Goal: Task Accomplishment & Management: Complete application form

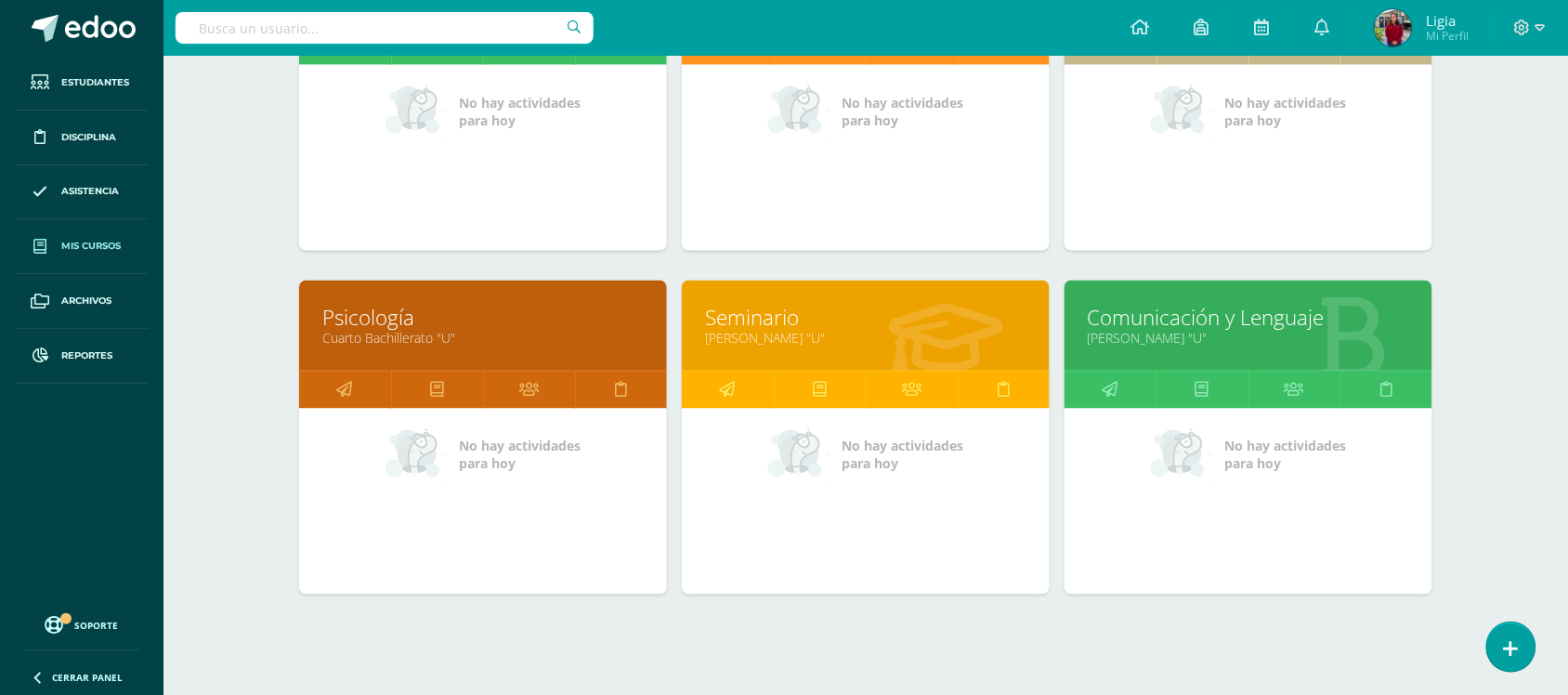
scroll to position [794, 0]
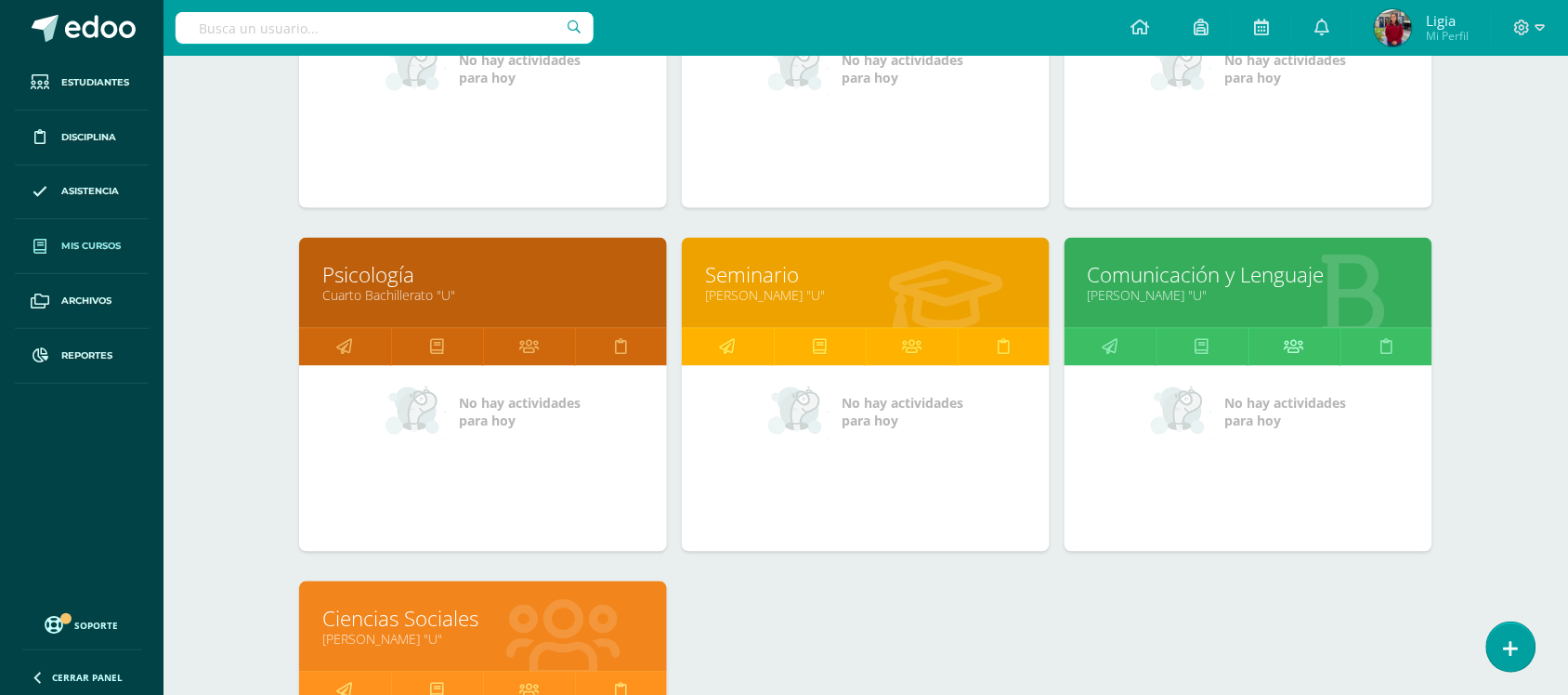
click at [1307, 357] on link at bounding box center [1294, 348] width 92 height 37
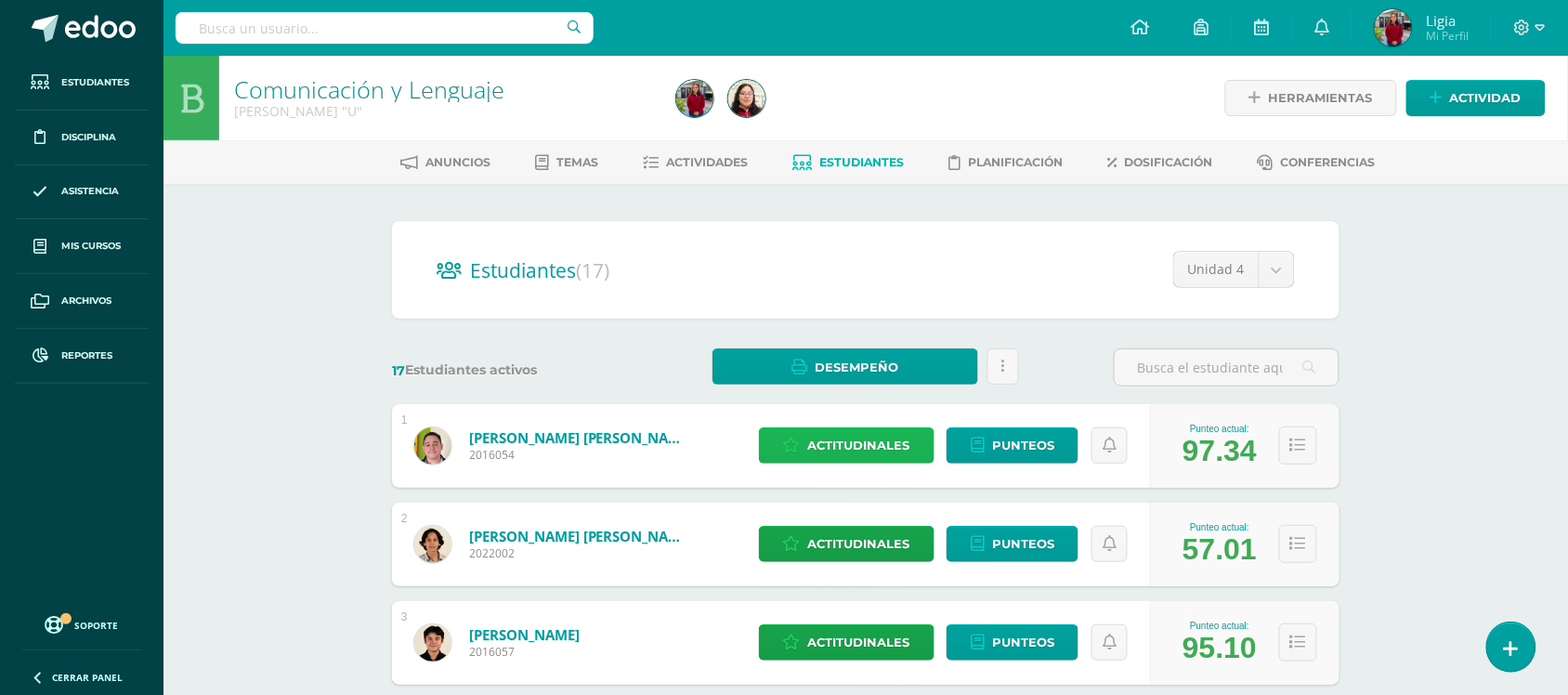
click at [850, 451] on span "Actitudinales" at bounding box center [860, 445] width 102 height 34
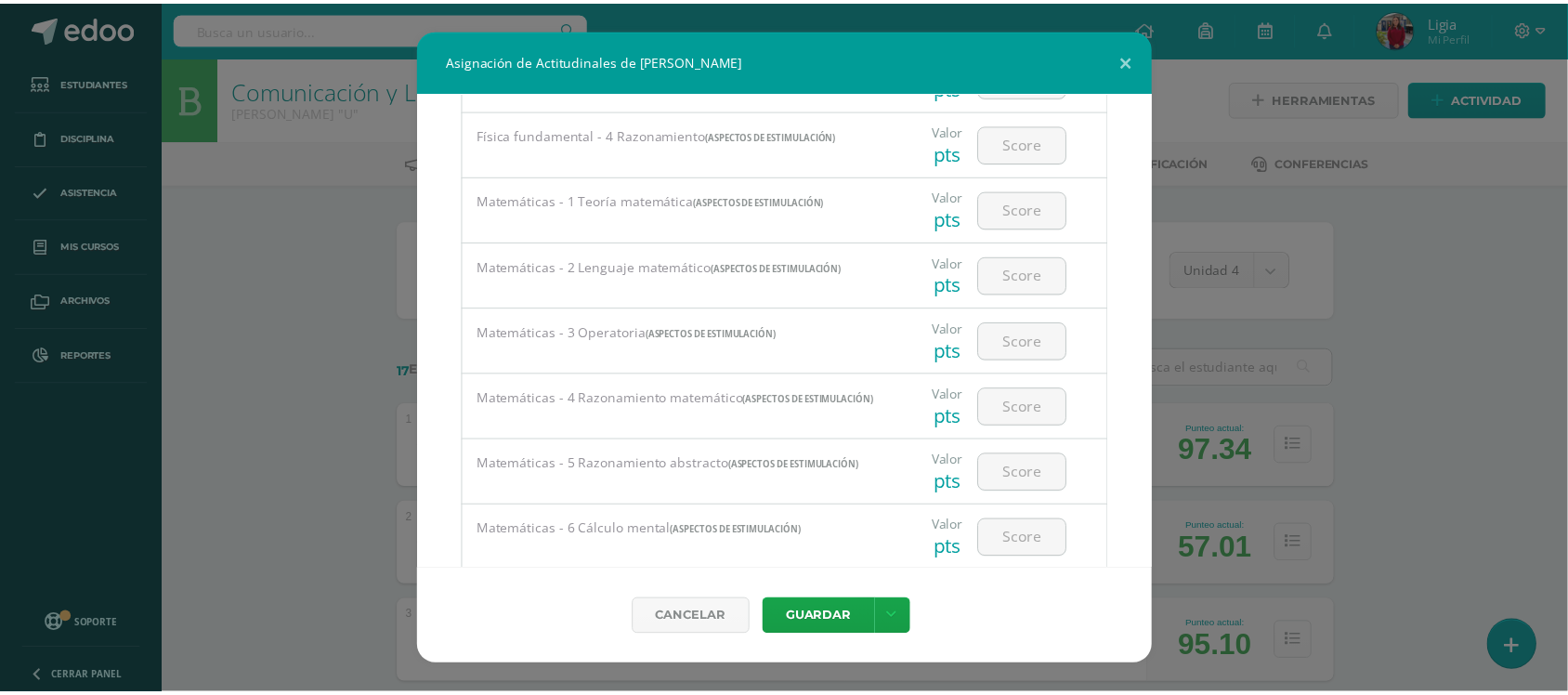
scroll to position [2435, 0]
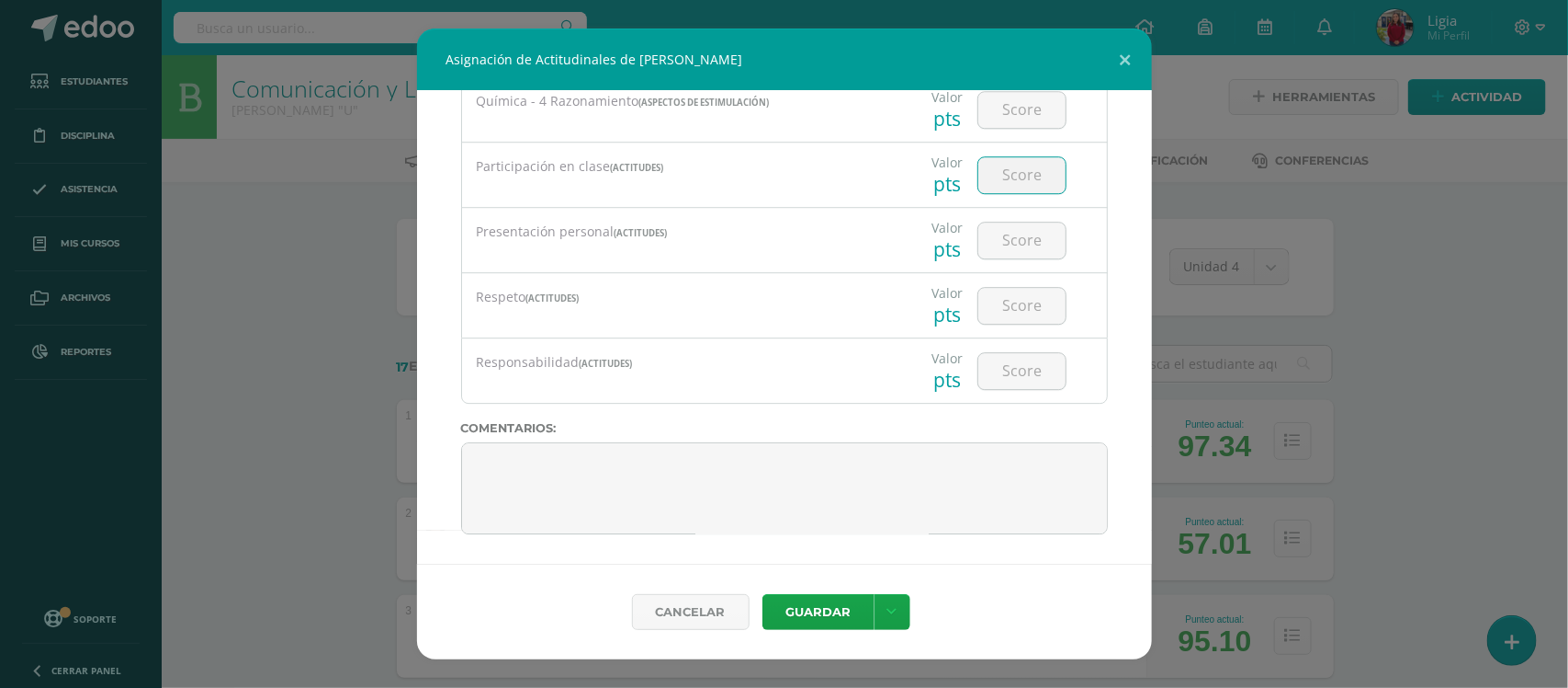
click at [1027, 179] on input "number" at bounding box center [1023, 174] width 88 height 36
type input "100"
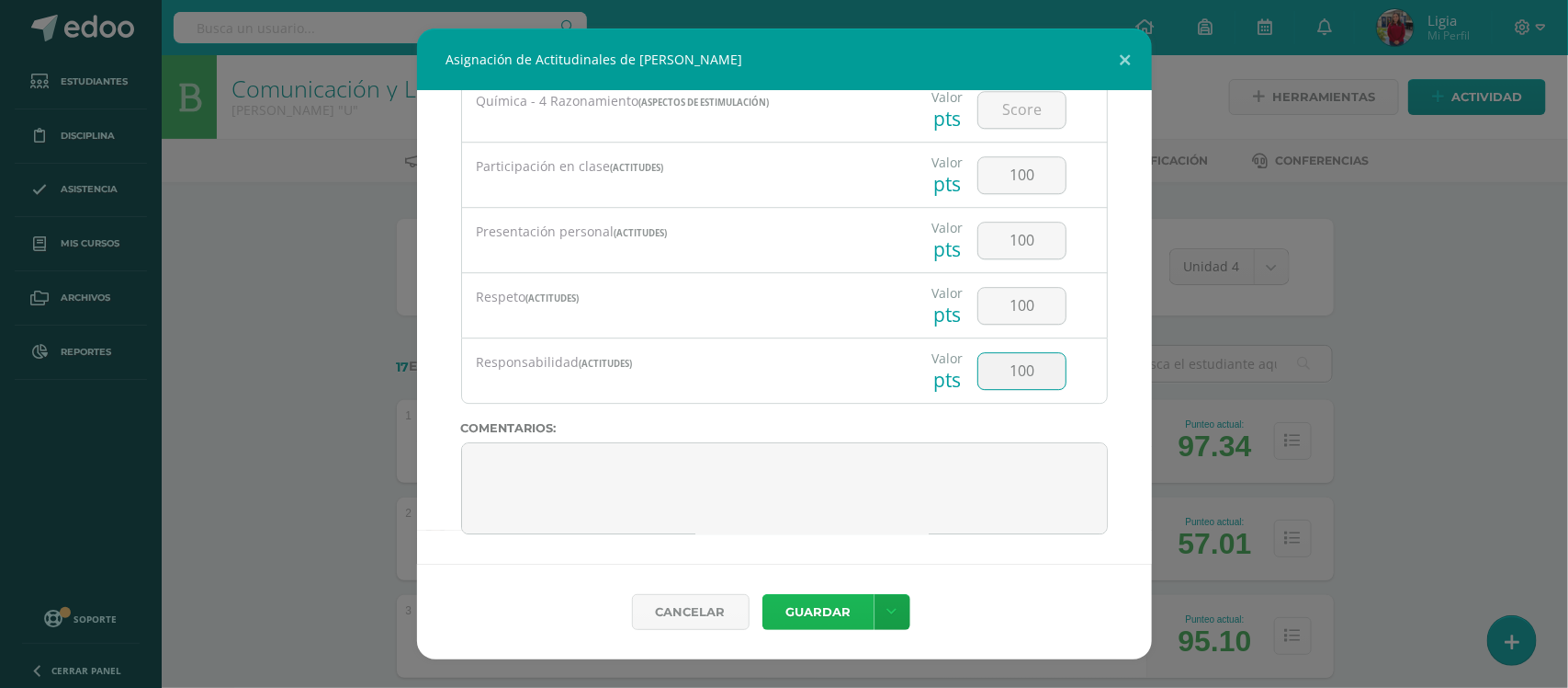
click at [843, 609] on button "Guardar" at bounding box center [818, 611] width 112 height 36
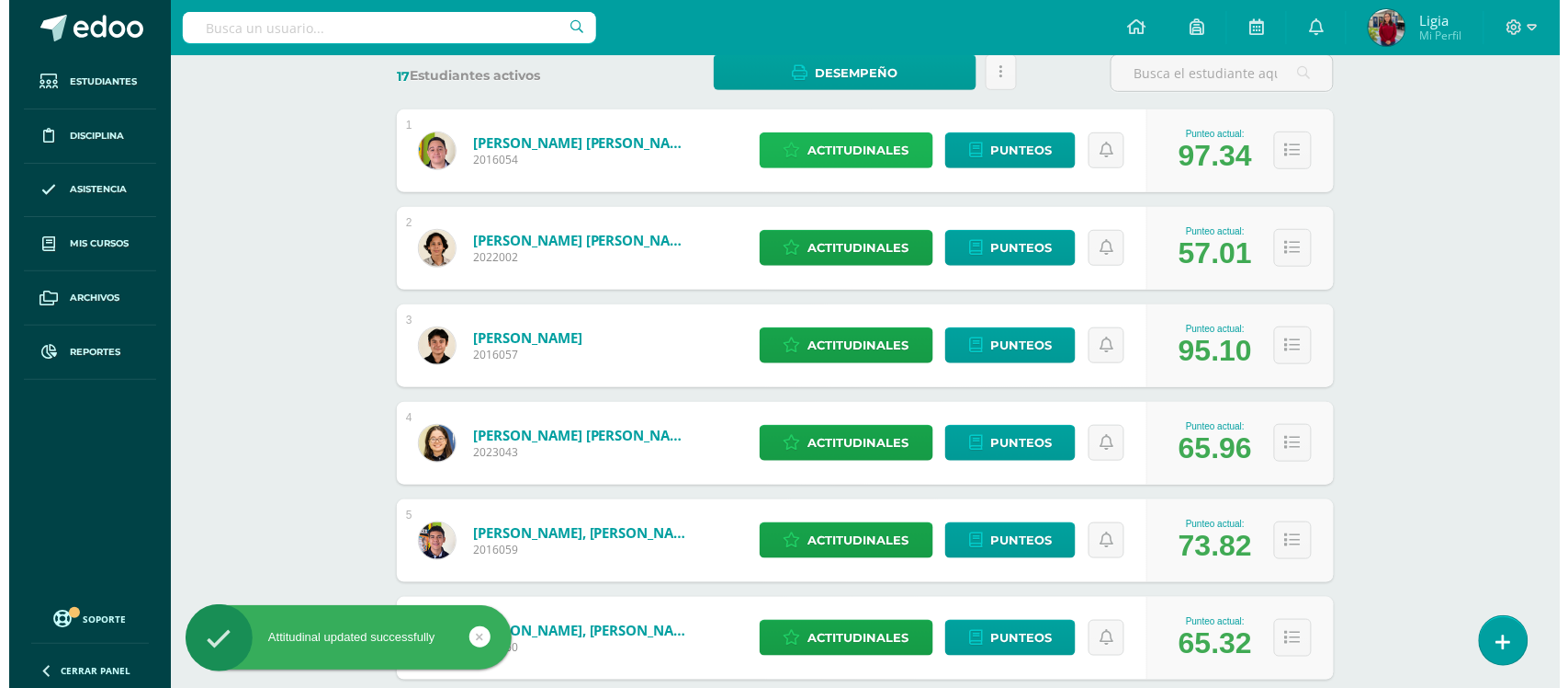
scroll to position [345, 0]
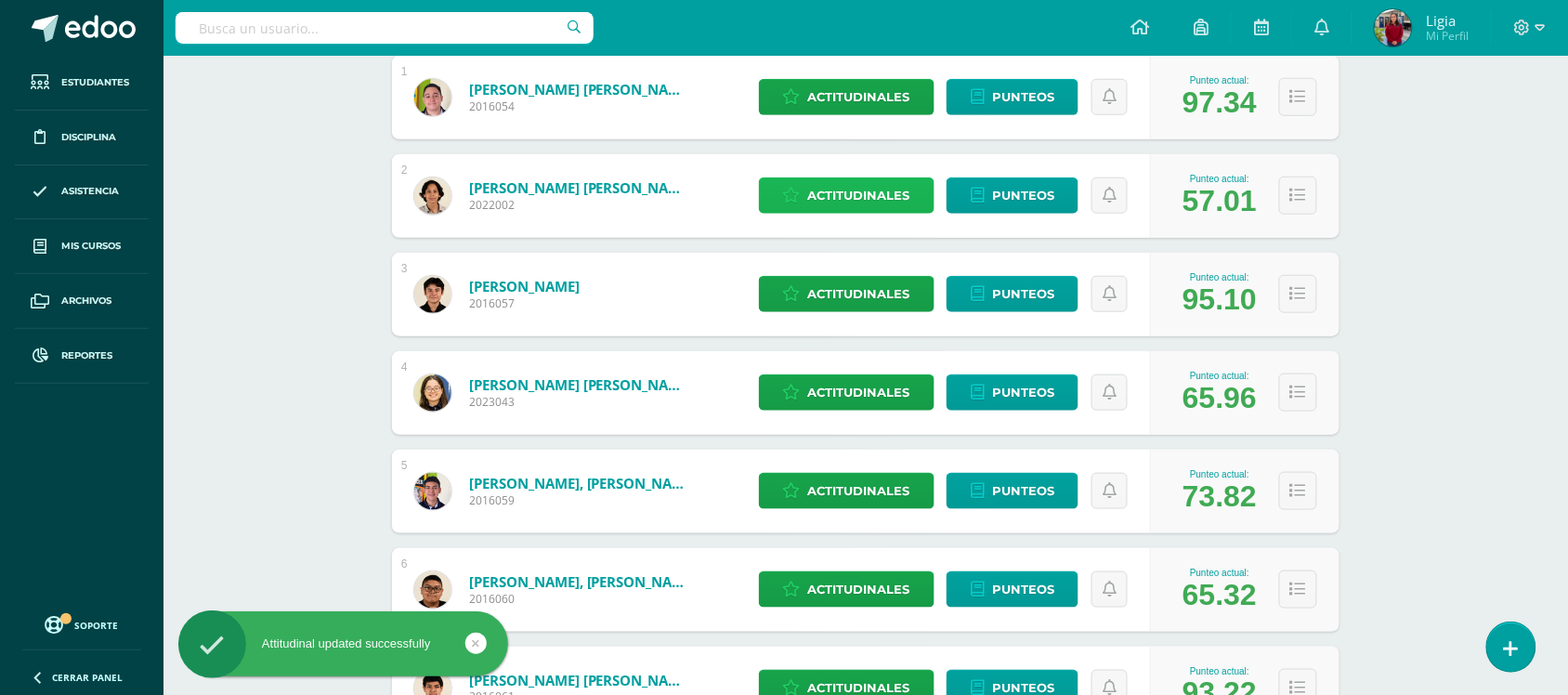
click at [843, 191] on span "Actitudinales" at bounding box center [860, 195] width 102 height 34
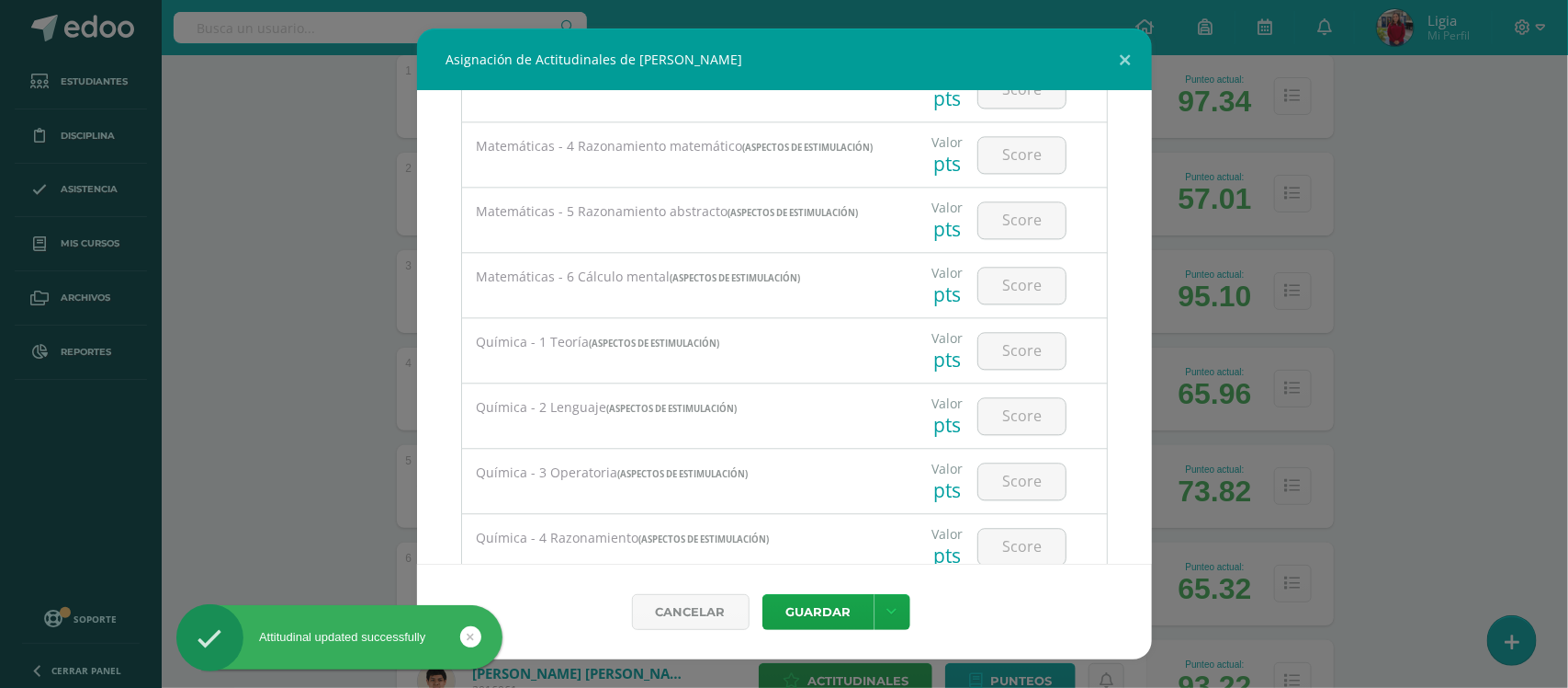
scroll to position [2411, 0]
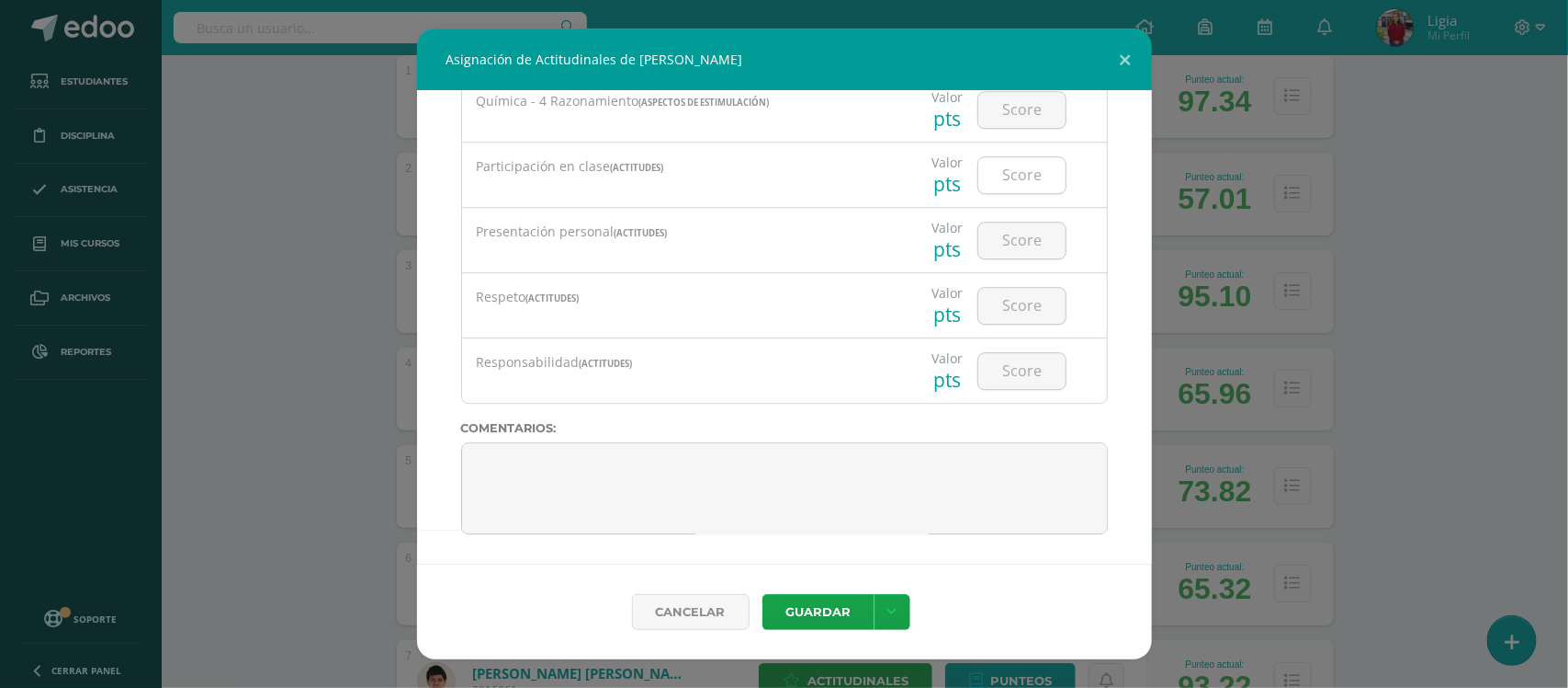
click at [1008, 167] on input "number" at bounding box center [1023, 174] width 88 height 36
click at [1007, 175] on input "number" at bounding box center [1023, 174] width 88 height 36
type input "1"
type input "90"
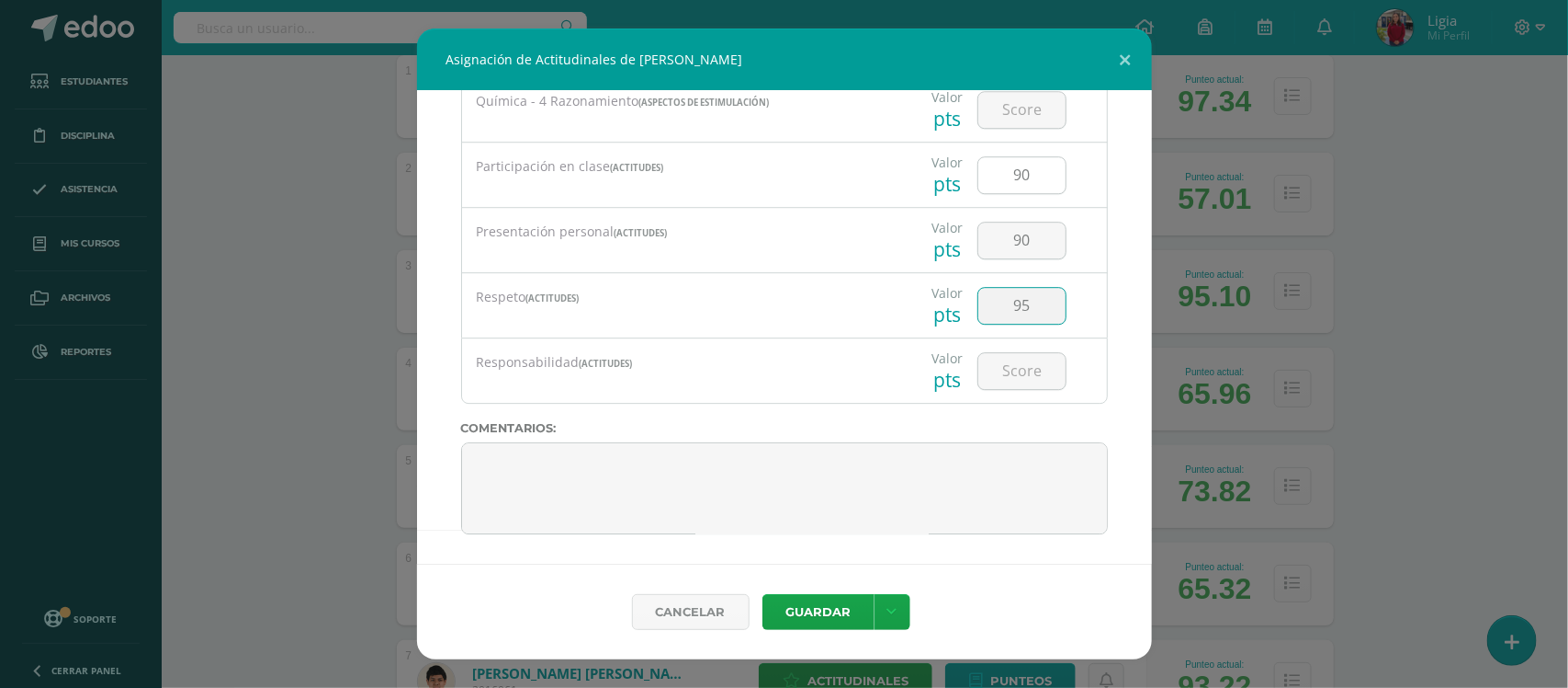
type input "95"
type input "90"
click at [763, 593] on button "Guardar" at bounding box center [818, 611] width 112 height 36
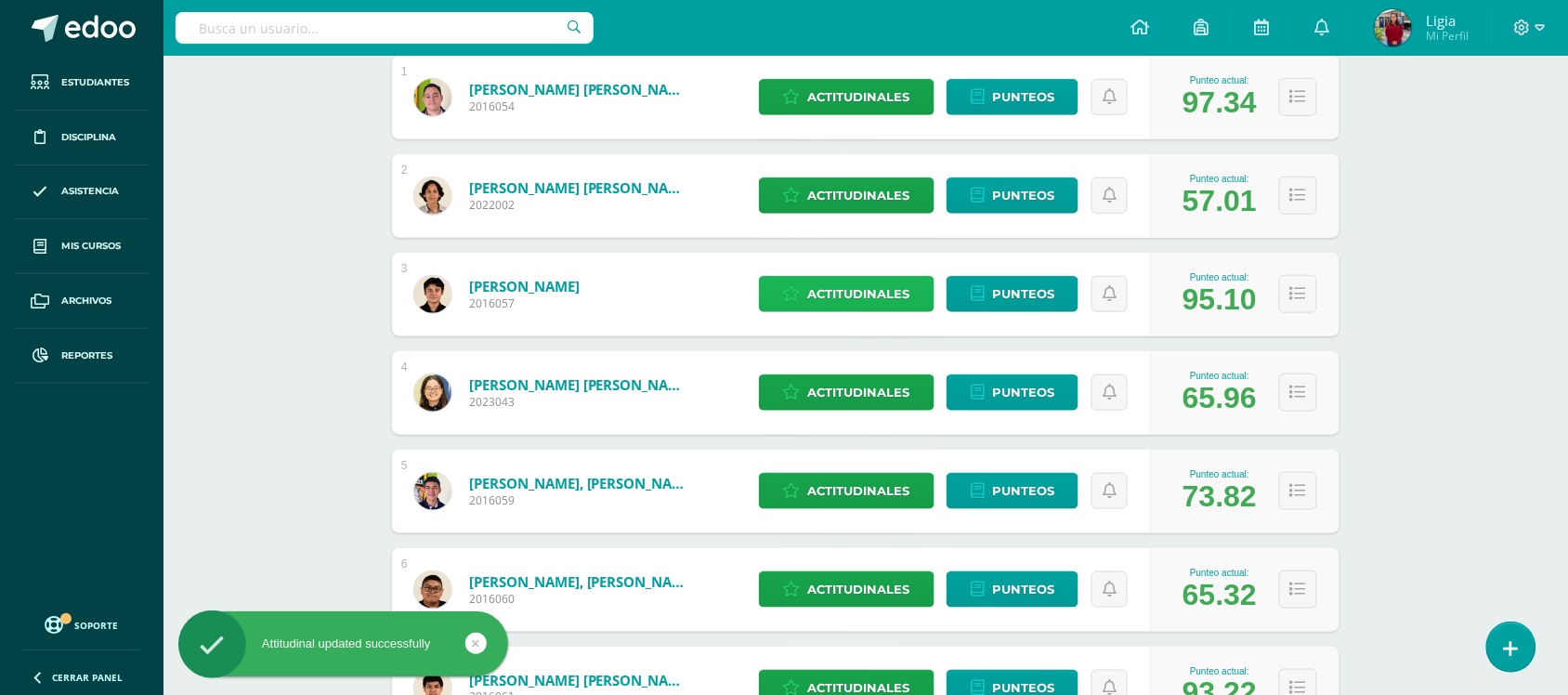
click at [852, 290] on span "Actitudinales" at bounding box center [860, 293] width 102 height 34
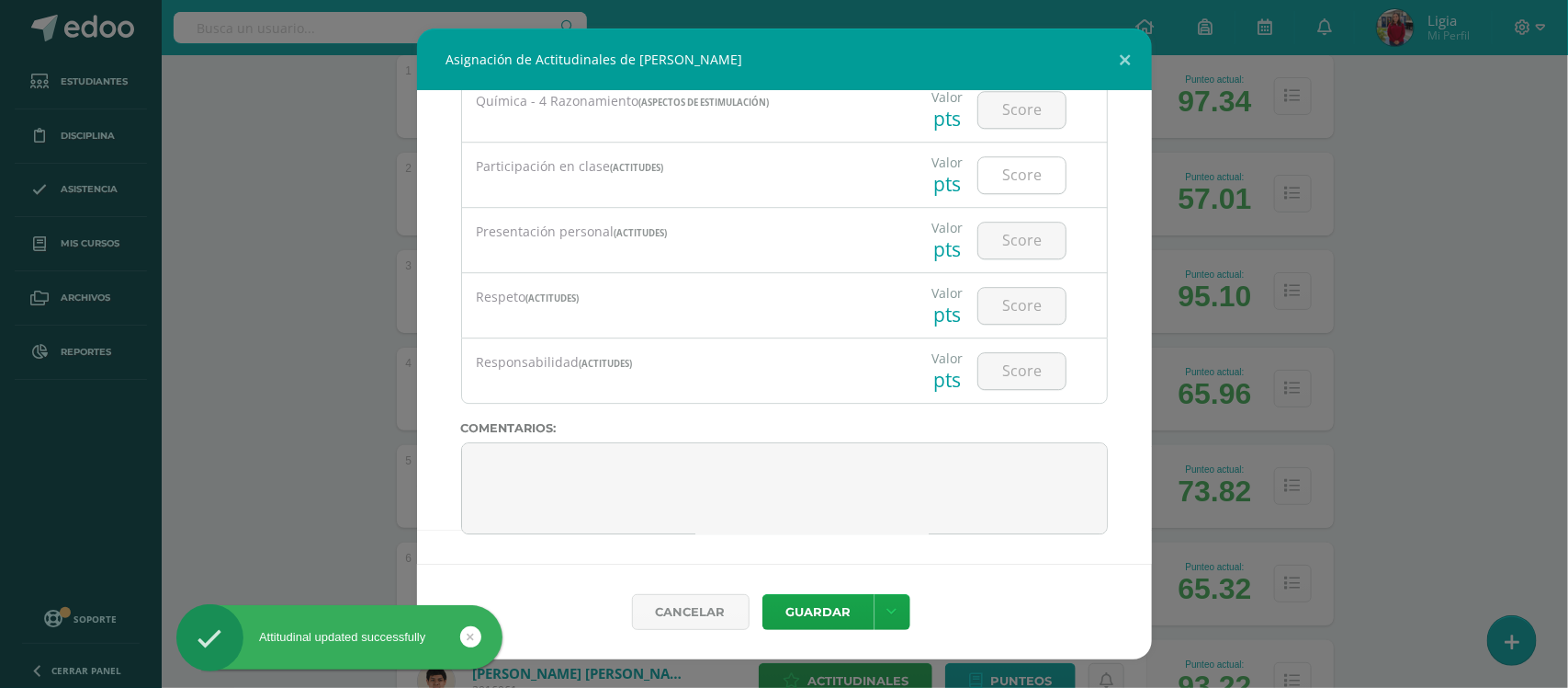
click at [995, 170] on input "number" at bounding box center [1023, 174] width 88 height 36
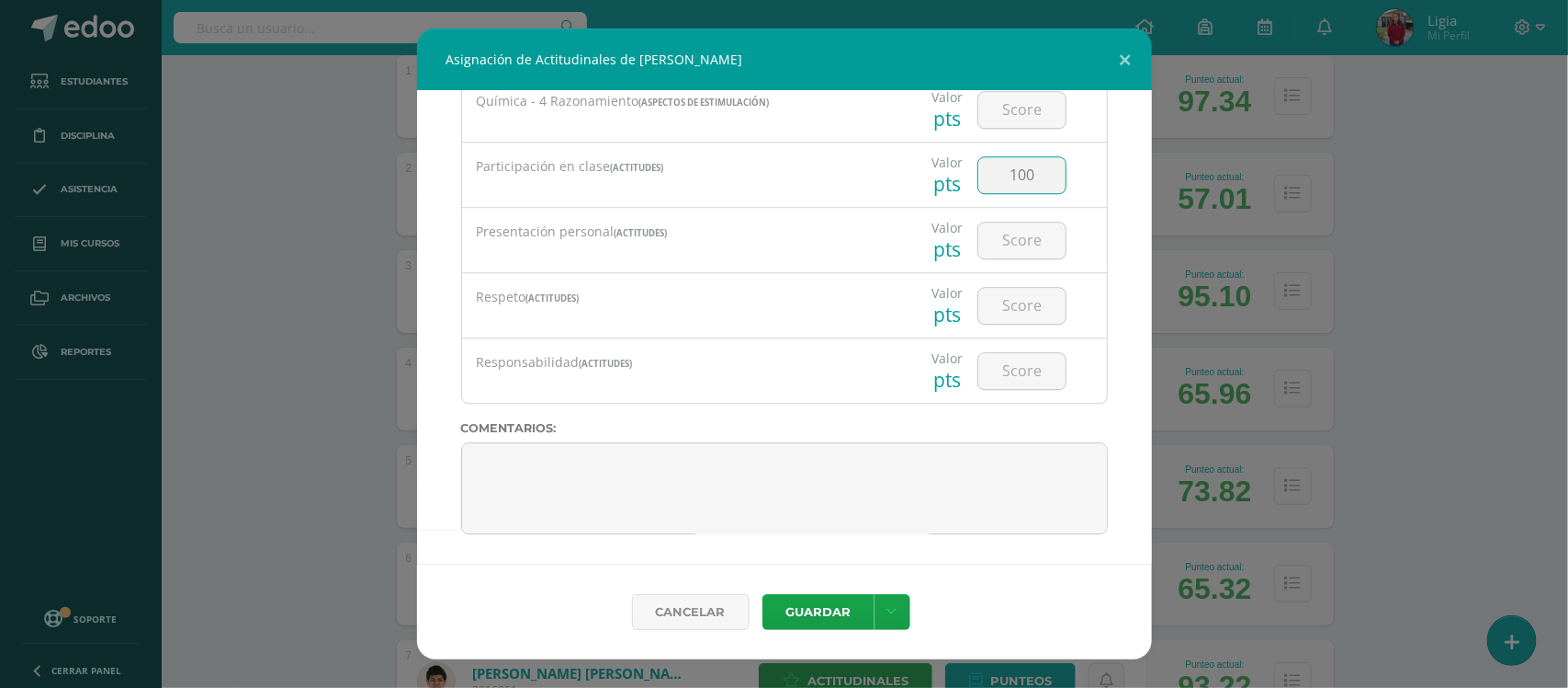
type input "100"
type input "90"
click at [763, 593] on button "Guardar" at bounding box center [818, 611] width 112 height 36
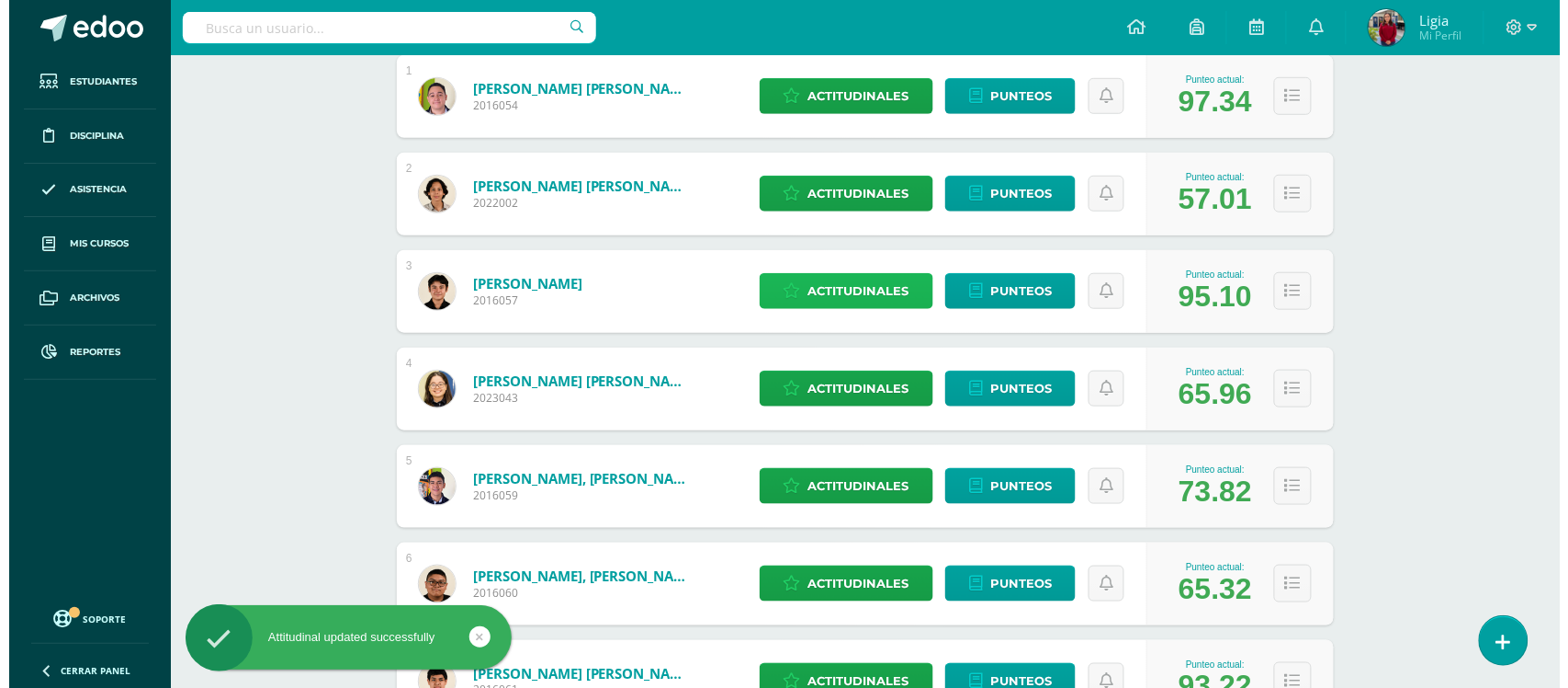
scroll to position [460, 0]
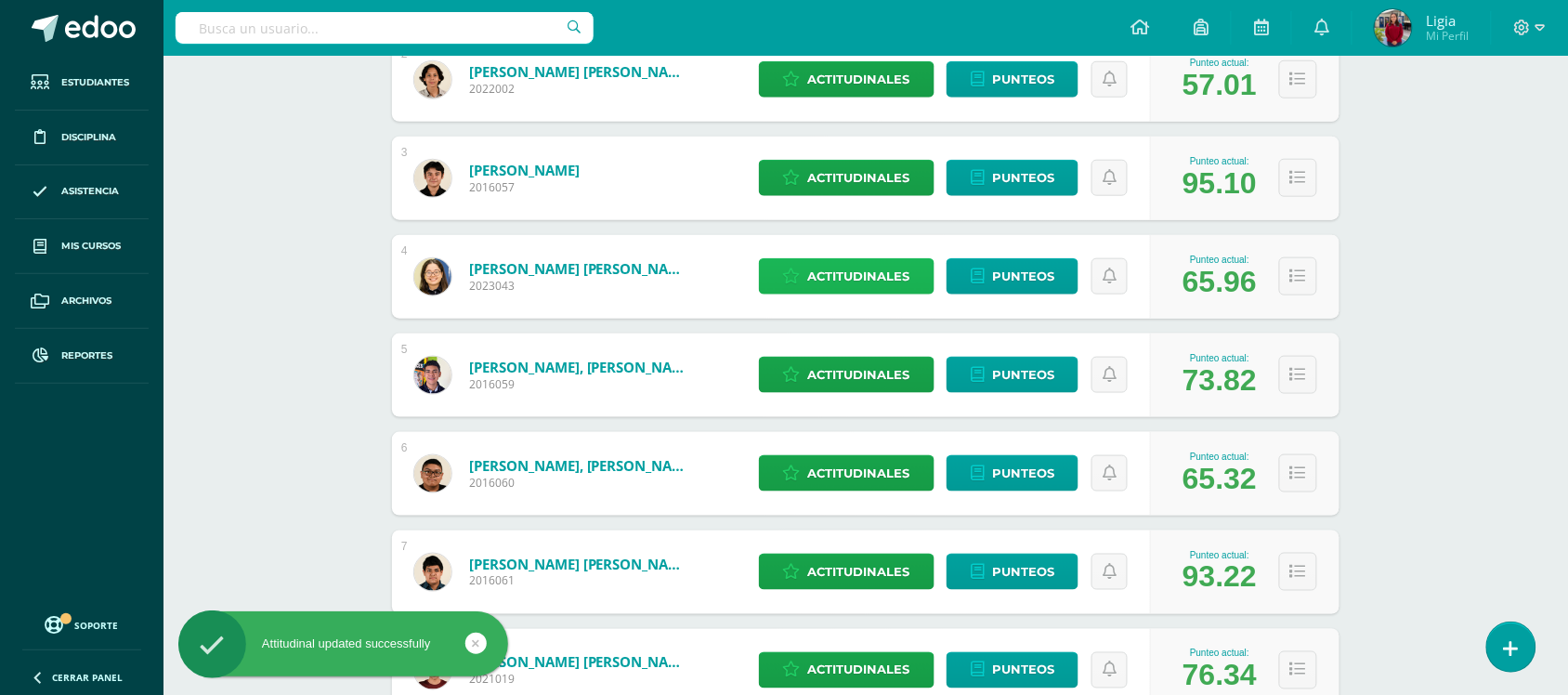
click at [826, 277] on span "Actitudinales" at bounding box center [860, 276] width 102 height 34
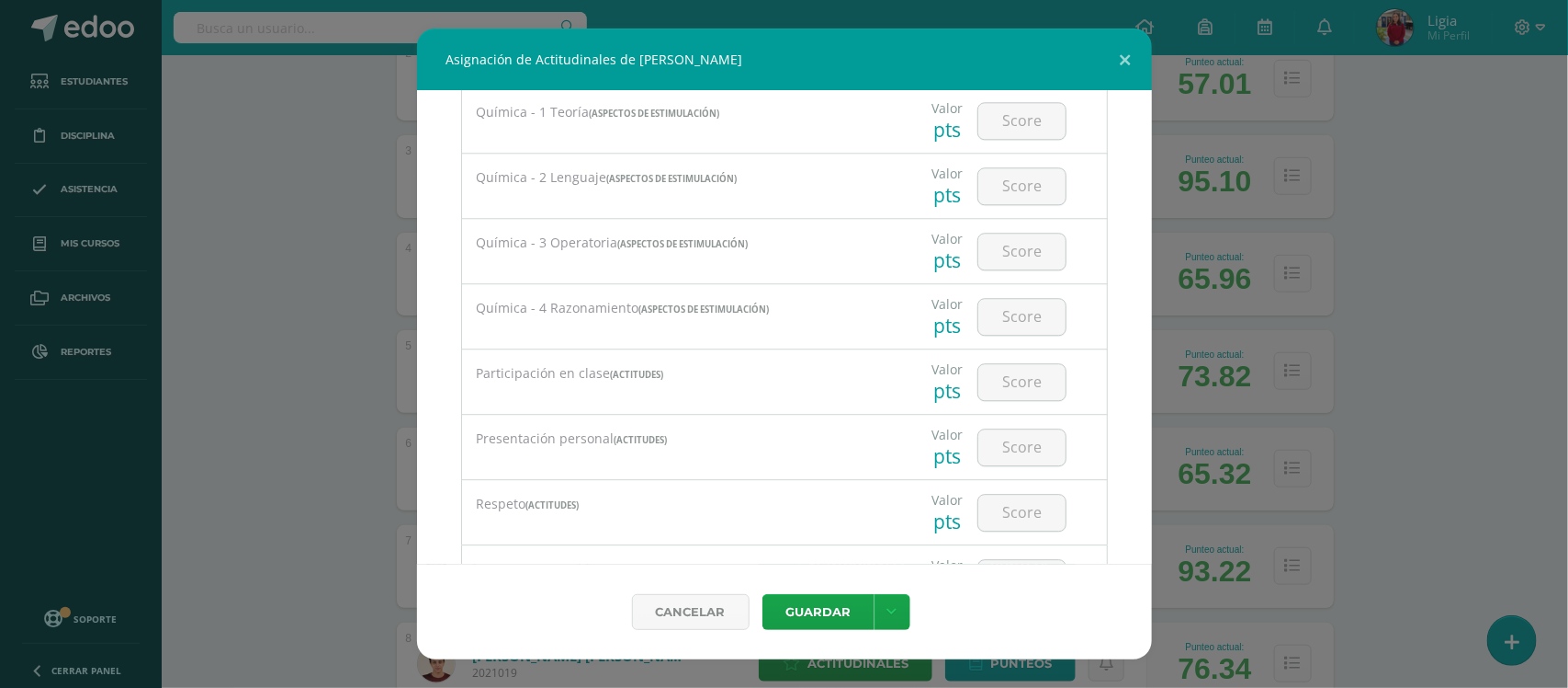
scroll to position [2411, 0]
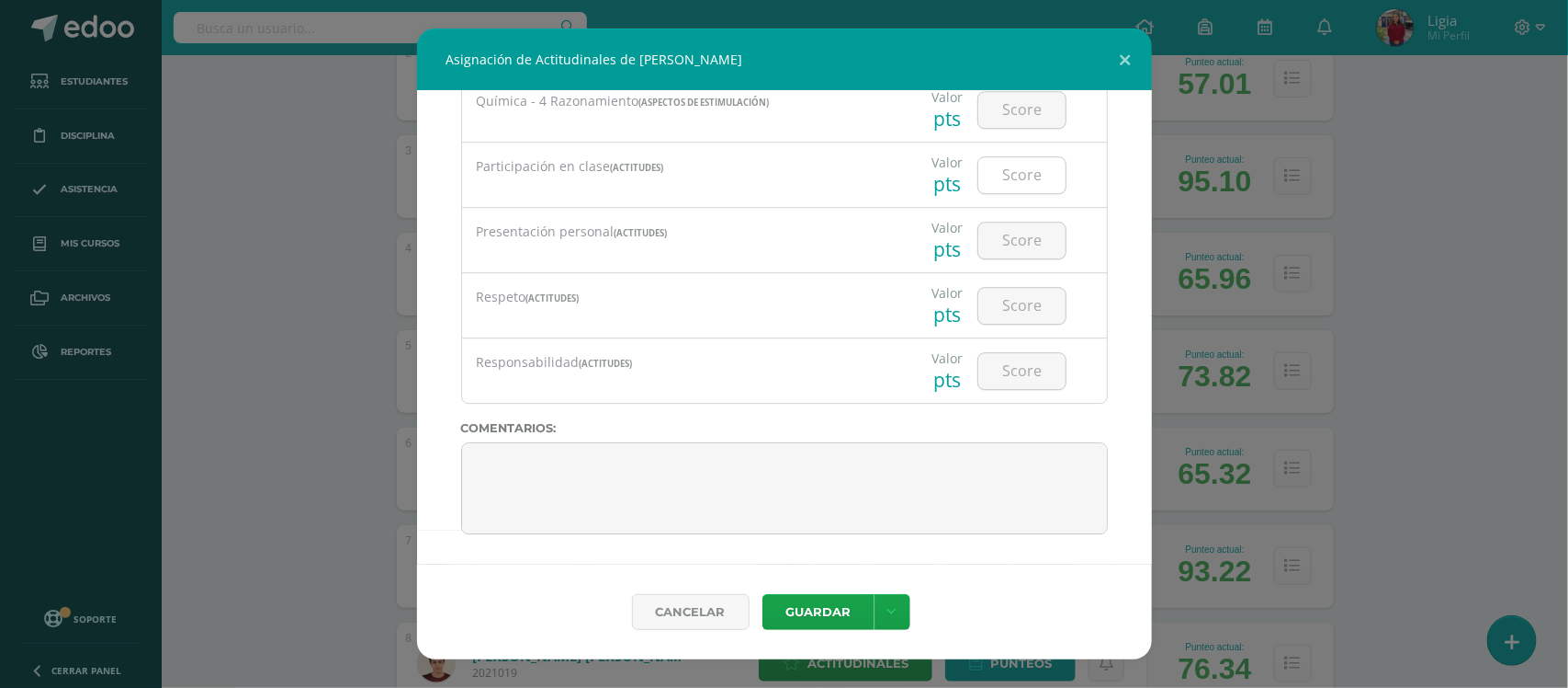
click at [1020, 185] on input "number" at bounding box center [1023, 174] width 88 height 36
type input "100"
type input "85"
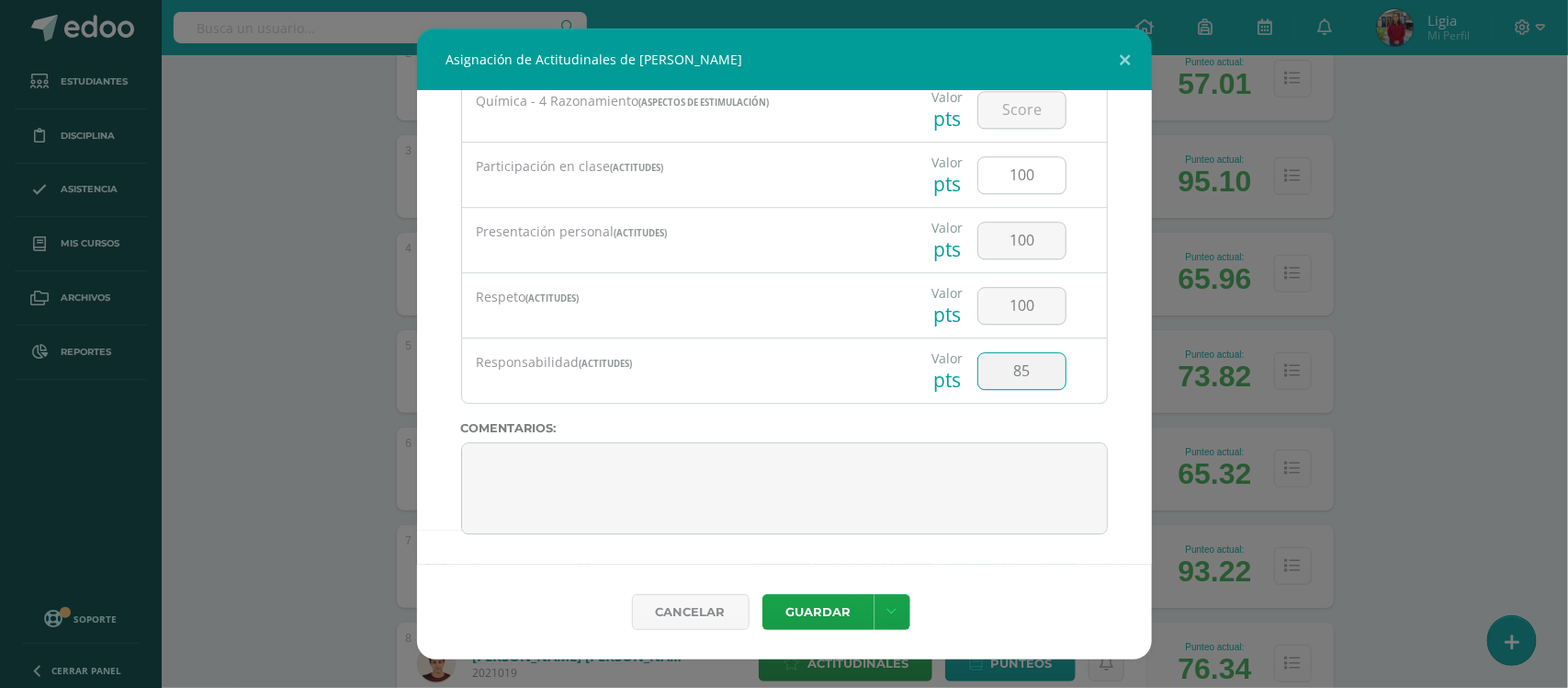
click at [763, 593] on button "Guardar" at bounding box center [818, 611] width 112 height 36
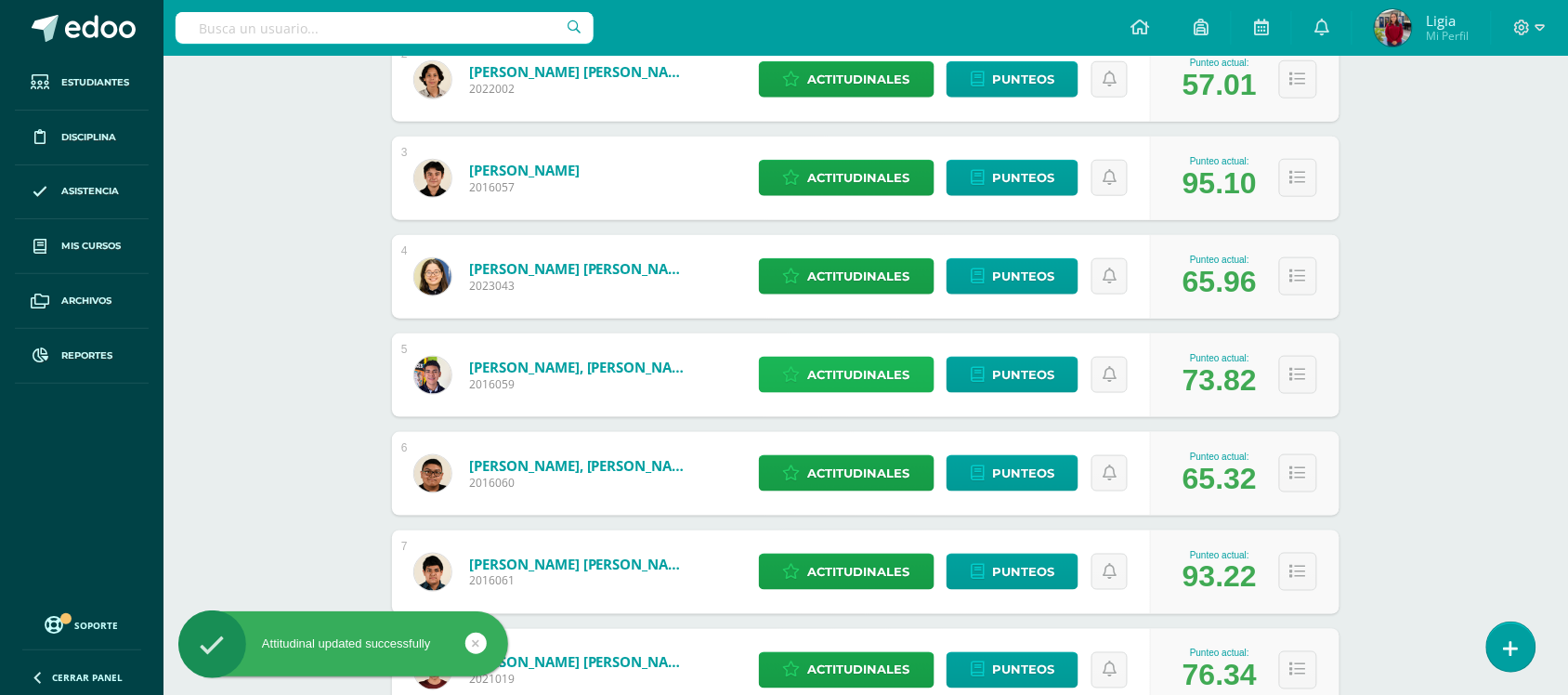
click at [853, 374] on span "Actitudinales" at bounding box center [860, 374] width 102 height 34
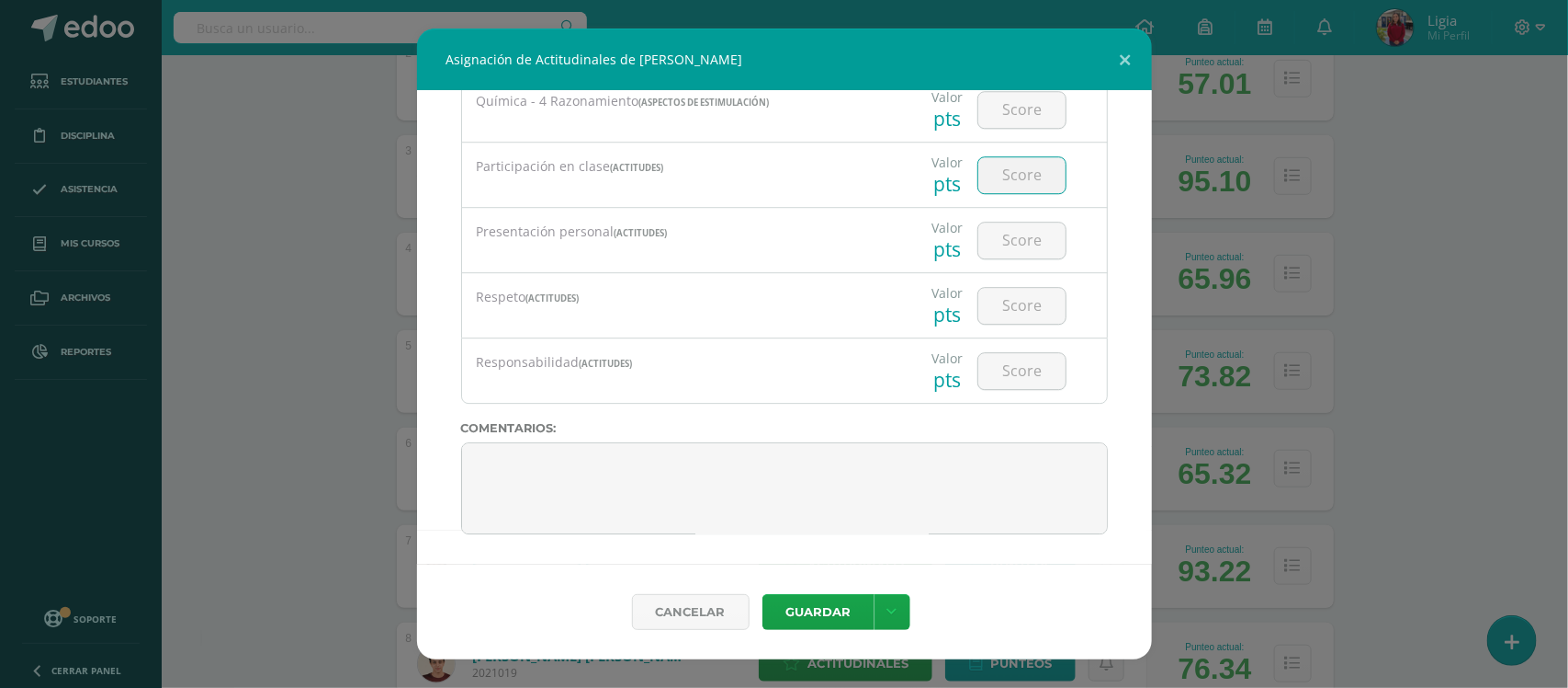
click at [1018, 175] on input "number" at bounding box center [1023, 174] width 88 height 36
type input "100"
type input "90"
type input "85"
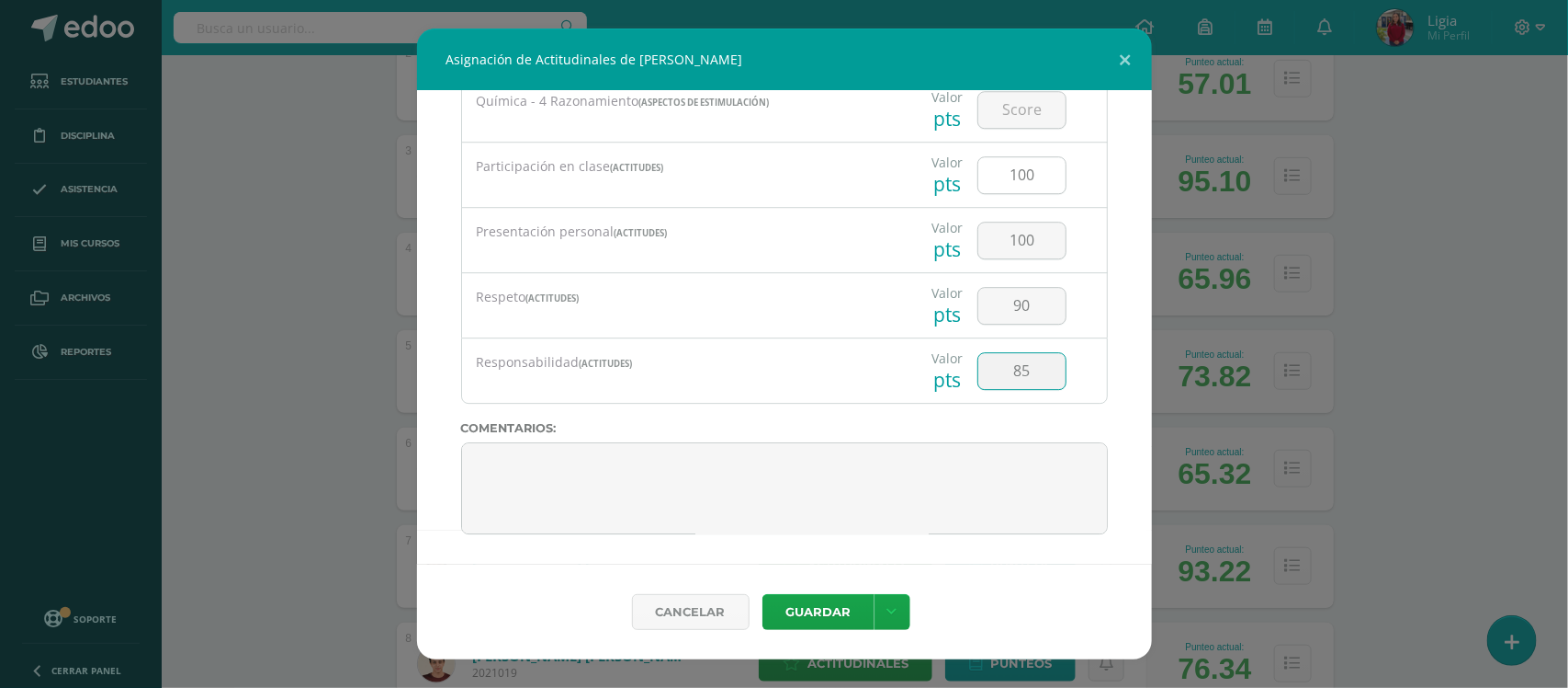
click at [763, 593] on button "Guardar" at bounding box center [818, 611] width 112 height 36
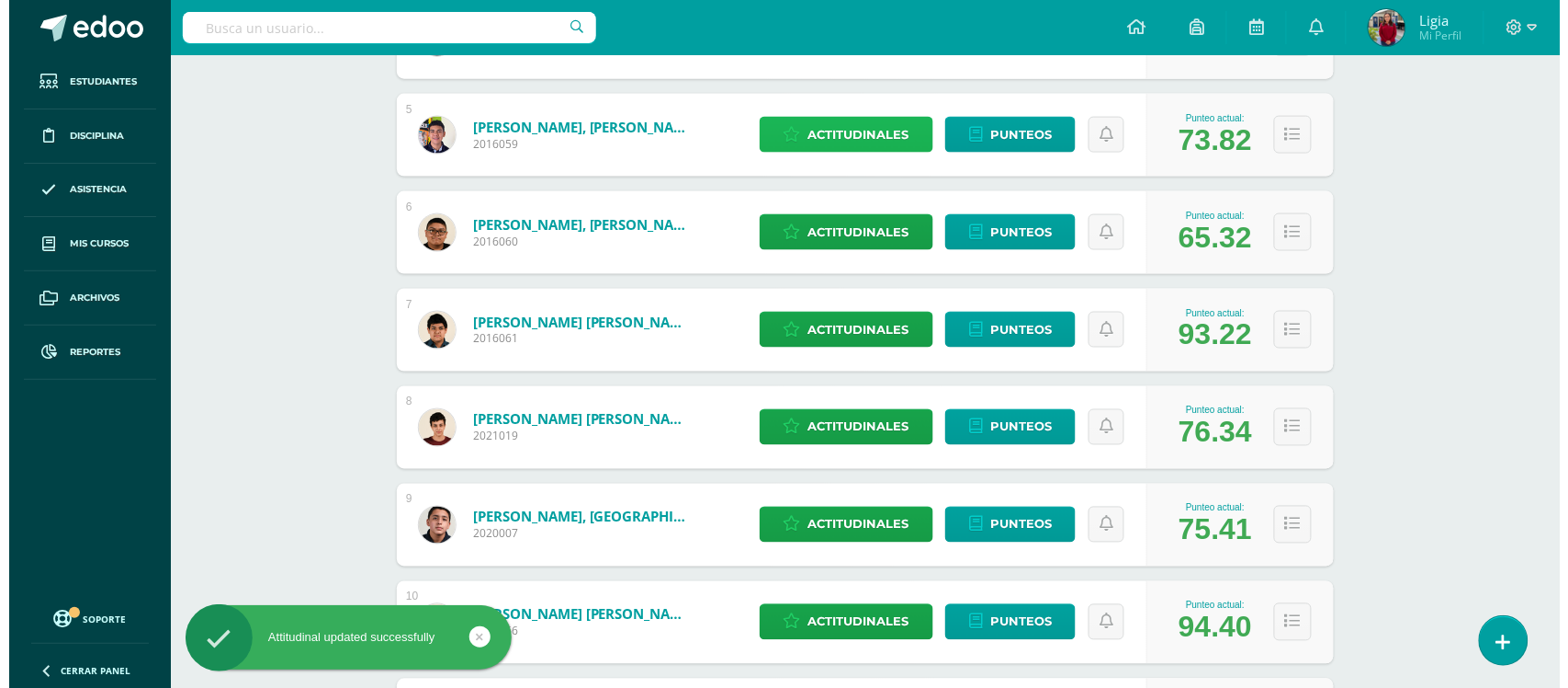
scroll to position [804, 0]
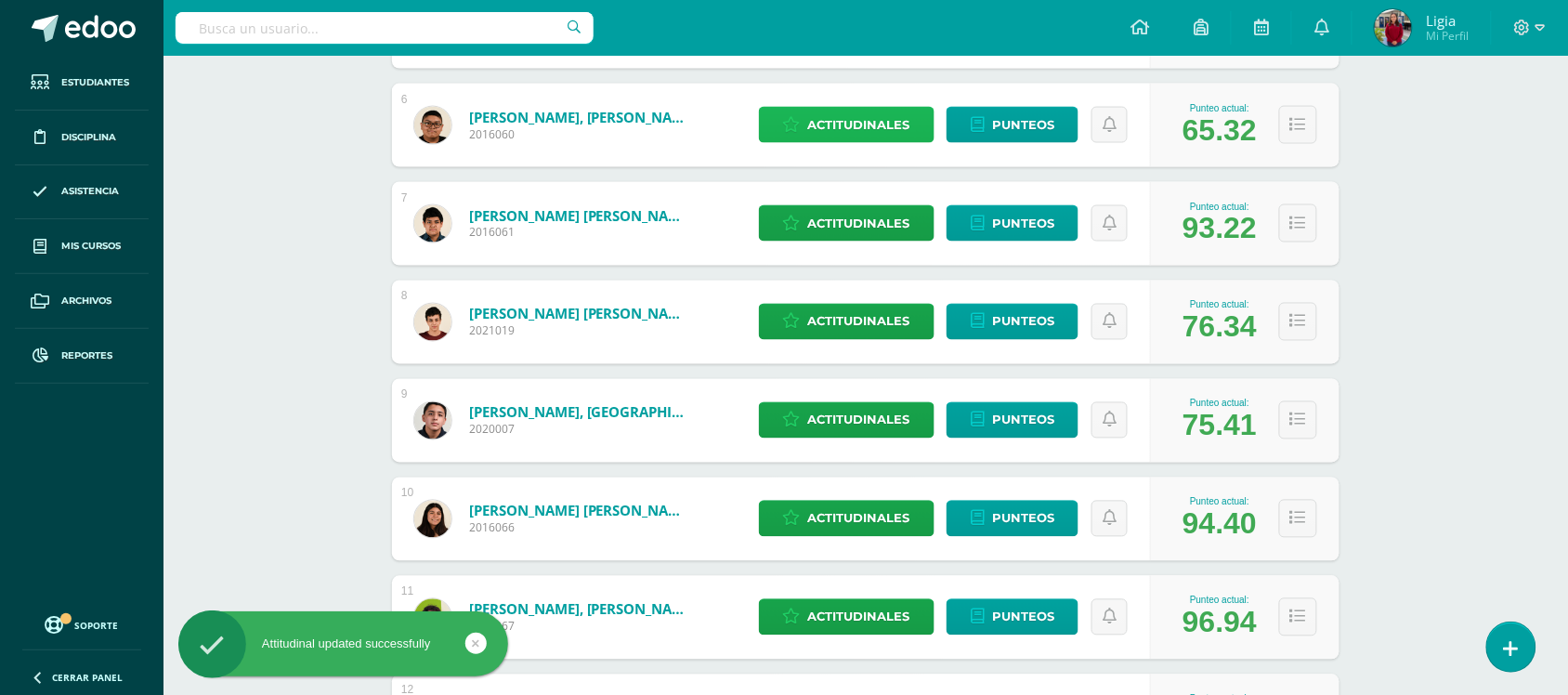
click at [827, 137] on span "Actitudinales" at bounding box center [860, 124] width 102 height 34
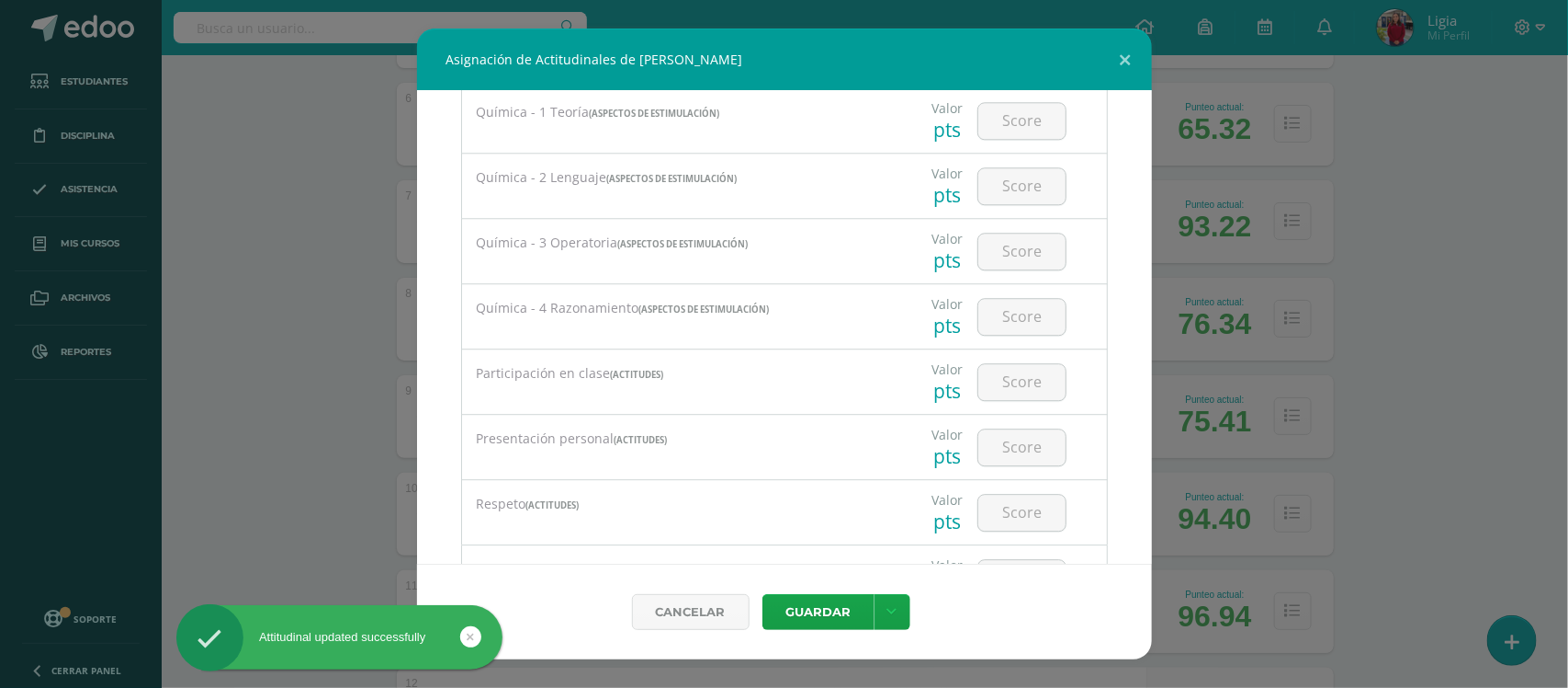
scroll to position [2298, 0]
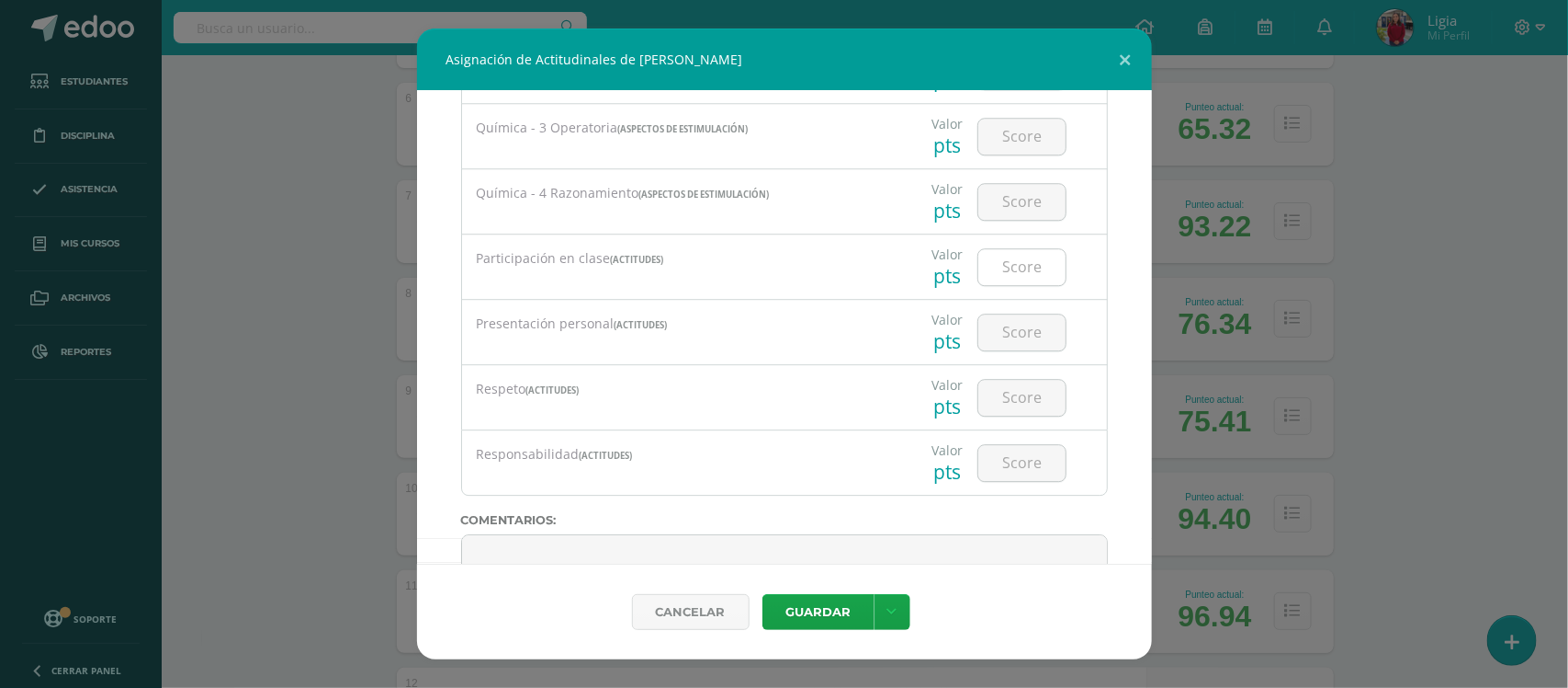
click at [989, 282] on input "number" at bounding box center [1023, 267] width 88 height 36
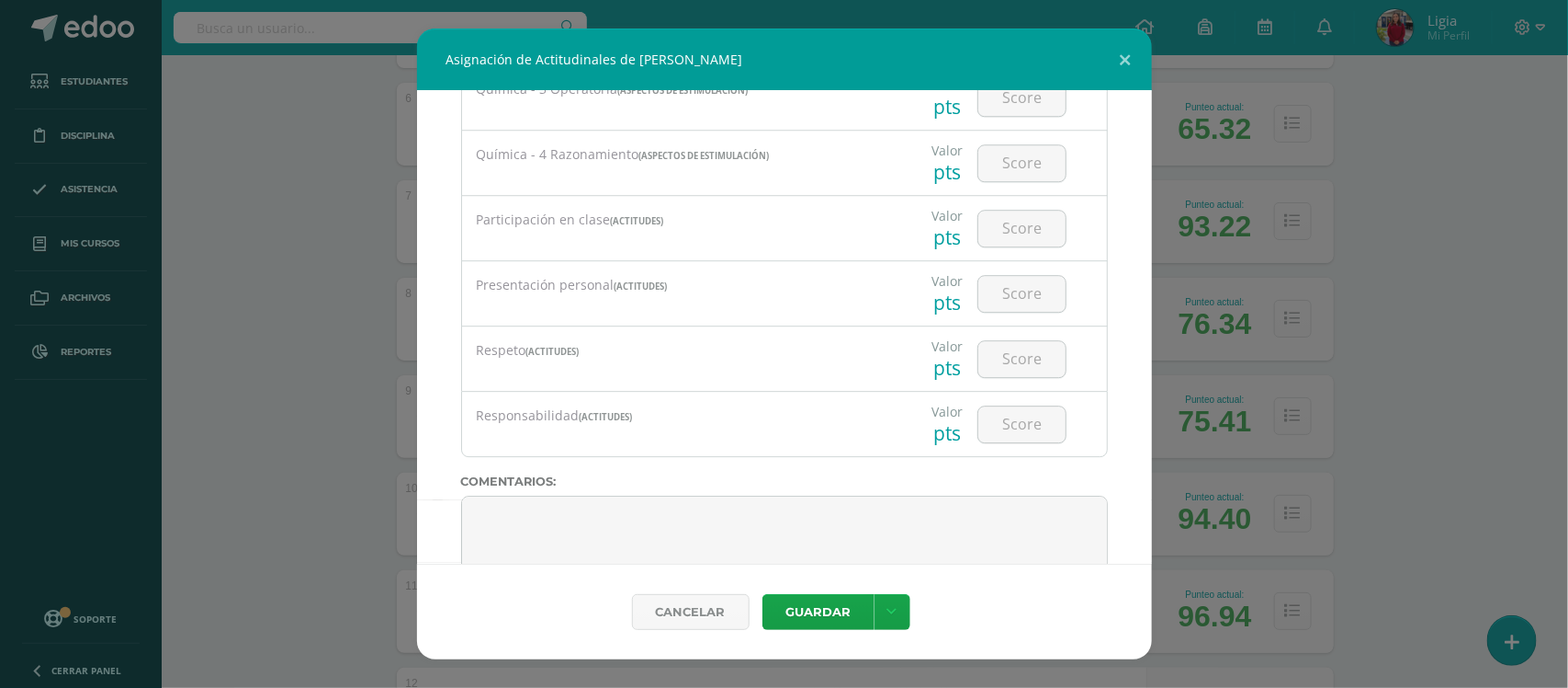
scroll to position [2296, 0]
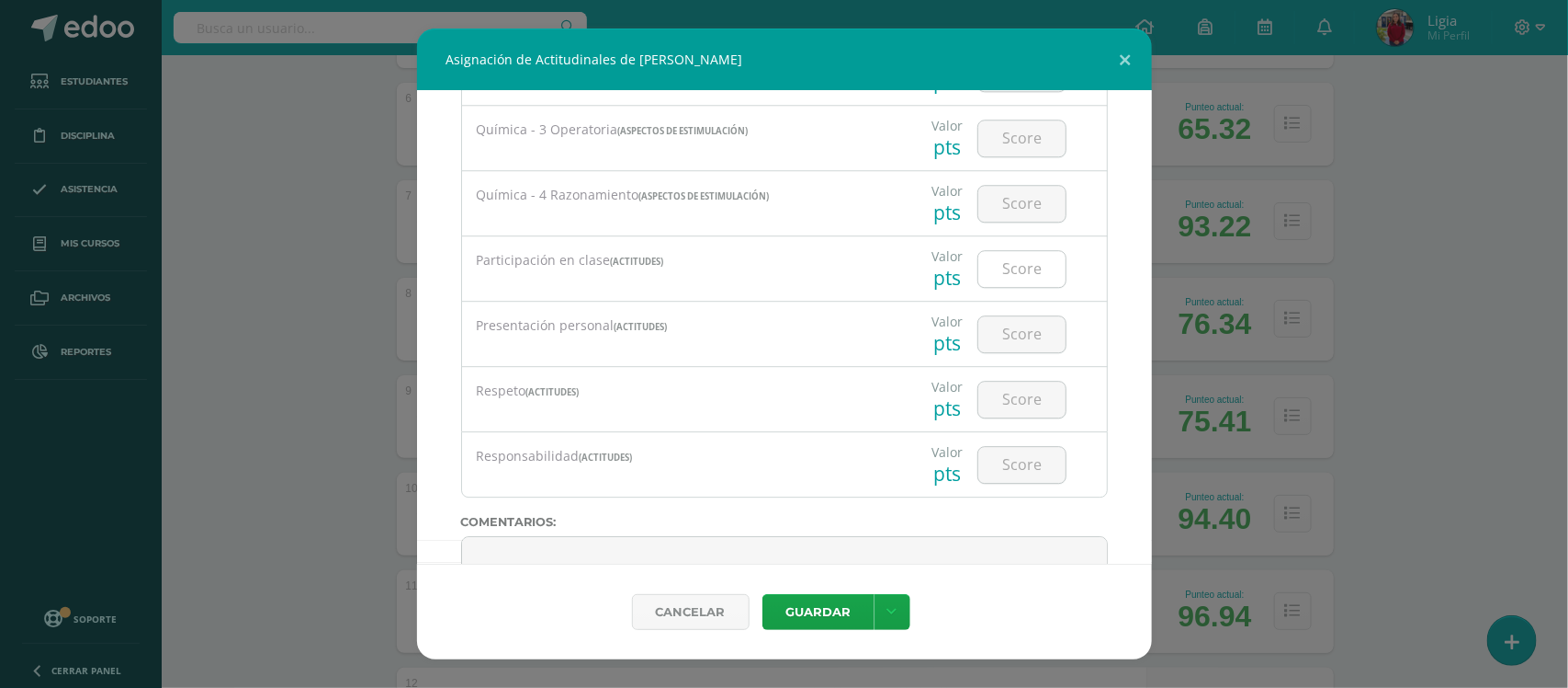
click at [1004, 287] on input "number" at bounding box center [1023, 269] width 88 height 36
click at [1007, 287] on input "number" at bounding box center [1023, 269] width 88 height 36
type input "85"
type input "90"
type input "100"
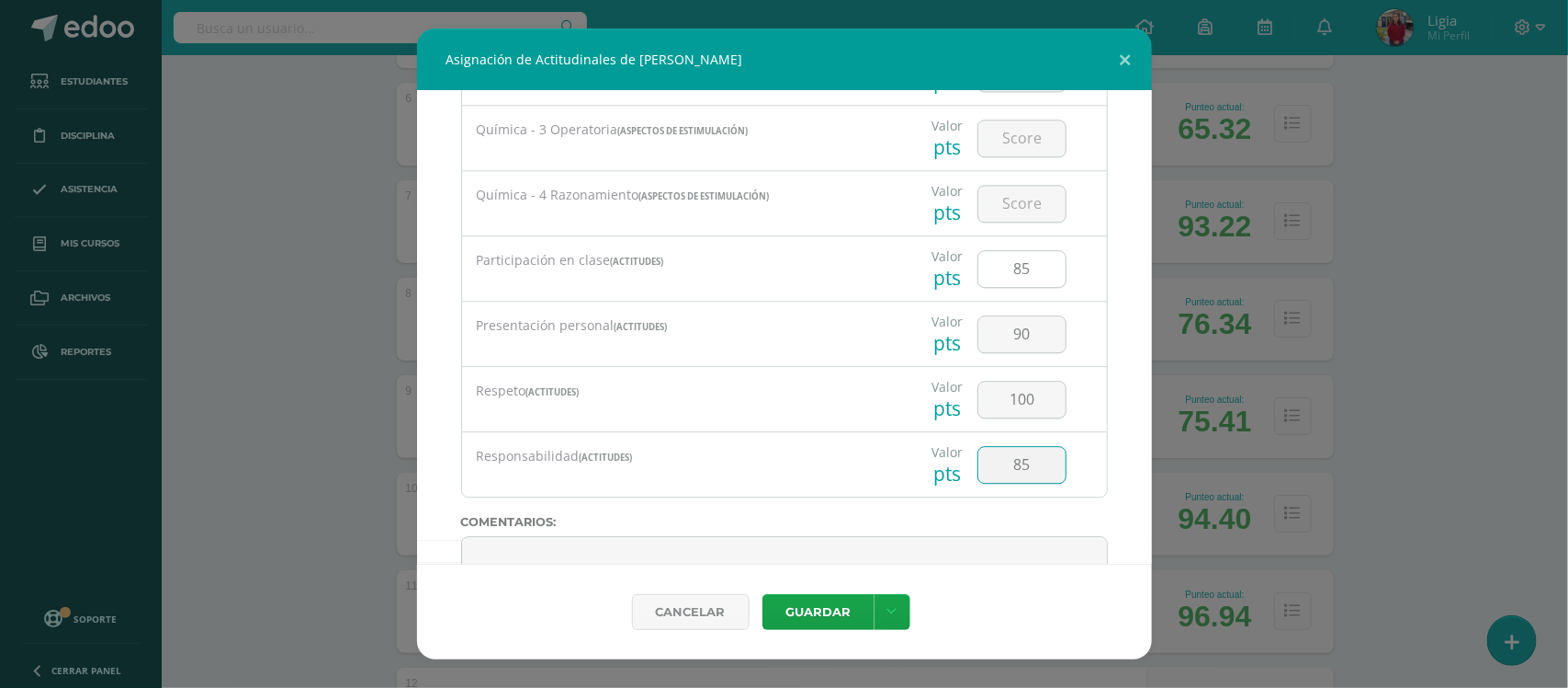
type input "85"
click at [763, 593] on button "Guardar" at bounding box center [818, 611] width 112 height 36
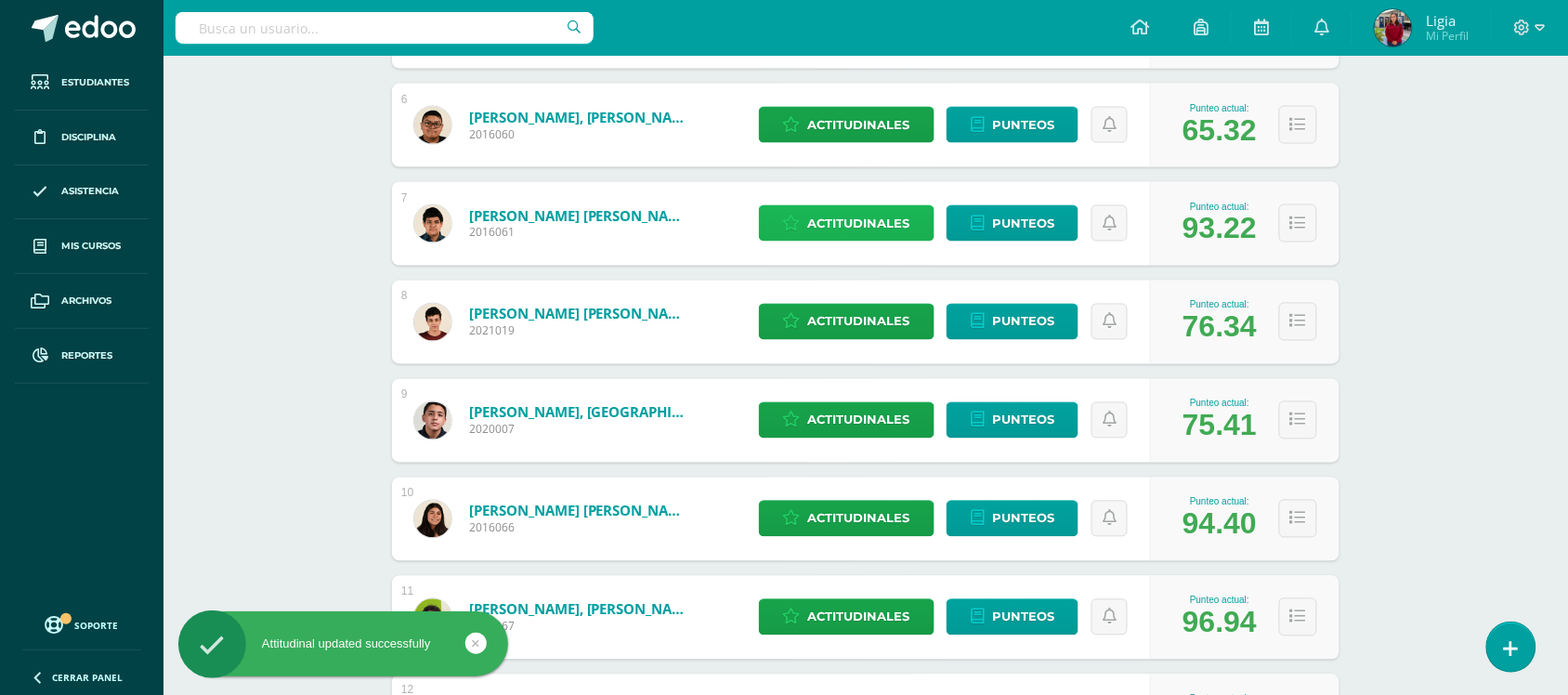
click at [843, 223] on span "Actitudinales" at bounding box center [860, 222] width 102 height 34
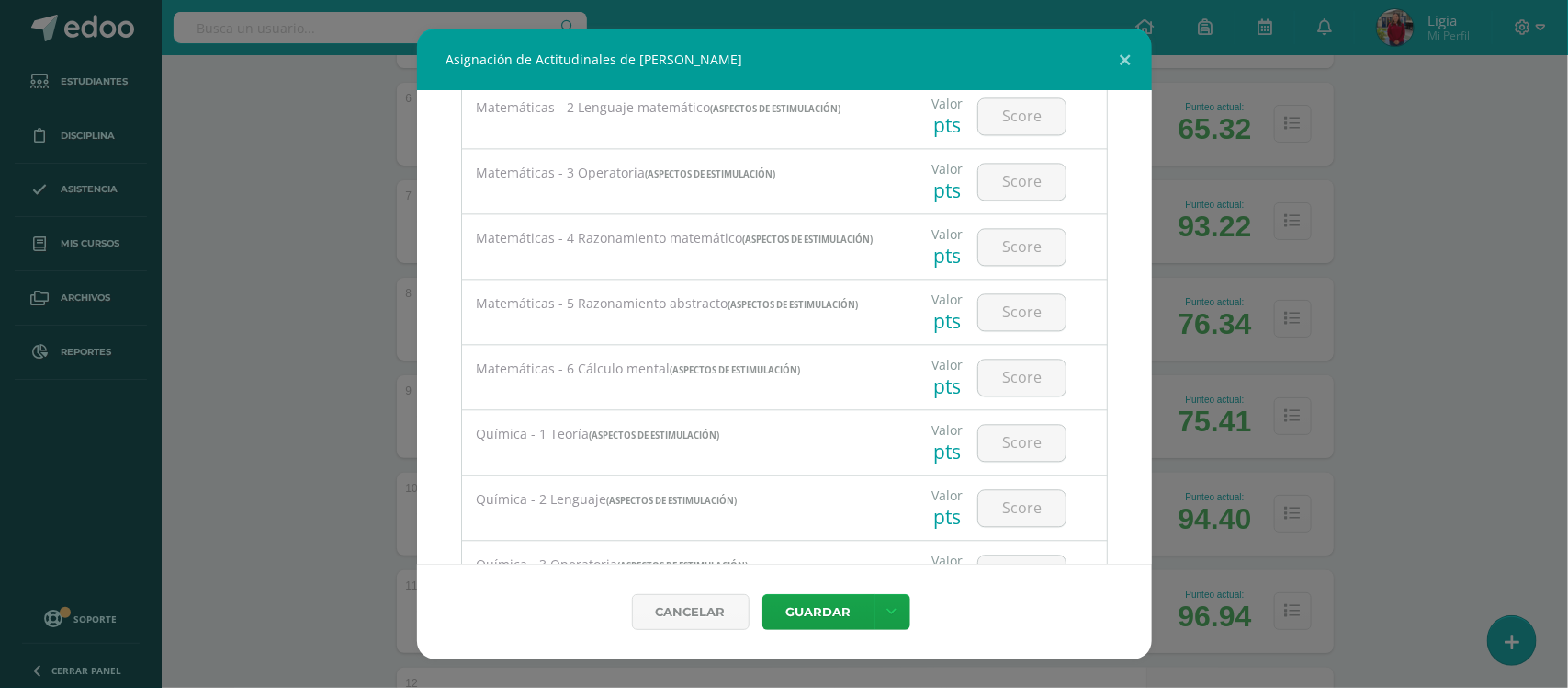
scroll to position [2411, 0]
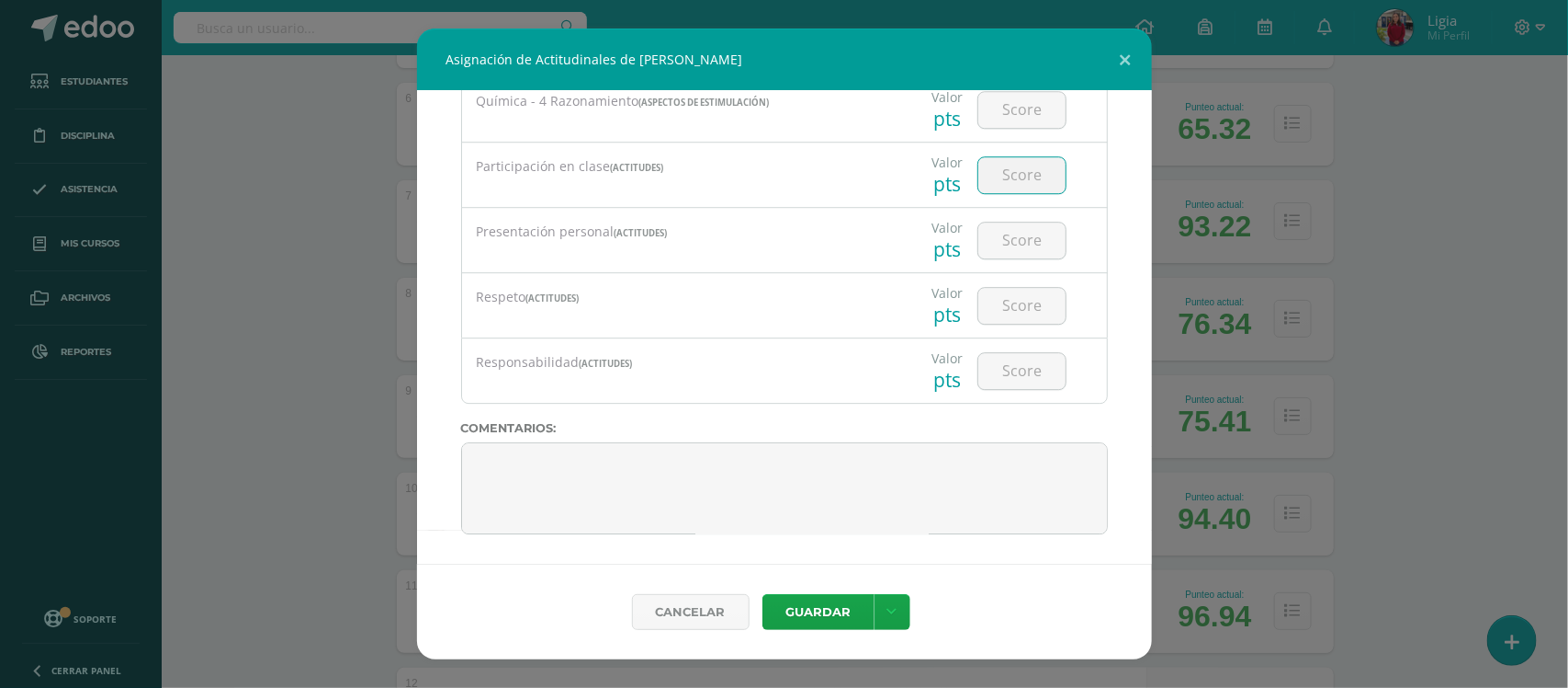
click at [998, 164] on input "number" at bounding box center [1023, 174] width 88 height 36
type input "100"
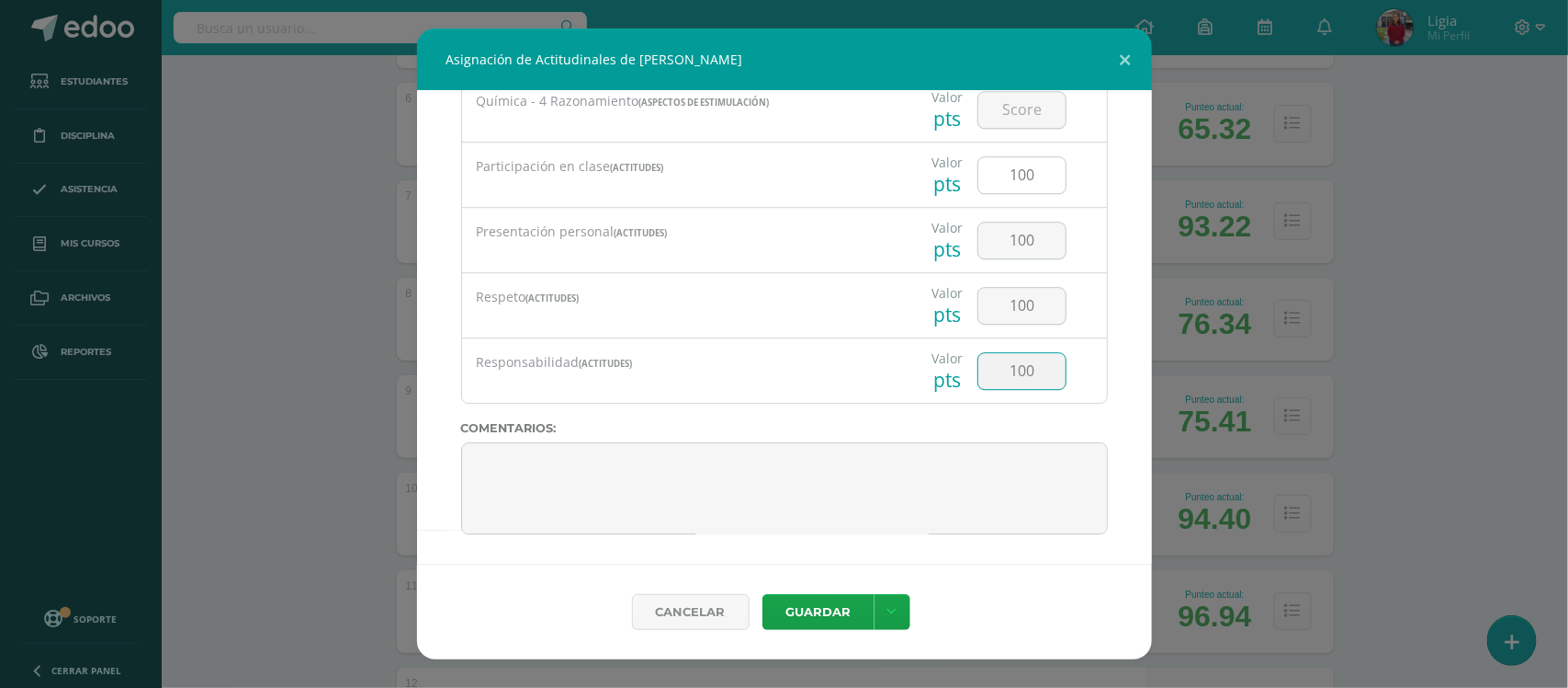
click at [763, 593] on button "Guardar" at bounding box center [818, 611] width 112 height 36
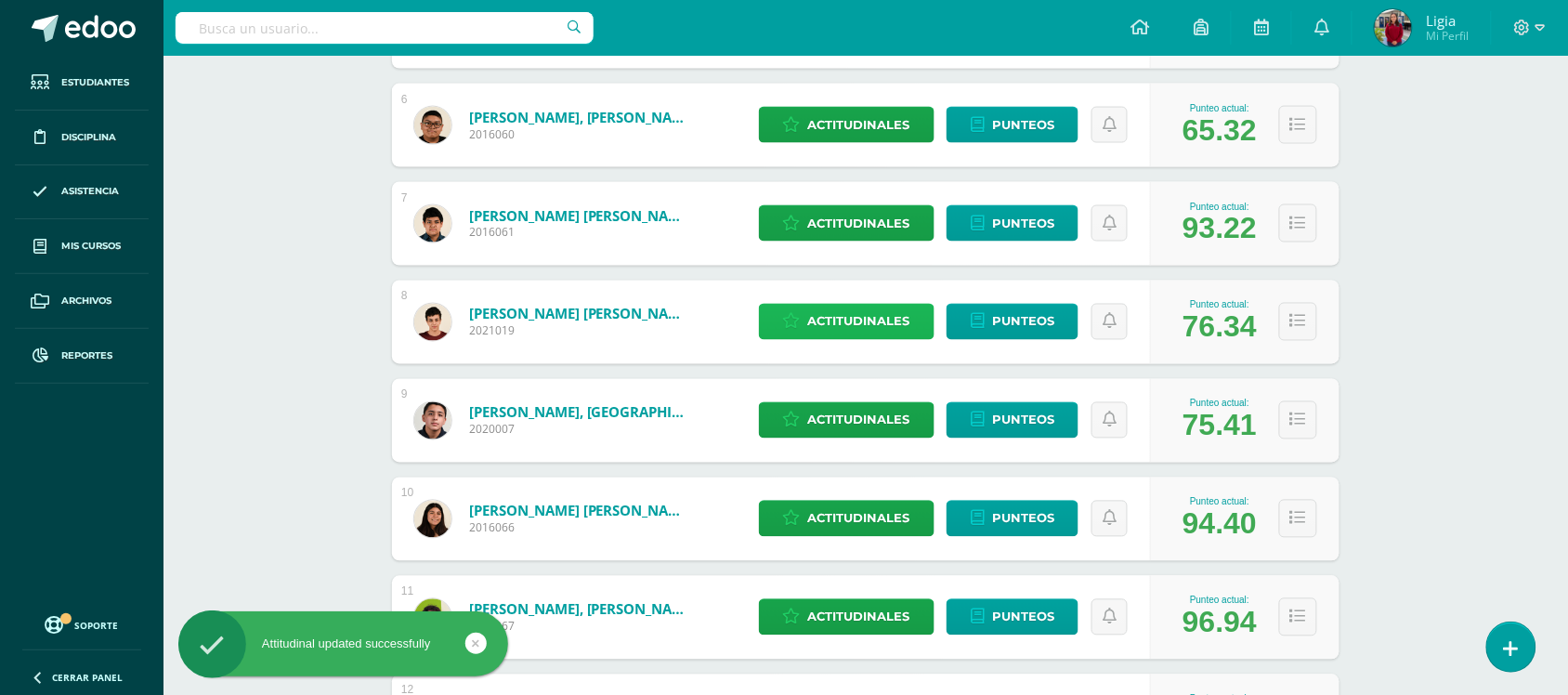
click at [827, 328] on span "Actitudinales" at bounding box center [860, 321] width 102 height 34
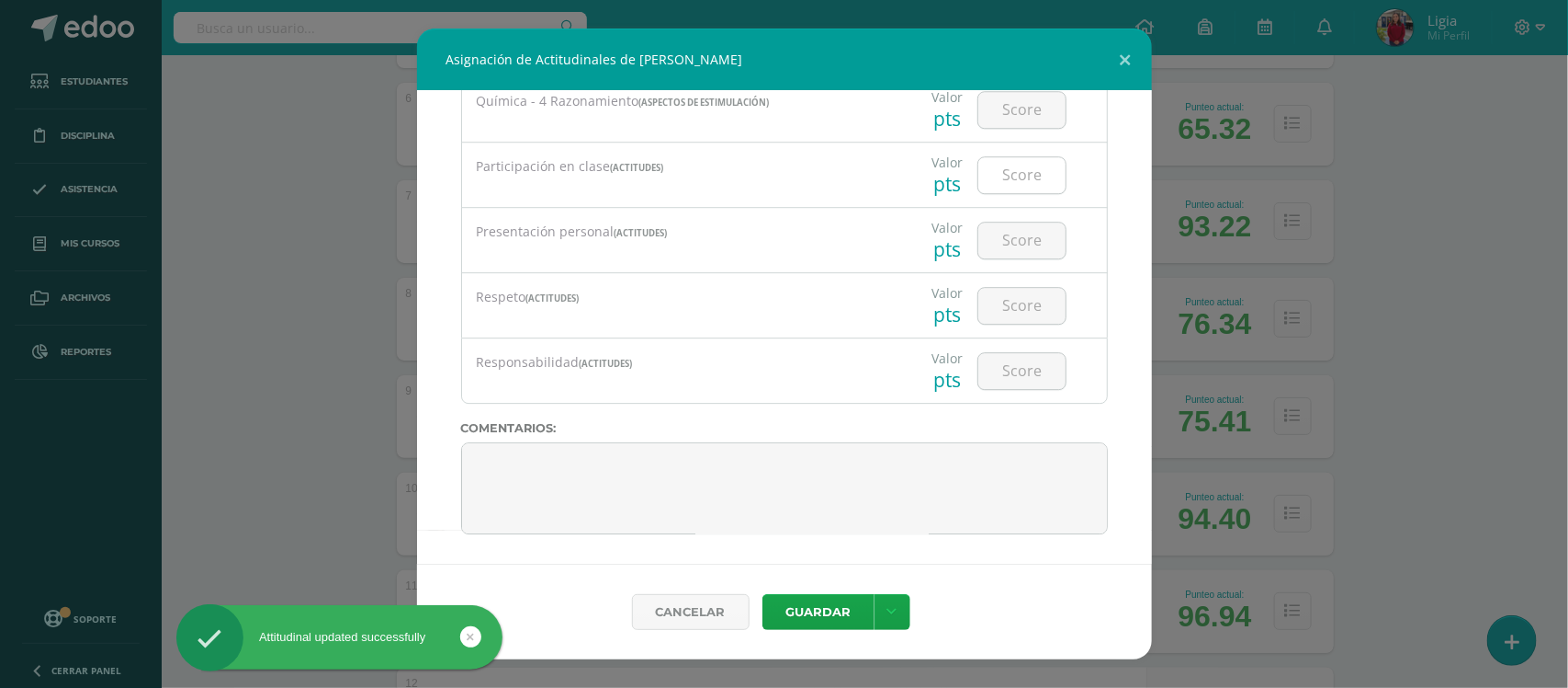
click at [986, 174] on input "number" at bounding box center [1023, 174] width 88 height 36
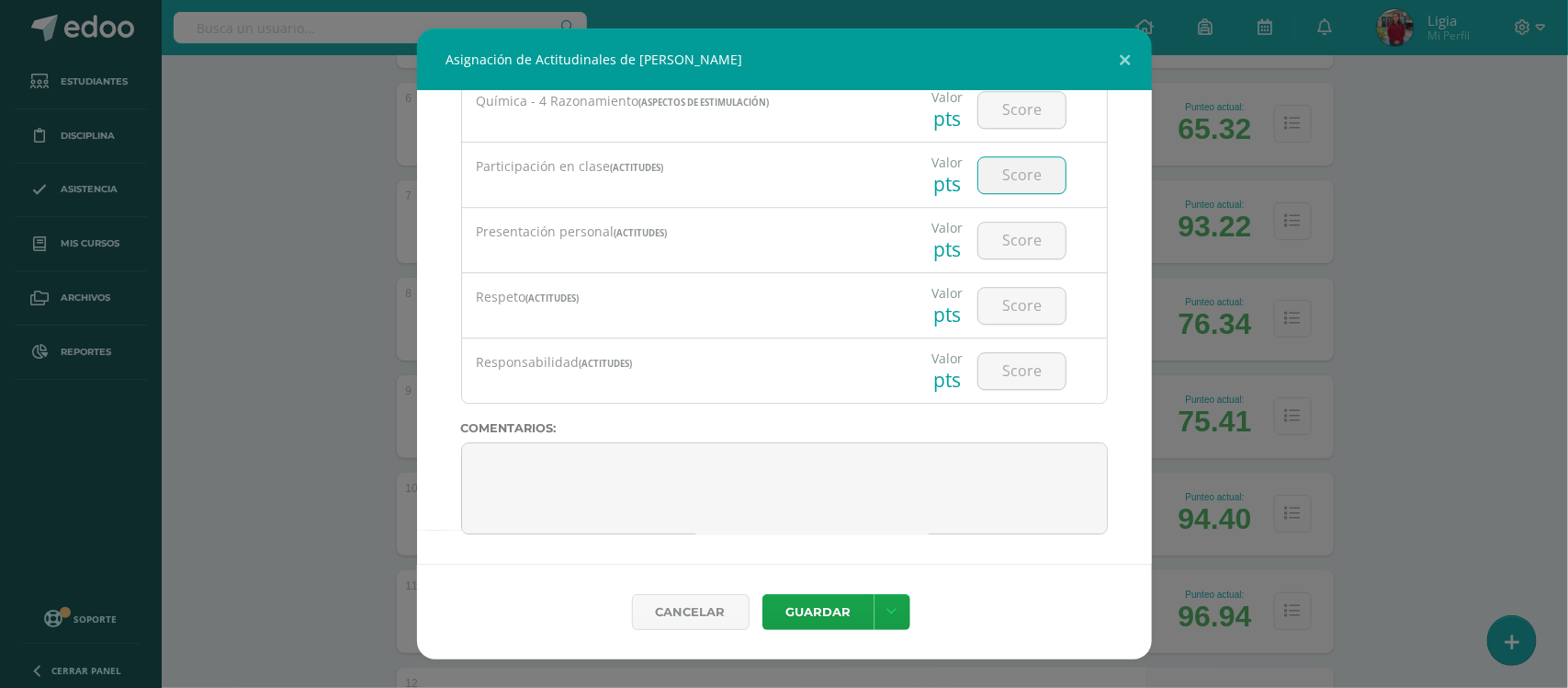
type input "1"
type input "90"
type input "100"
type input "90"
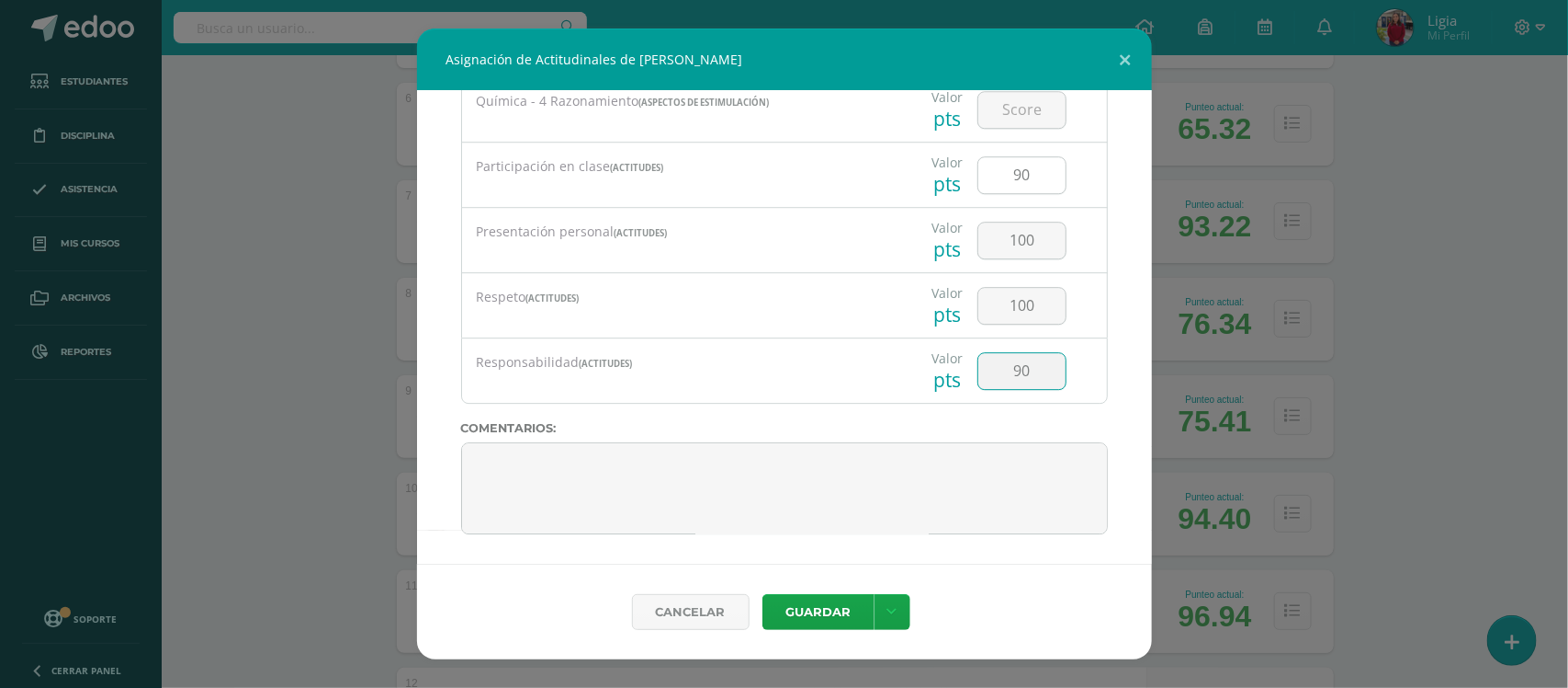
click at [763, 593] on button "Guardar" at bounding box center [818, 611] width 112 height 36
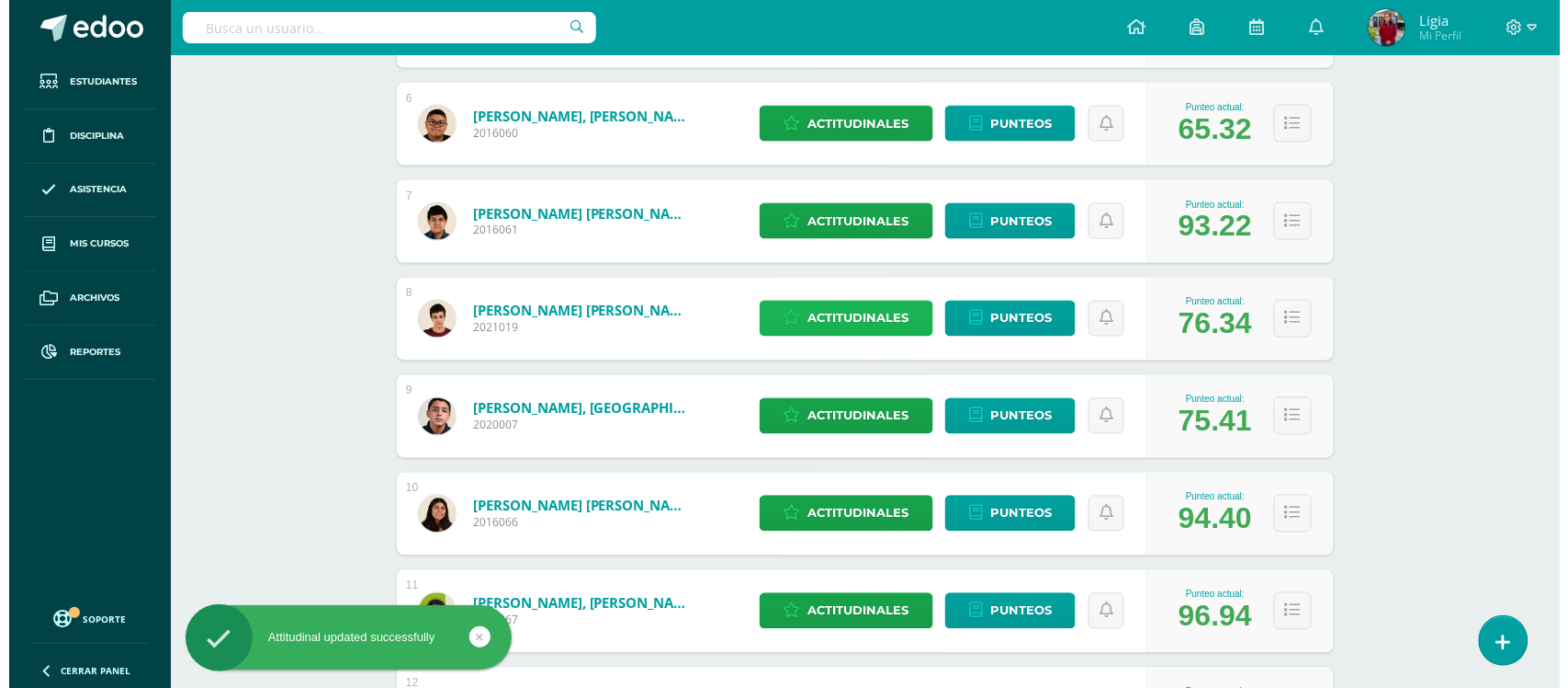
scroll to position [919, 0]
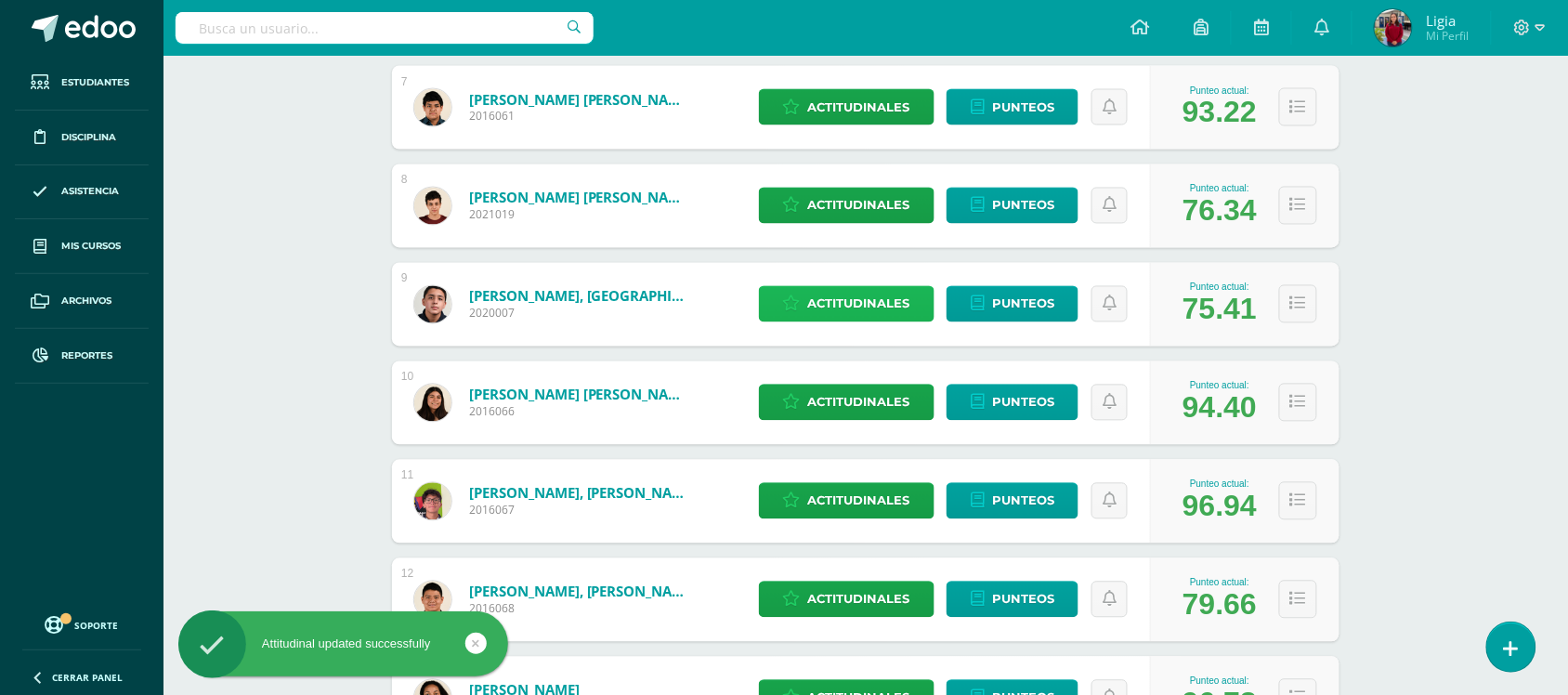
click at [846, 294] on span "Actitudinales" at bounding box center [860, 303] width 102 height 34
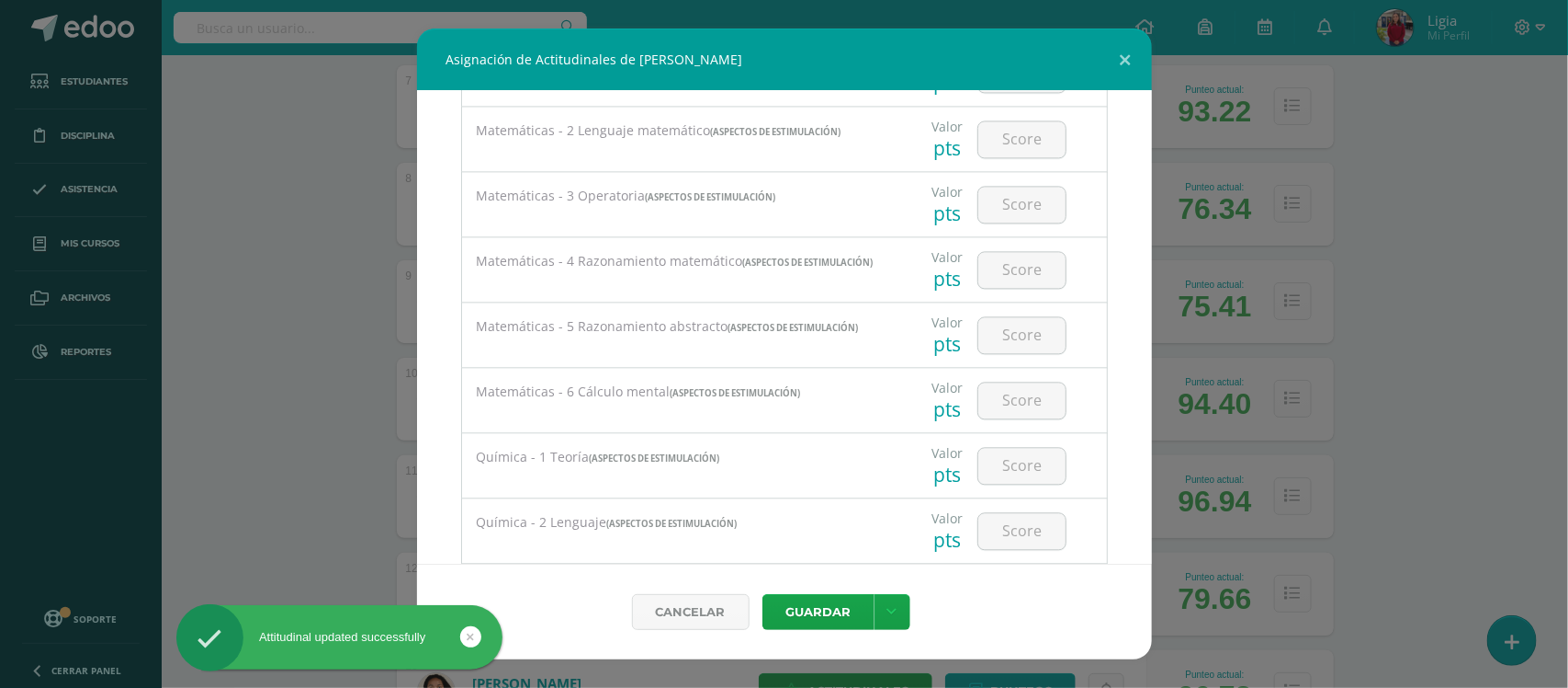
scroll to position [2411, 0]
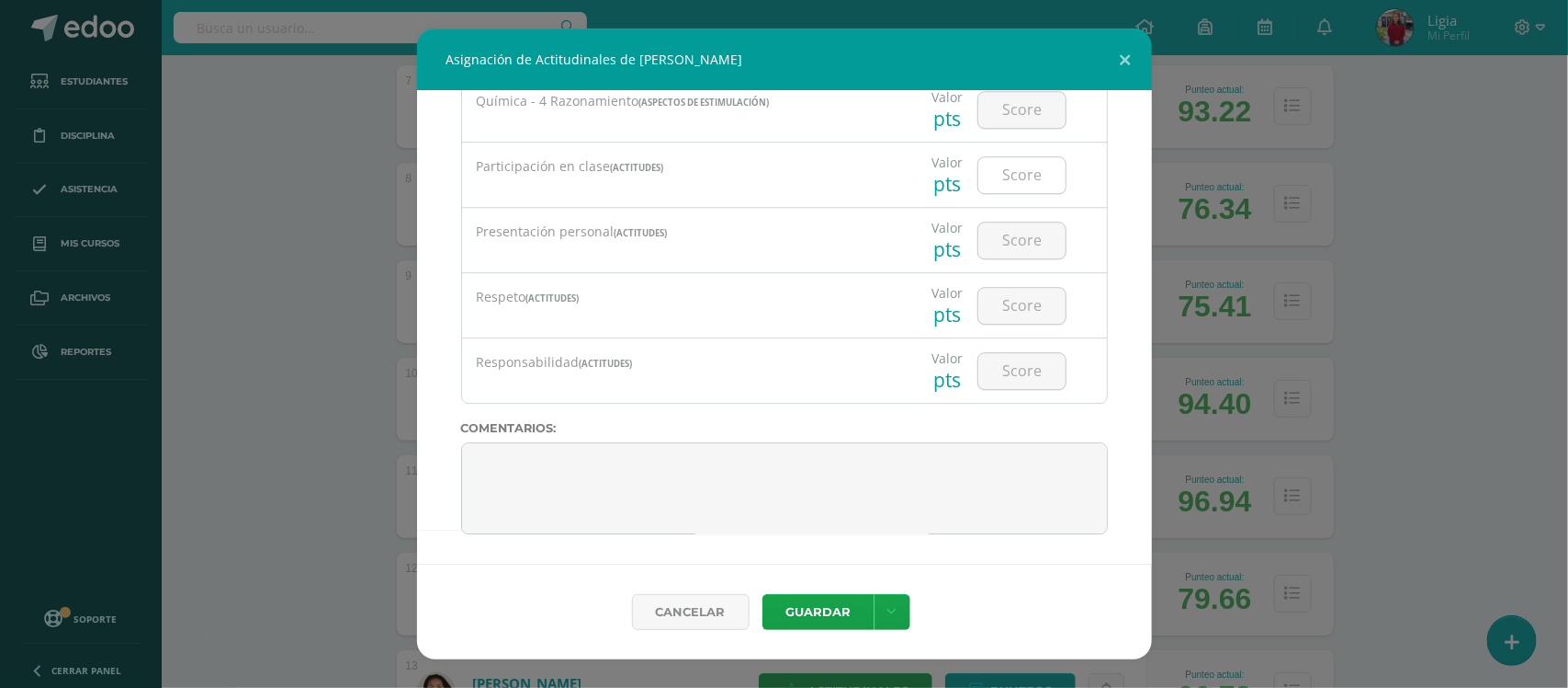
click at [1008, 180] on input "number" at bounding box center [1023, 174] width 88 height 36
click at [1008, 172] on input "number" at bounding box center [1023, 174] width 88 height 36
type input "1"
type input "90"
type input "95"
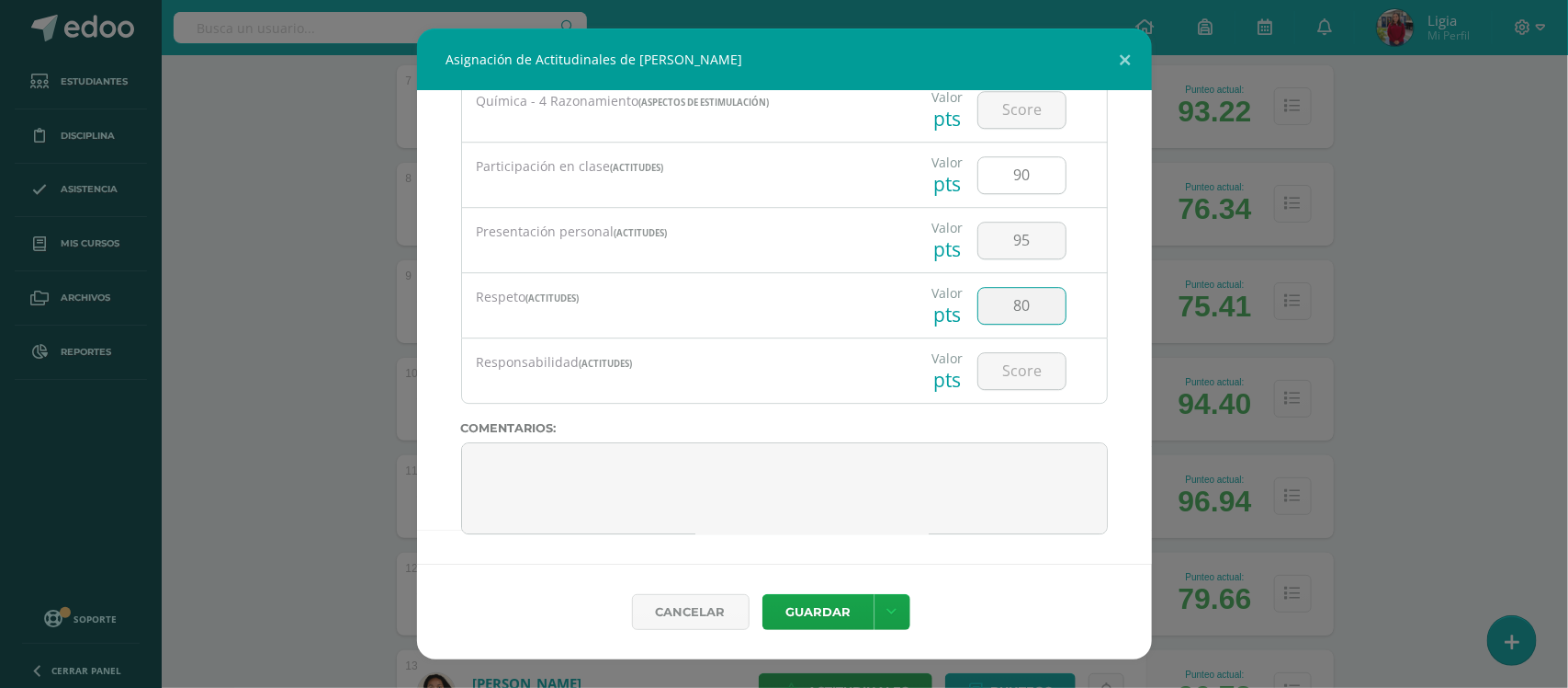
type input "80"
type input "70"
click at [763, 593] on button "Guardar" at bounding box center [818, 611] width 112 height 36
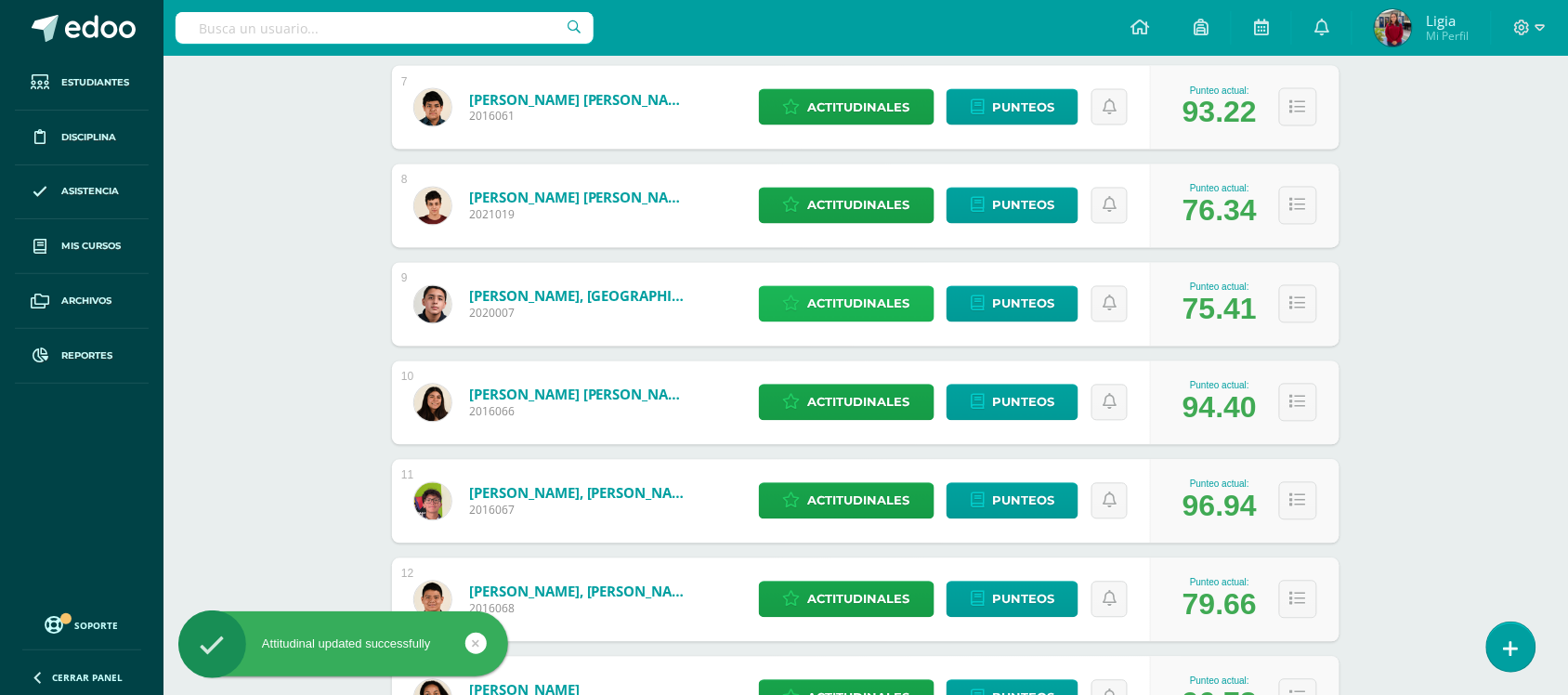
click at [860, 294] on span "Actitudinales" at bounding box center [860, 303] width 102 height 34
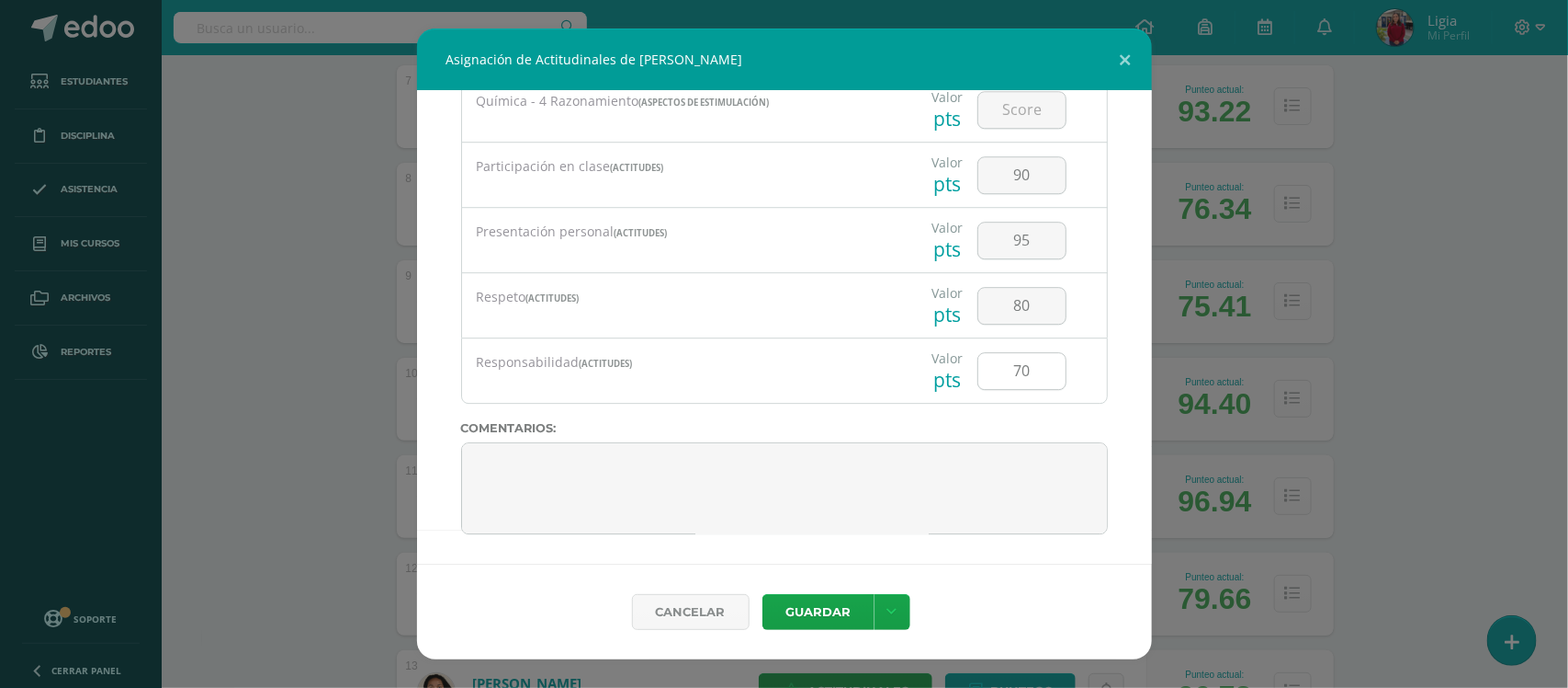
click at [1016, 373] on input "70" at bounding box center [1023, 370] width 88 height 36
type input "7"
type input "85"
click at [763, 593] on button "Guardar" at bounding box center [818, 611] width 112 height 36
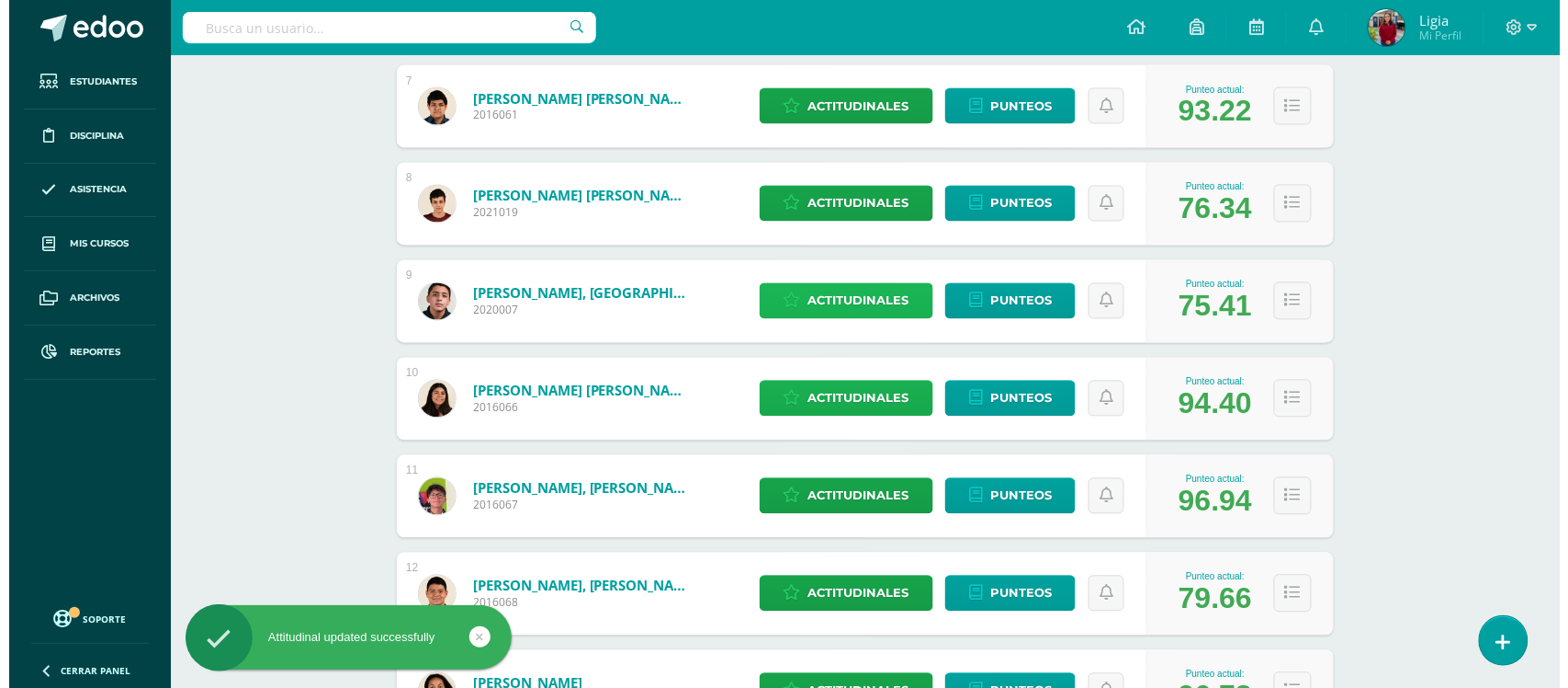
scroll to position [1034, 0]
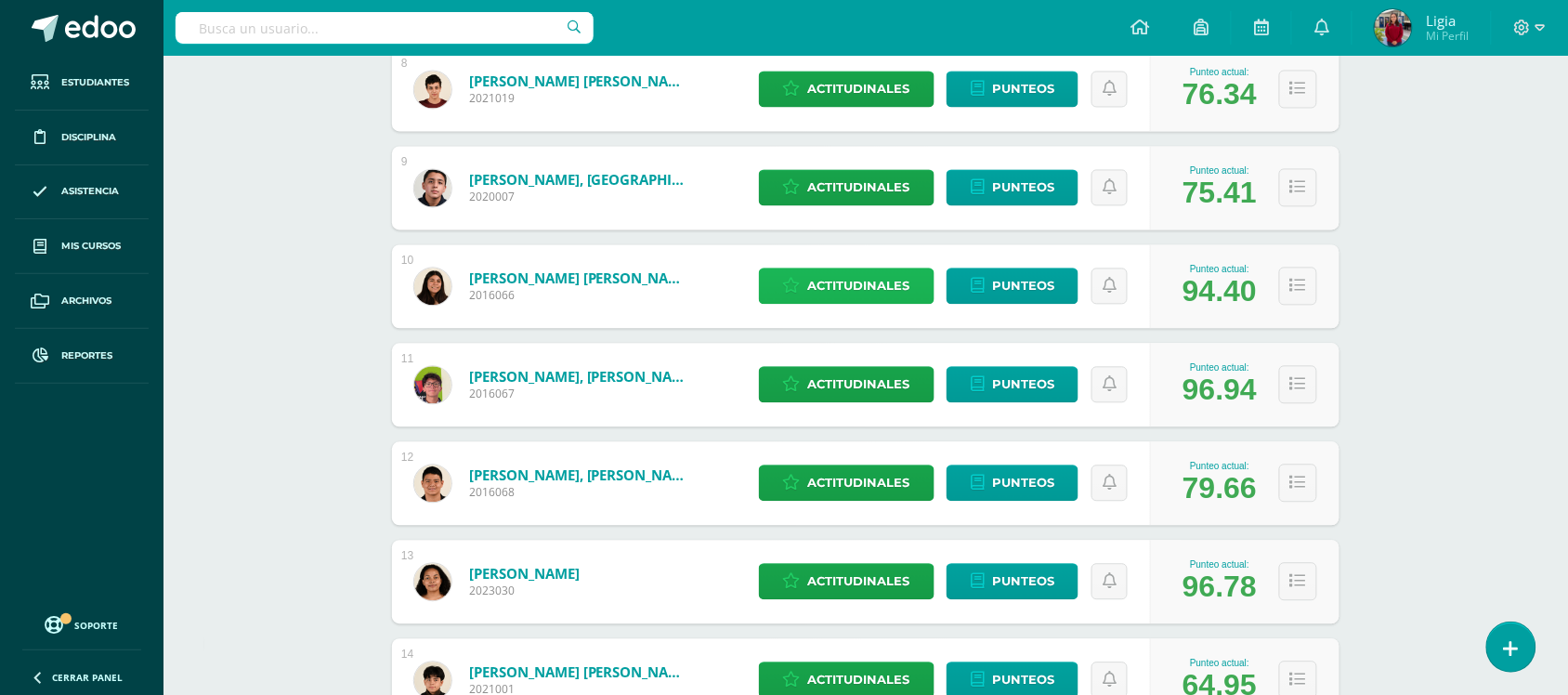
click at [842, 284] on span "Actitudinales" at bounding box center [860, 286] width 102 height 34
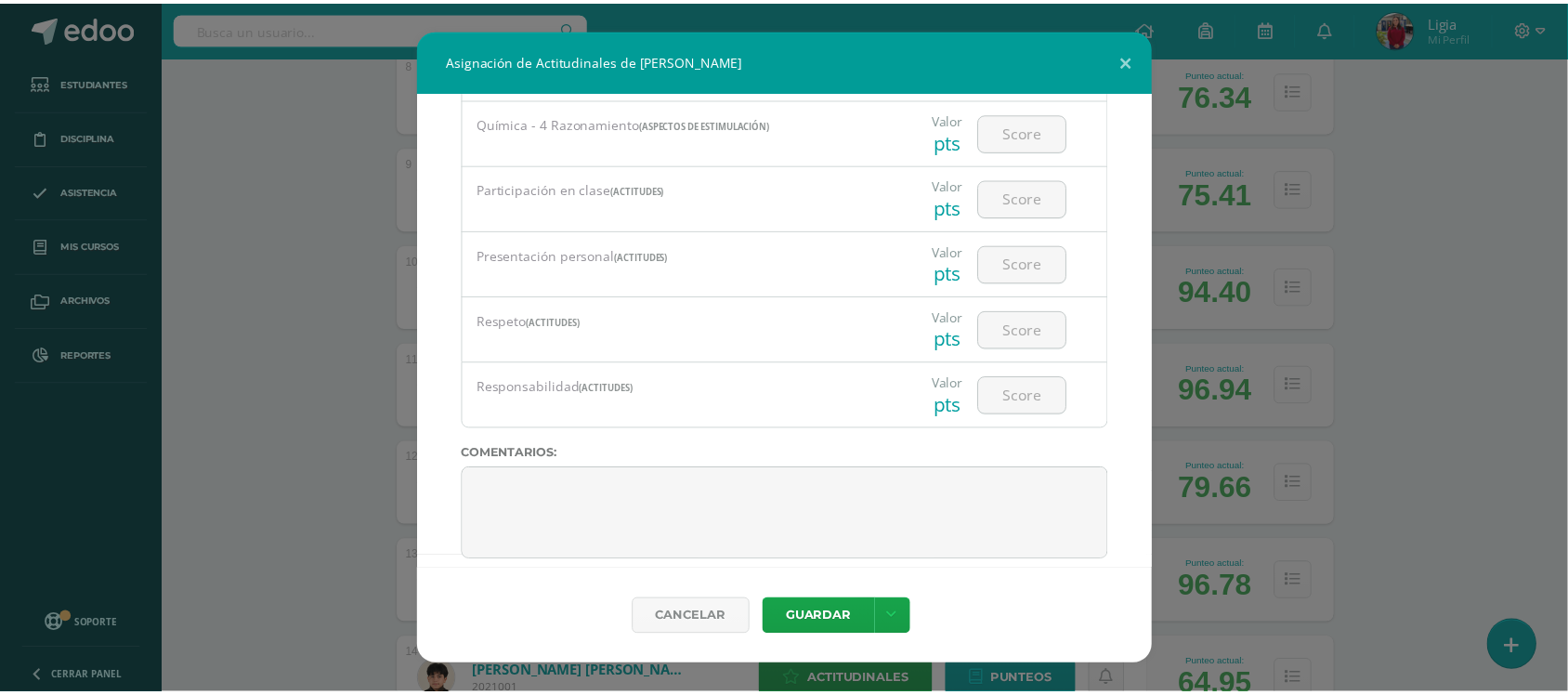
scroll to position [2435, 0]
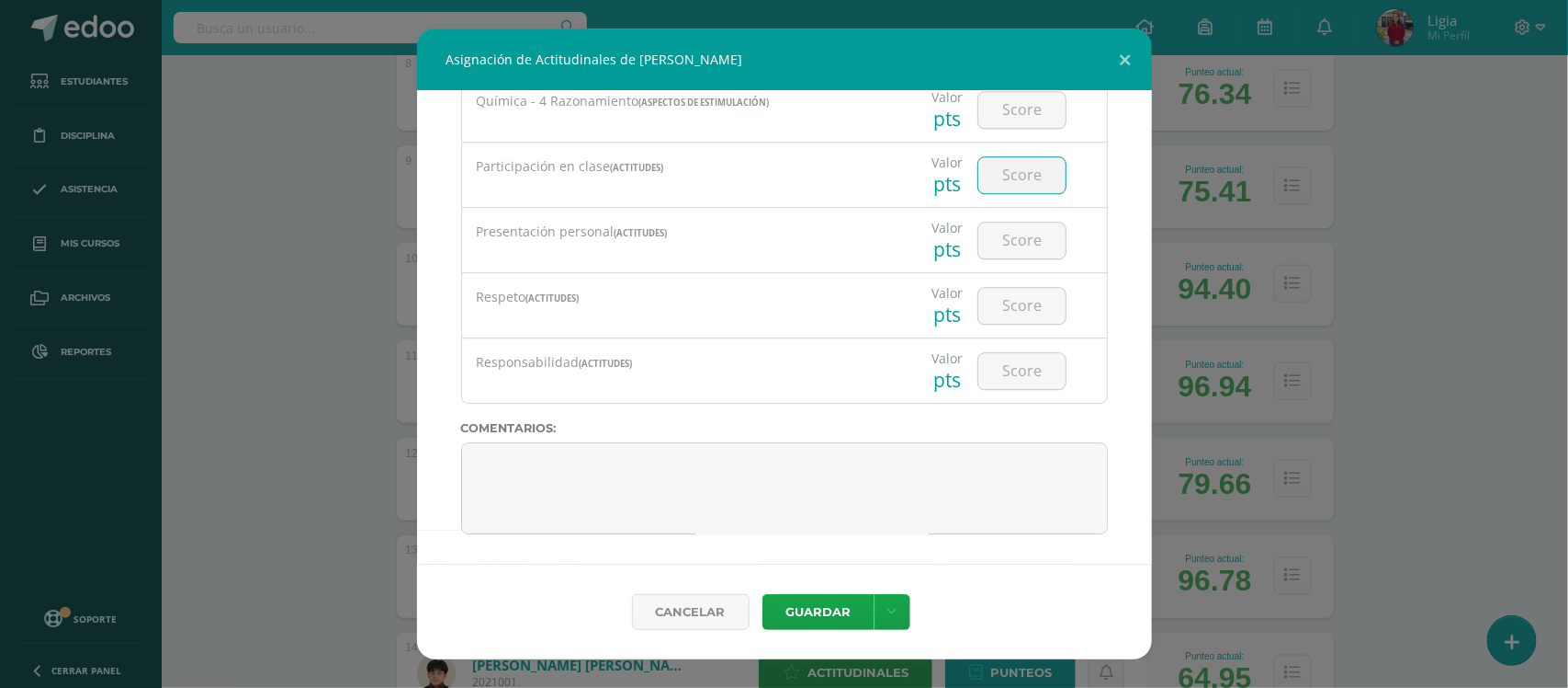
click at [1027, 179] on input "number" at bounding box center [1023, 174] width 88 height 36
type input "100"
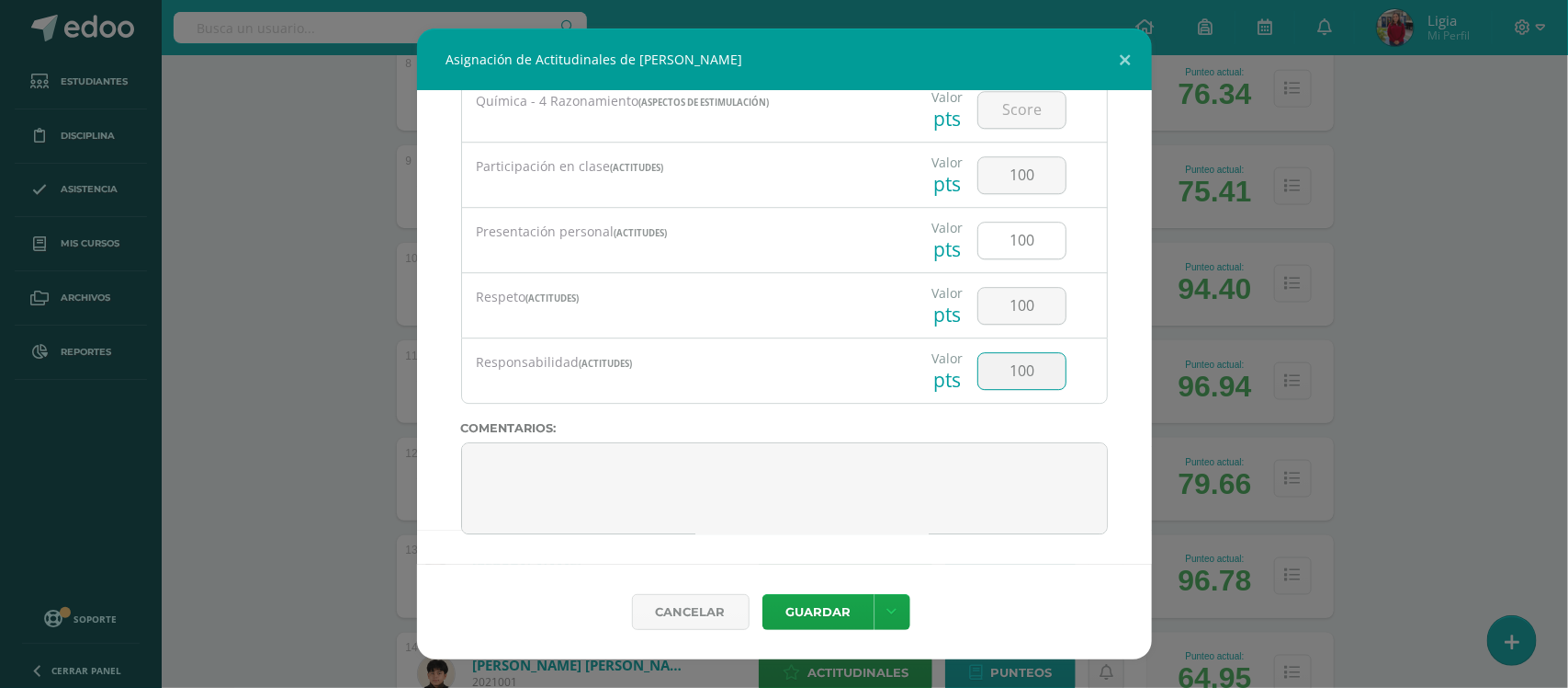
click at [763, 593] on button "Guardar" at bounding box center [818, 611] width 112 height 36
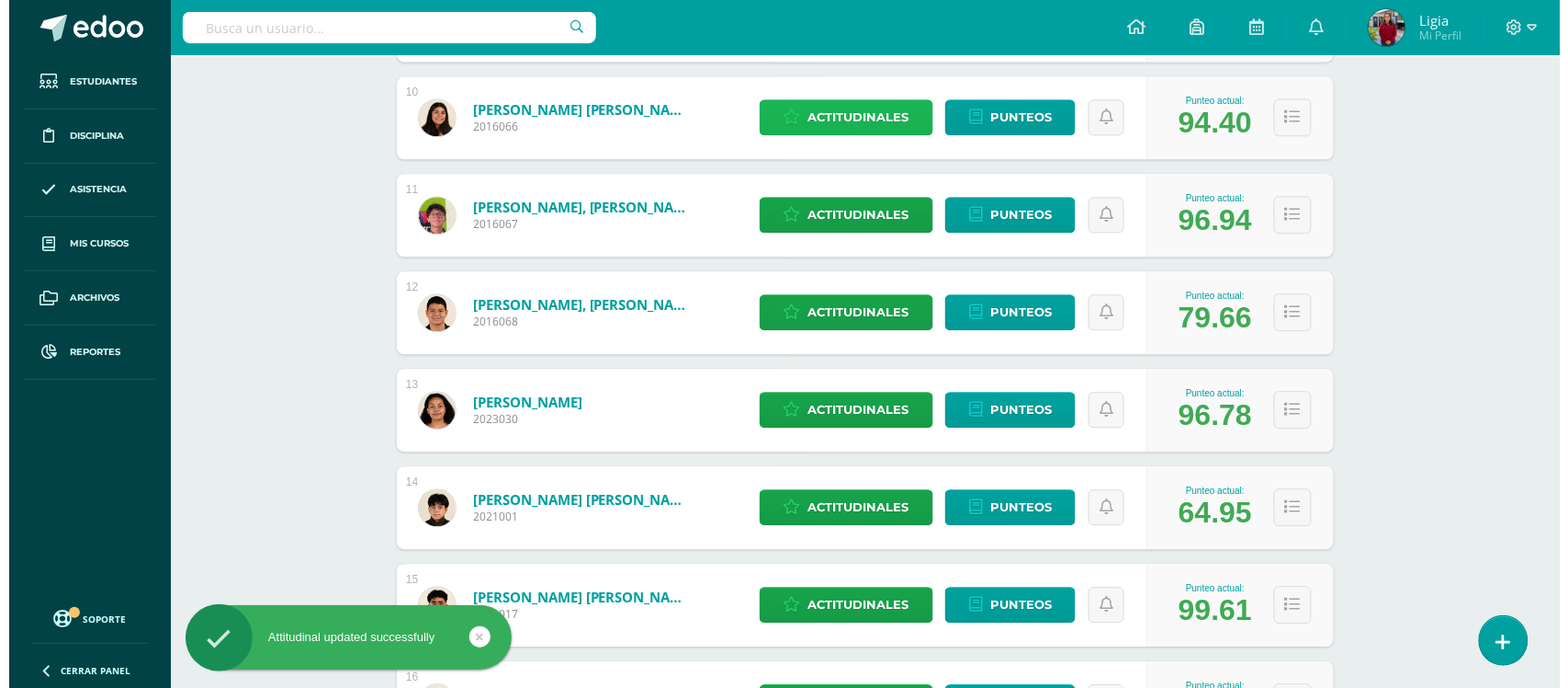
scroll to position [1149, 0]
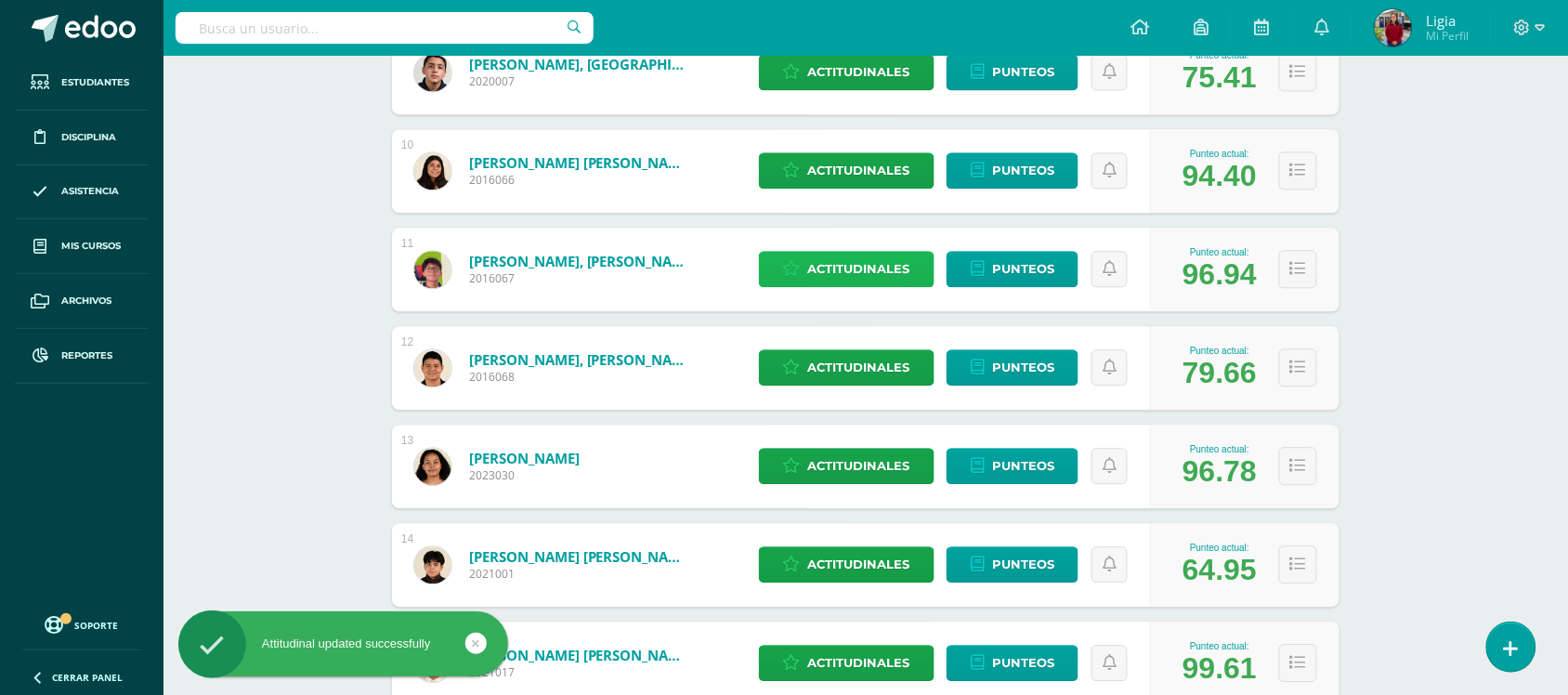
click at [832, 272] on span "Actitudinales" at bounding box center [860, 269] width 102 height 34
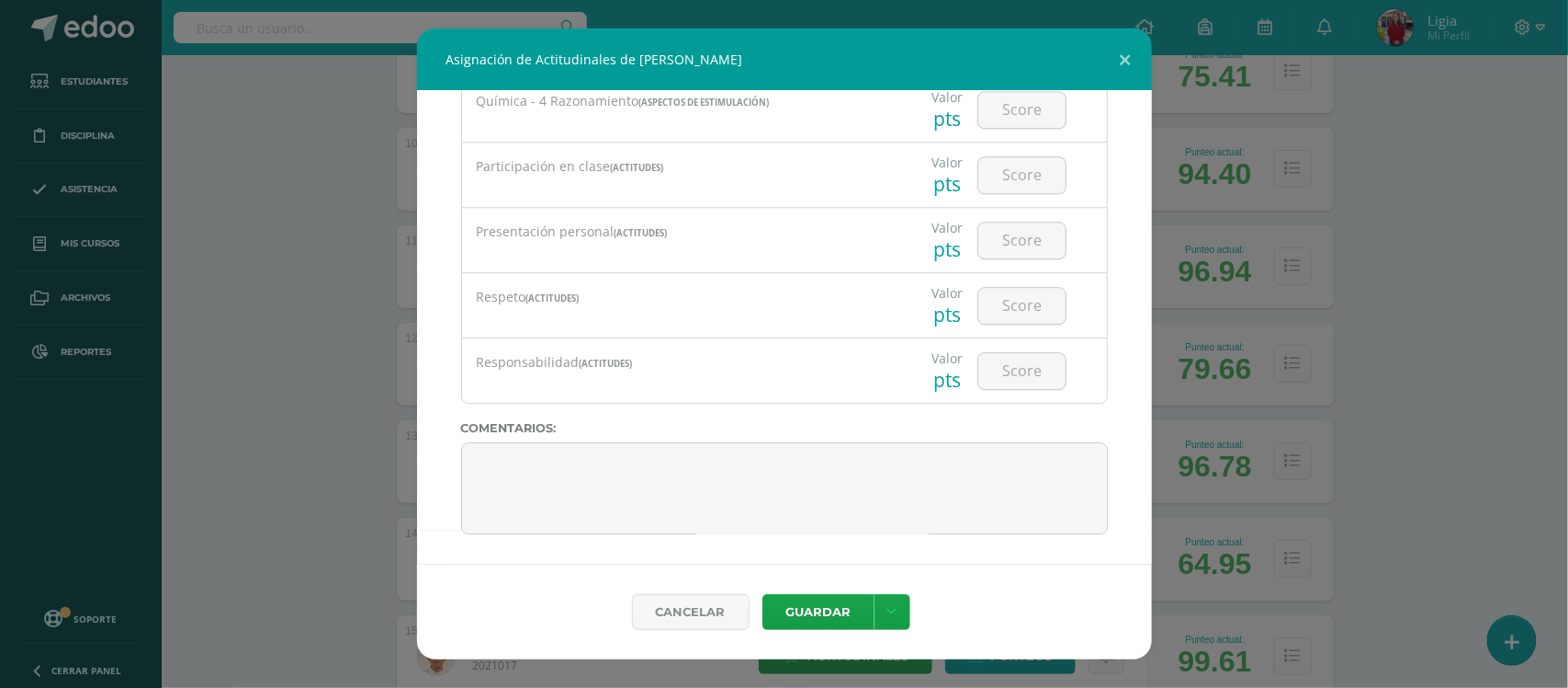
scroll to position [2411, 0]
click at [1002, 176] on input "number" at bounding box center [1023, 174] width 88 height 36
type input "100"
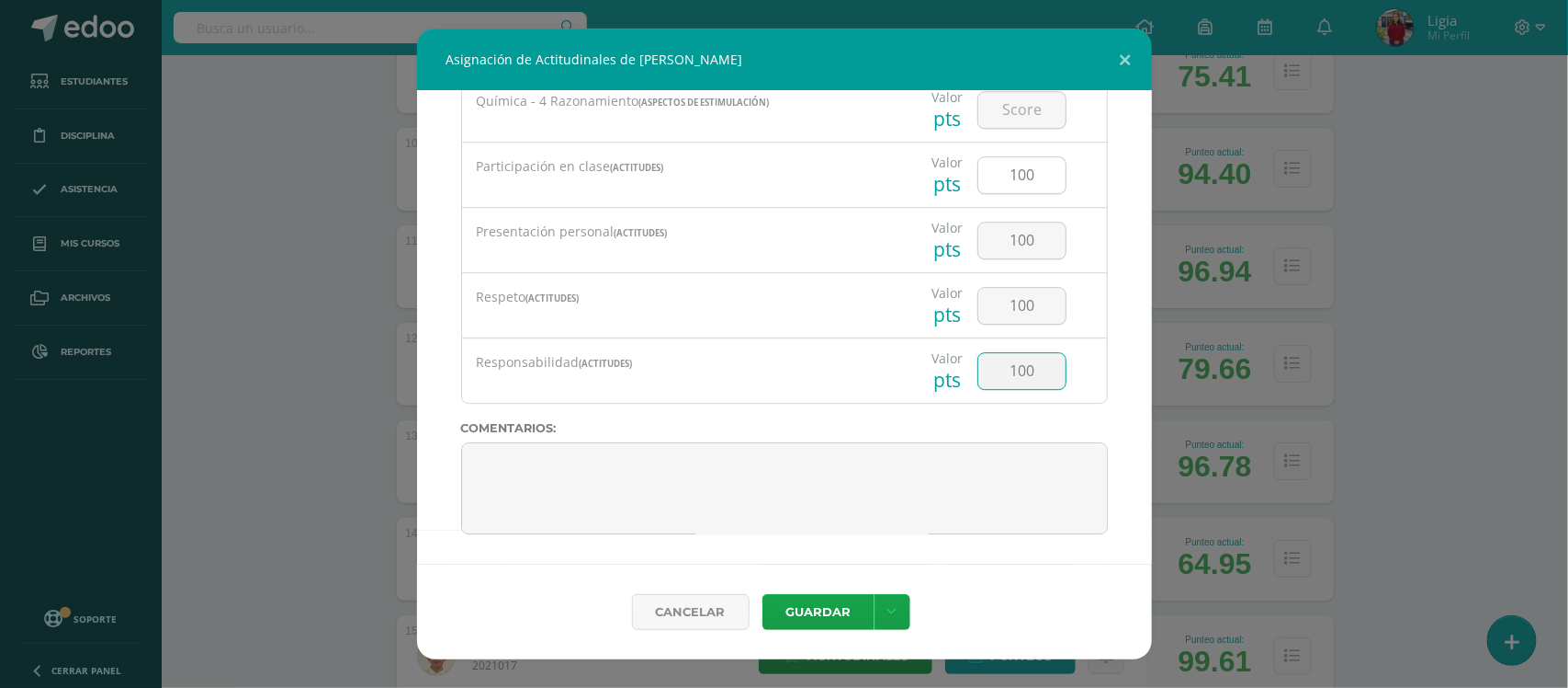
type input "100"
click at [763, 593] on button "Guardar" at bounding box center [818, 611] width 112 height 36
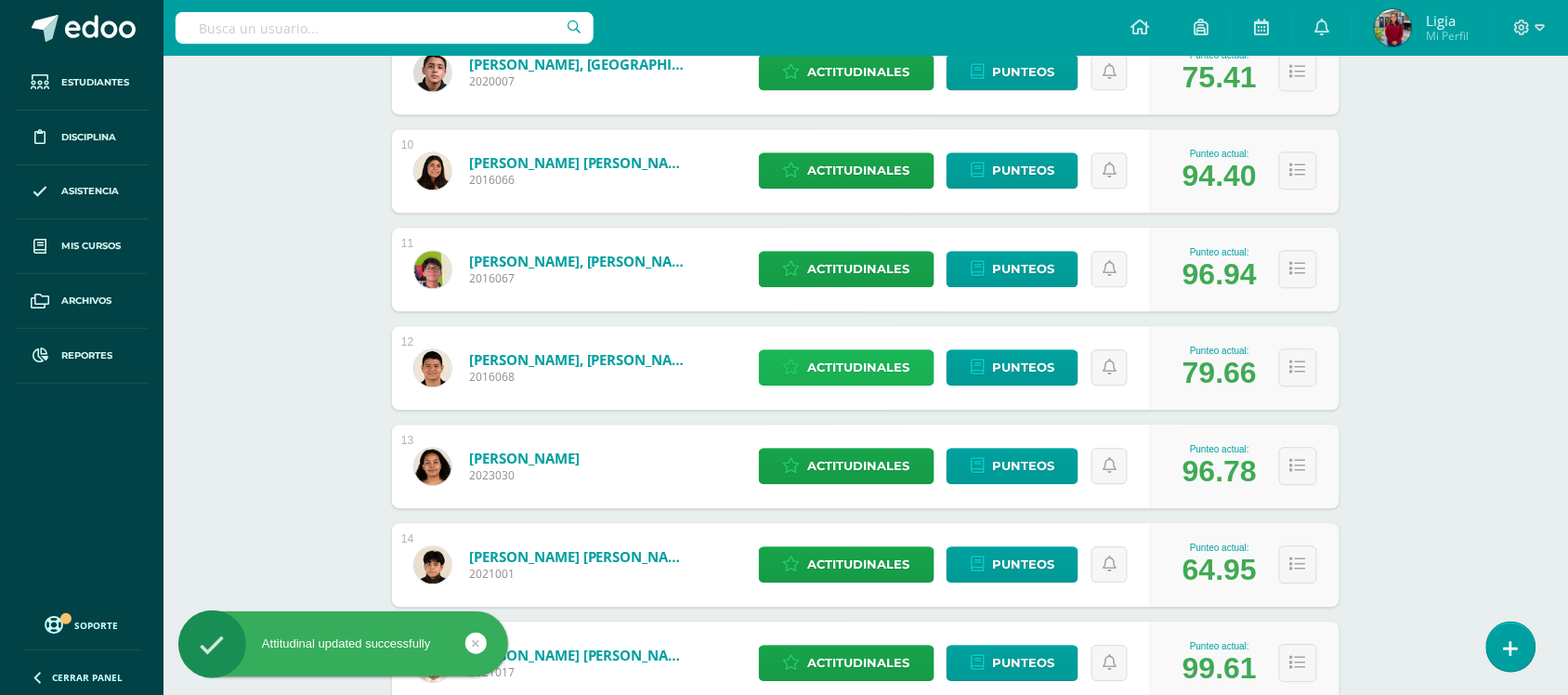
click at [819, 360] on span "Actitudinales" at bounding box center [860, 367] width 102 height 34
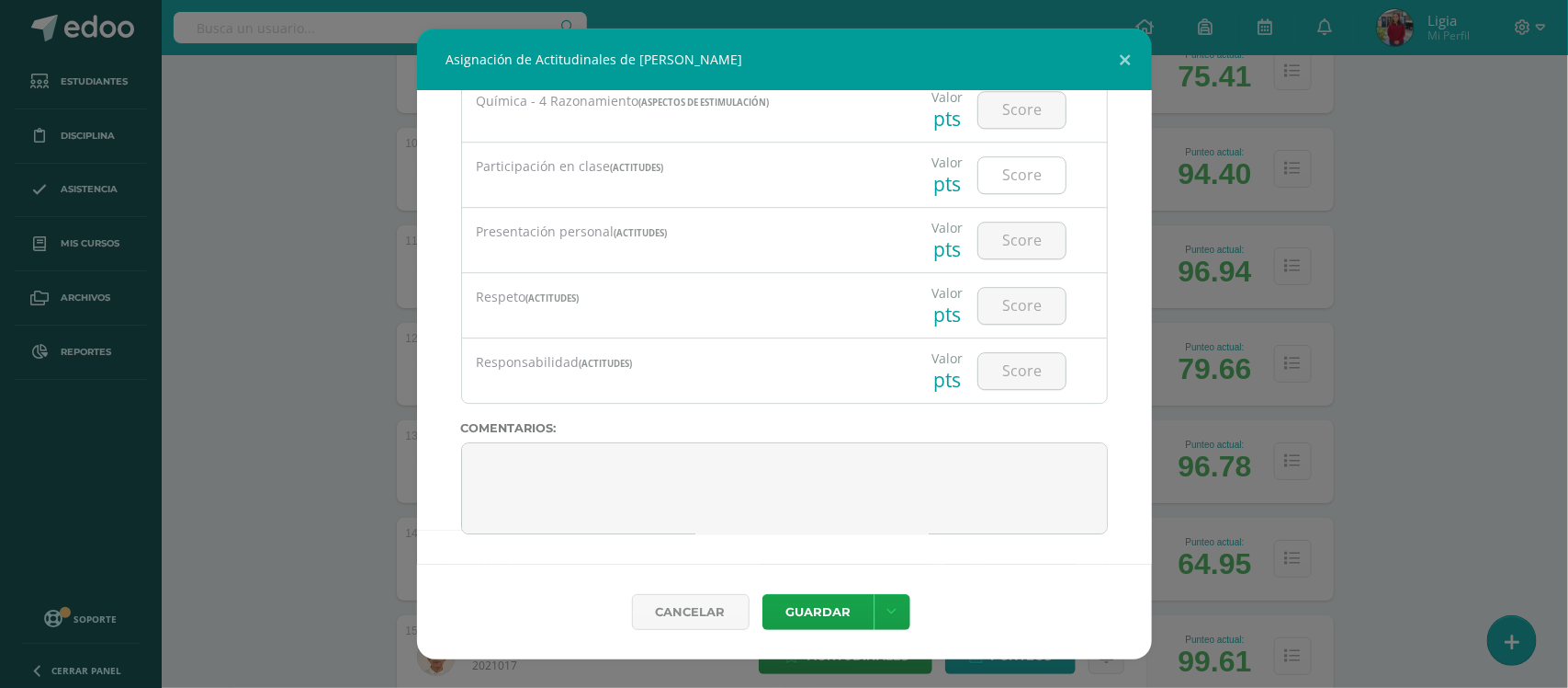
click at [1002, 162] on input "number" at bounding box center [1023, 174] width 88 height 36
type input "195"
type input "100"
click at [1003, 172] on input "195" at bounding box center [1023, 174] width 88 height 36
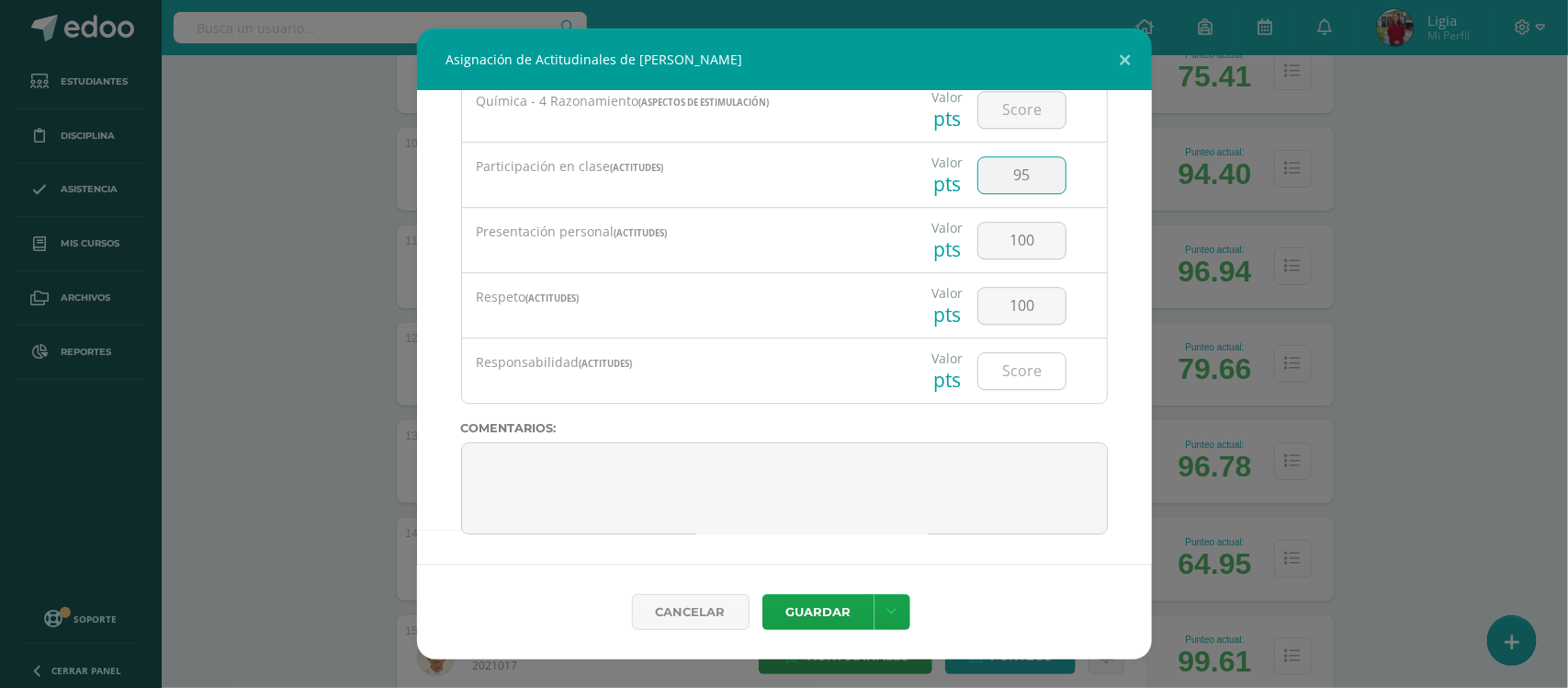
type input "95"
click at [1018, 361] on input "number" at bounding box center [1023, 370] width 88 height 36
type input "100"
click at [763, 593] on button "Guardar" at bounding box center [818, 611] width 112 height 36
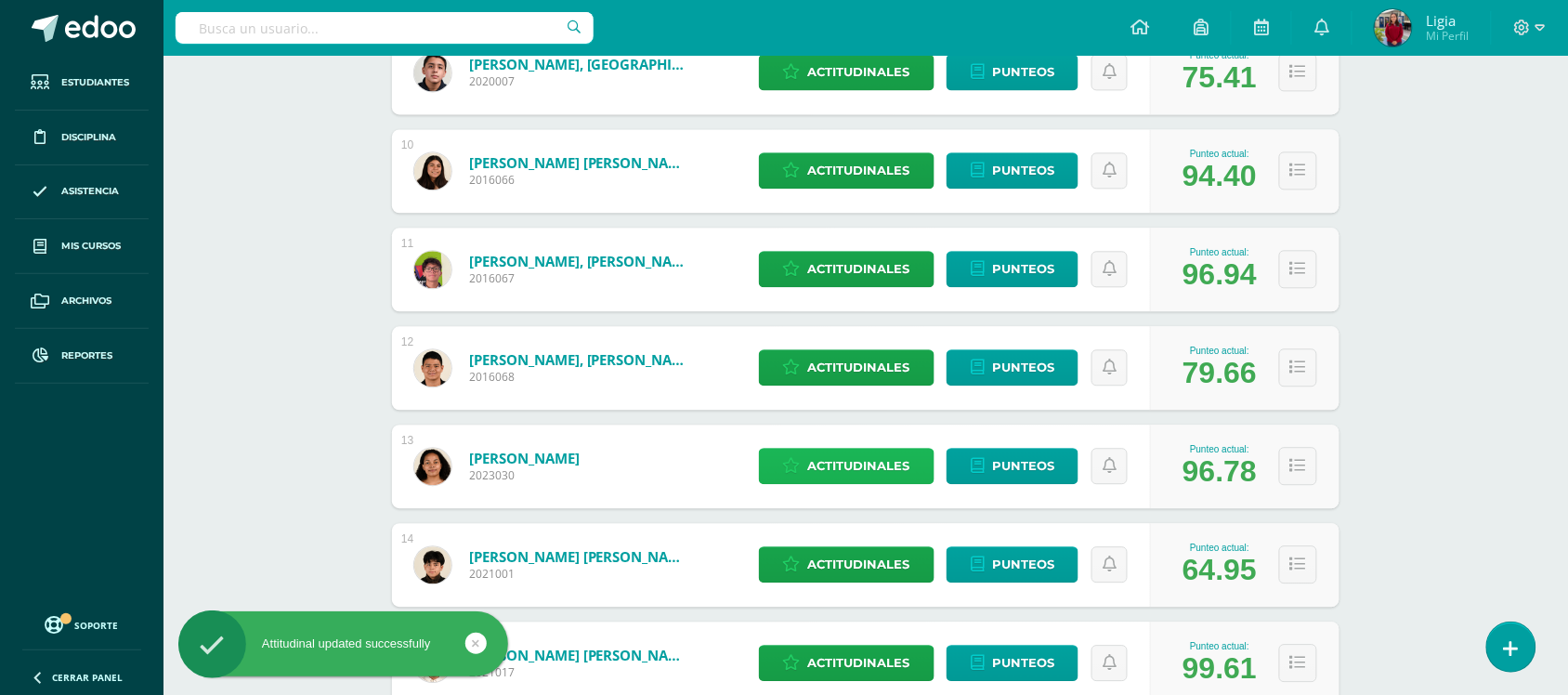
click at [814, 462] on span "Actitudinales" at bounding box center [860, 466] width 102 height 34
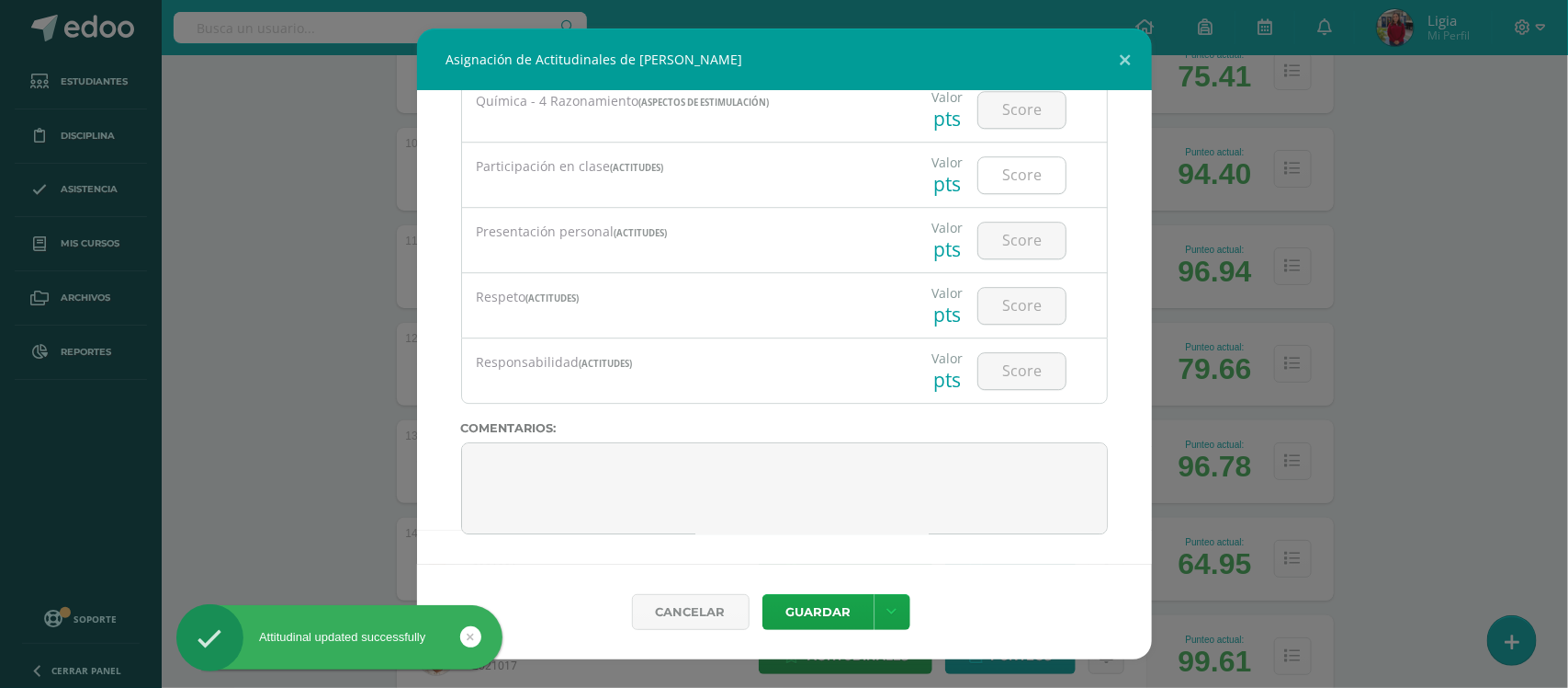
click at [1025, 177] on input "number" at bounding box center [1023, 174] width 88 height 36
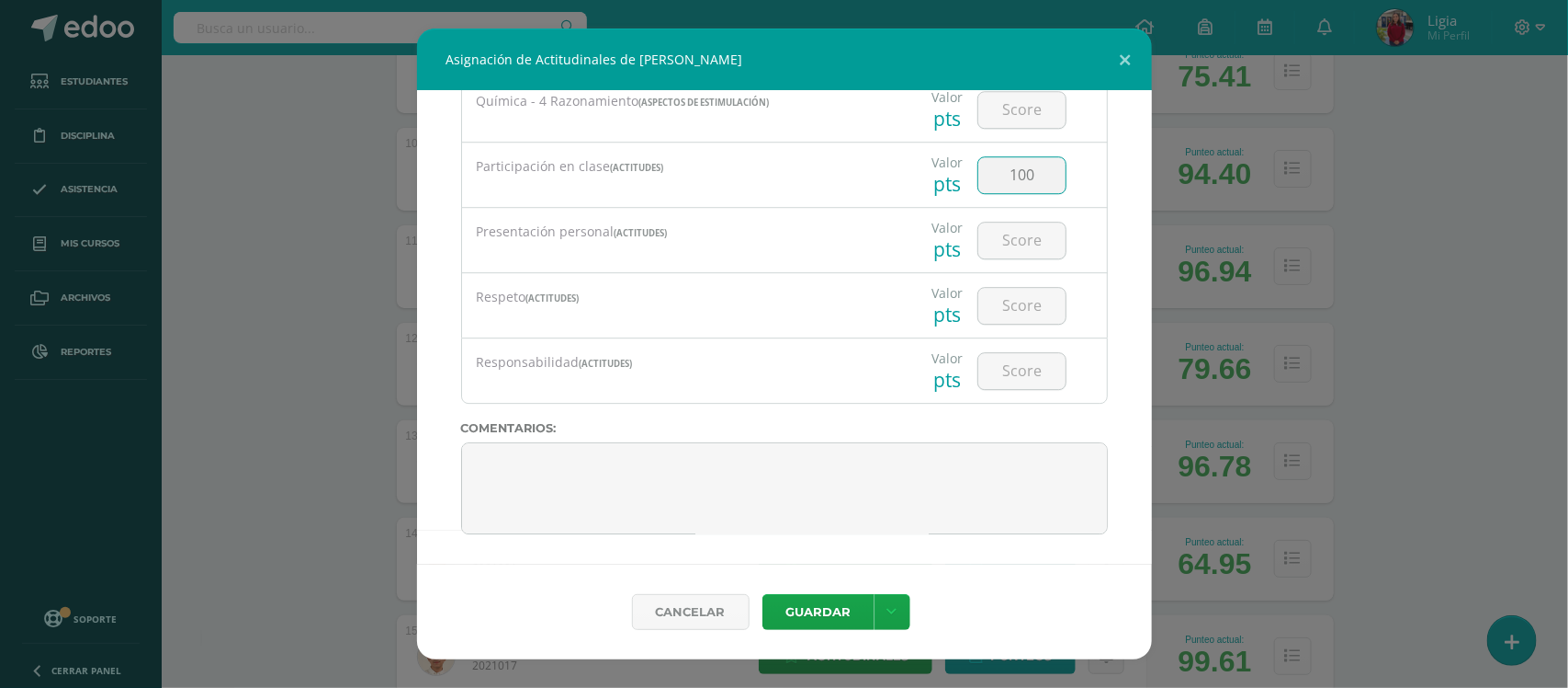
type input "100"
click at [763, 593] on button "Guardar" at bounding box center [818, 611] width 112 height 36
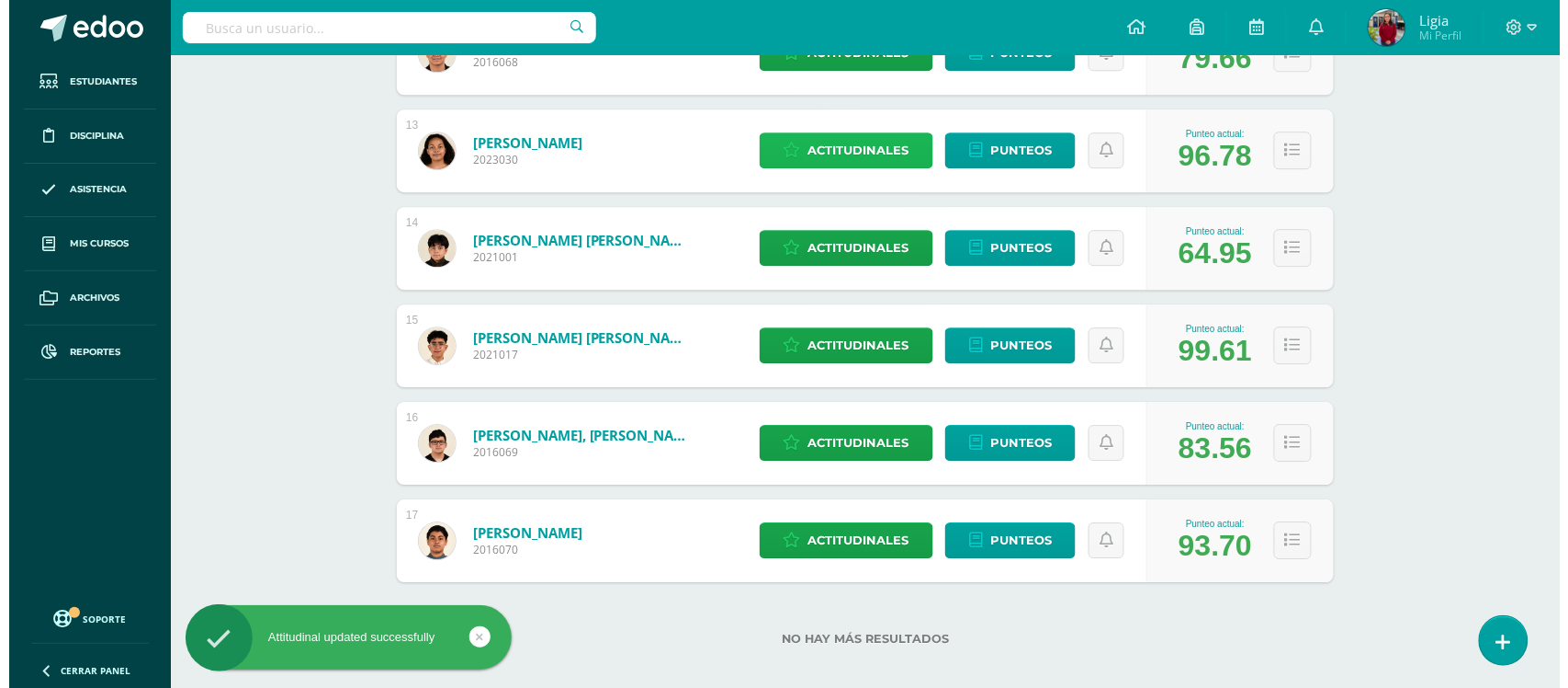
scroll to position [1475, 0]
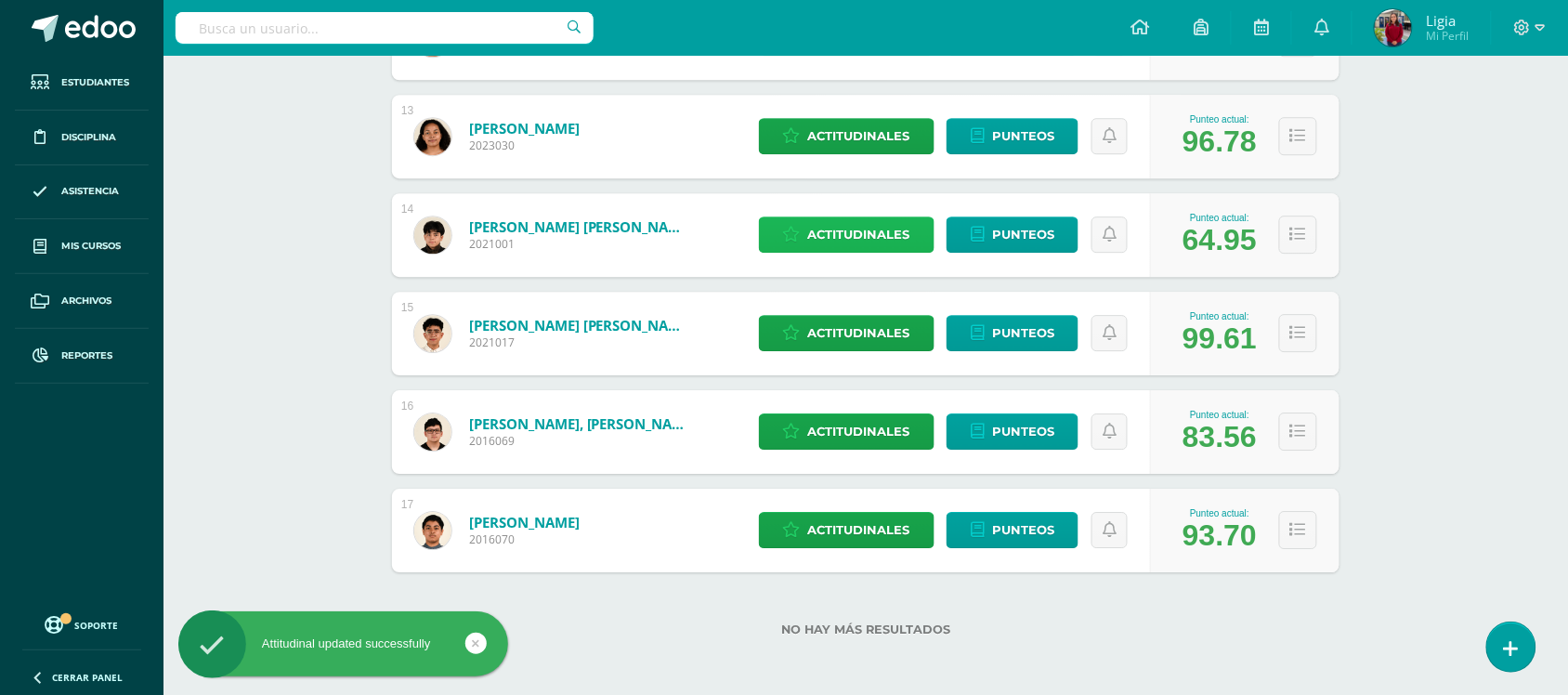
click at [826, 230] on span "Actitudinales" at bounding box center [860, 234] width 102 height 34
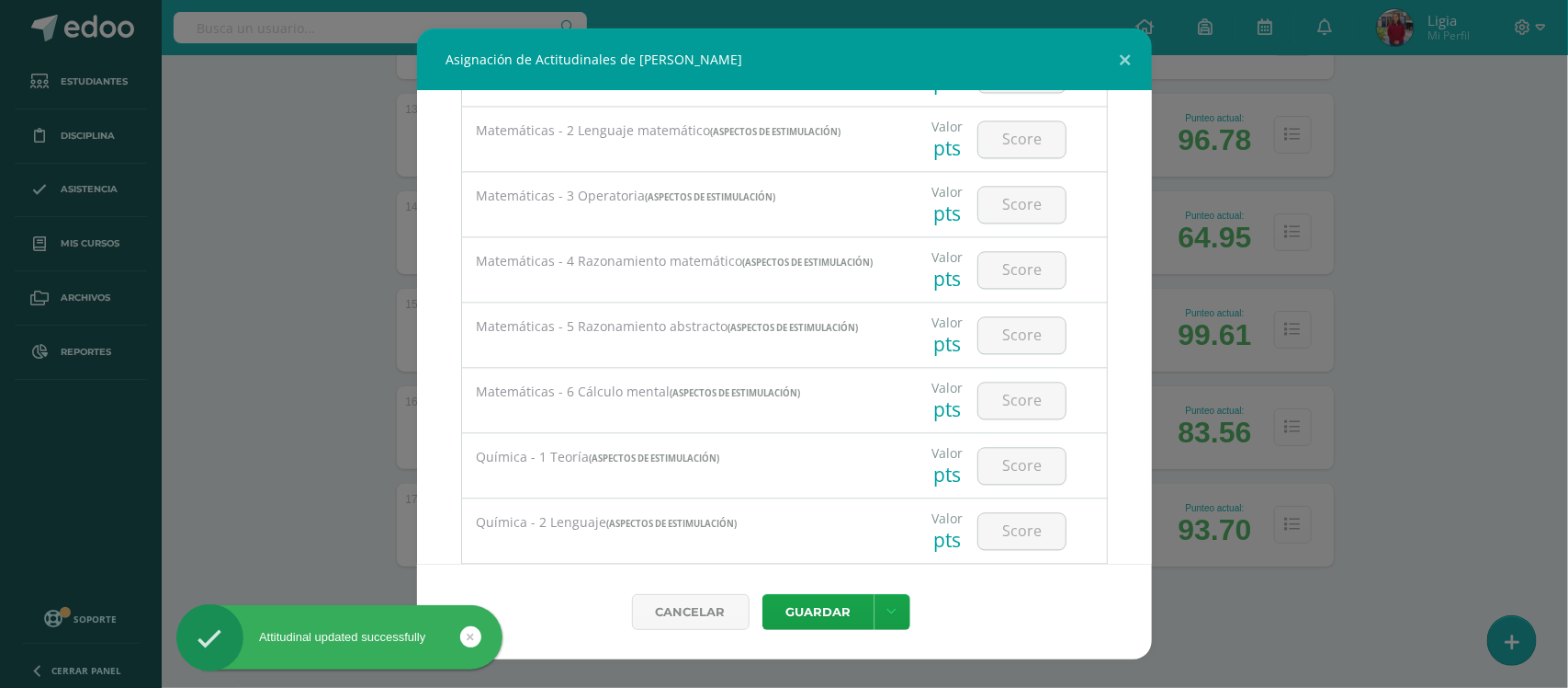
scroll to position [2411, 0]
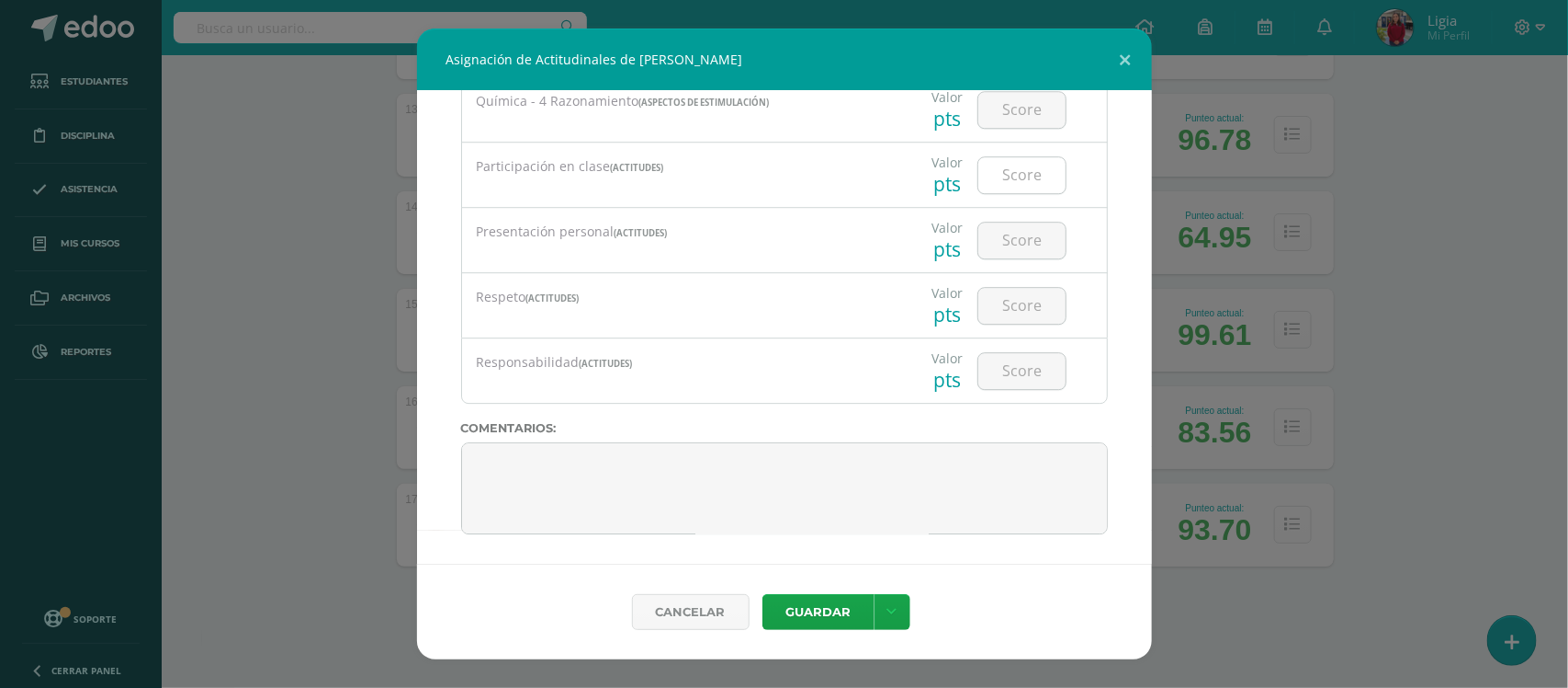
click at [1011, 172] on input "number" at bounding box center [1023, 174] width 88 height 36
type input "100"
type input "95"
type input "85"
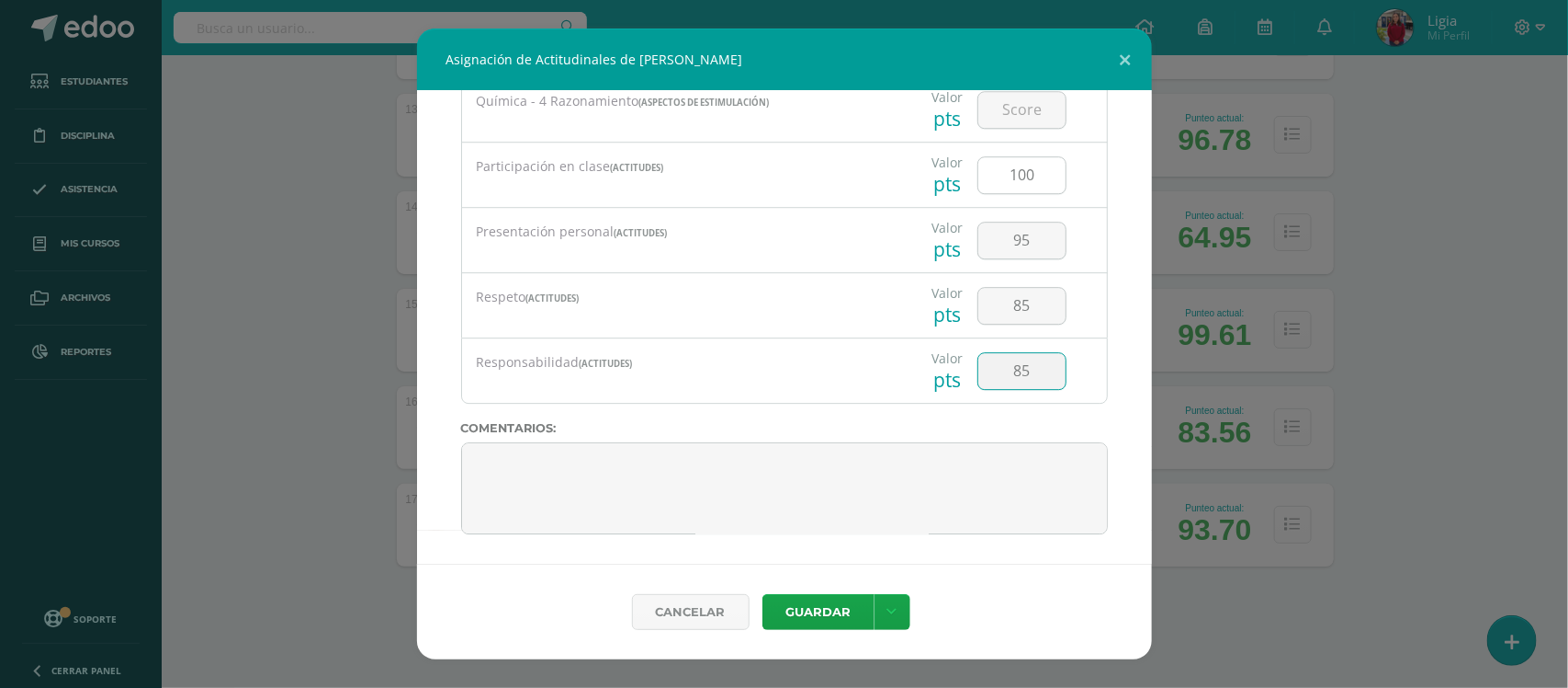
click at [763, 593] on button "Guardar" at bounding box center [818, 611] width 112 height 36
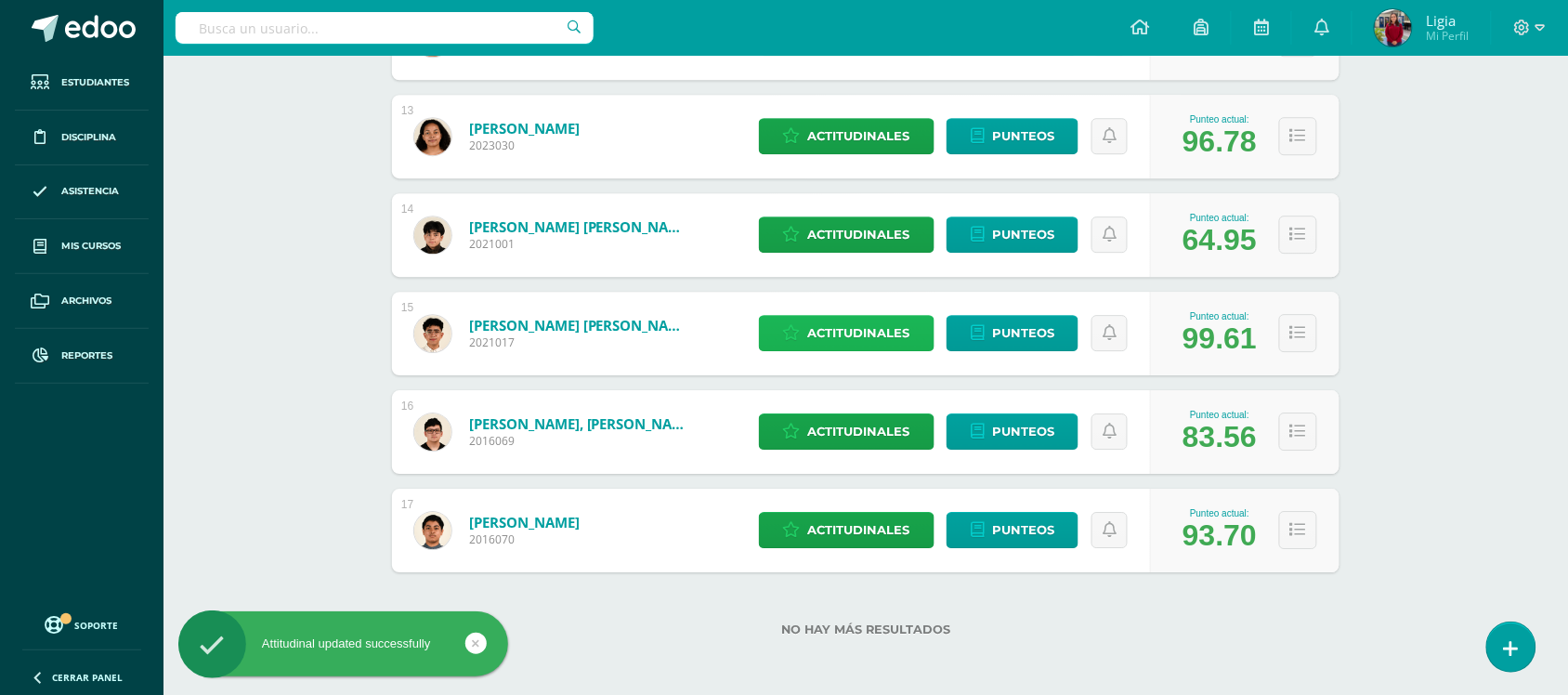
click at [845, 340] on span "Actitudinales" at bounding box center [860, 333] width 102 height 34
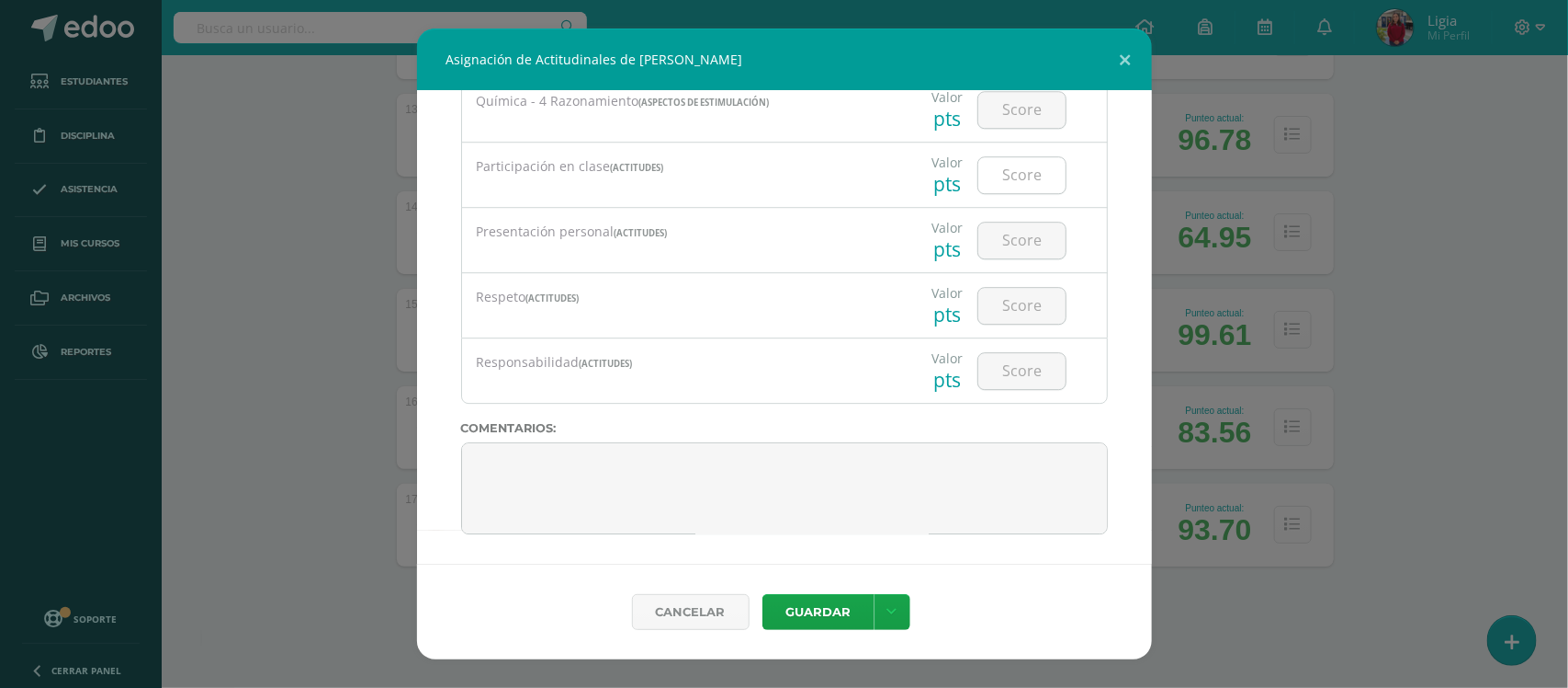
click at [1006, 177] on input "number" at bounding box center [1023, 174] width 88 height 36
type input "100"
type input "95"
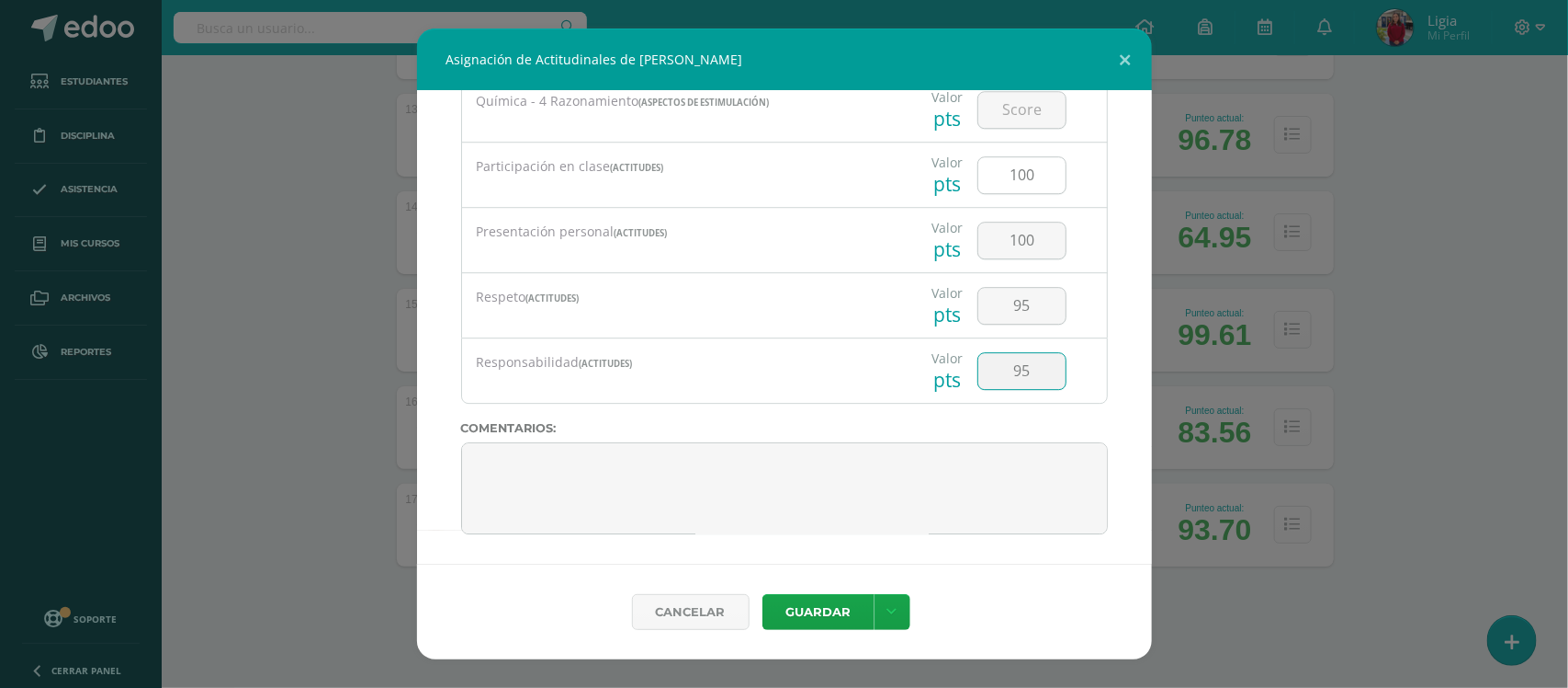
click at [763, 593] on button "Guardar" at bounding box center [818, 611] width 112 height 36
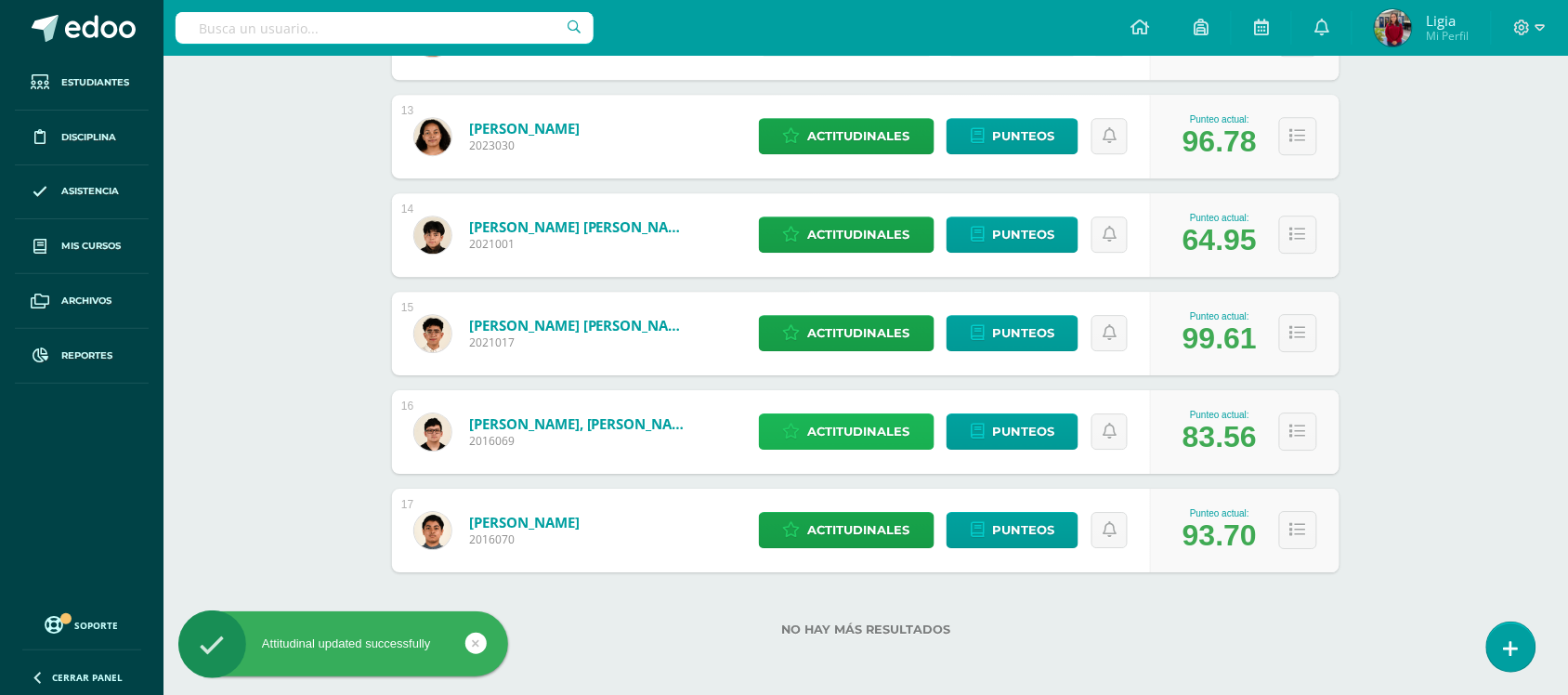
click at [818, 436] on span "Actitudinales" at bounding box center [860, 431] width 102 height 34
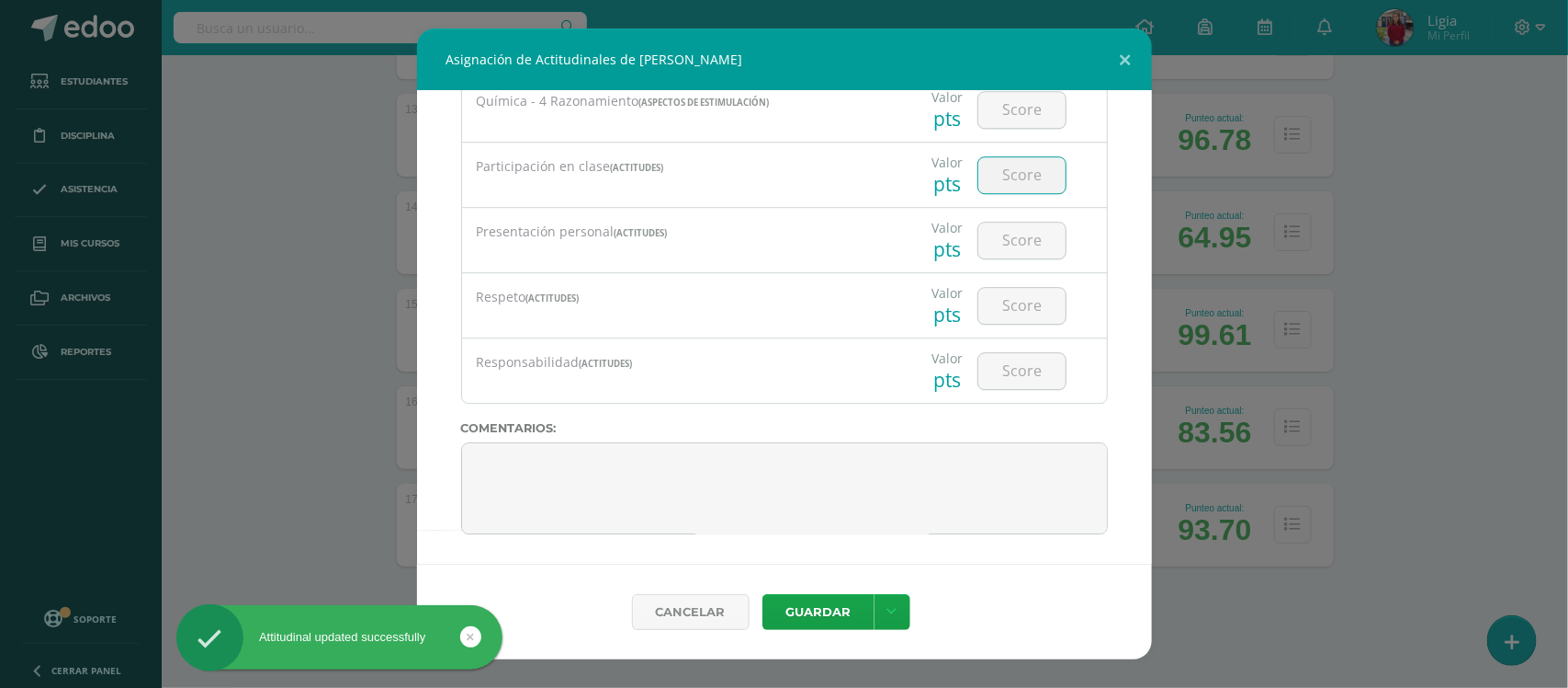
click at [1029, 171] on input "number" at bounding box center [1023, 174] width 88 height 36
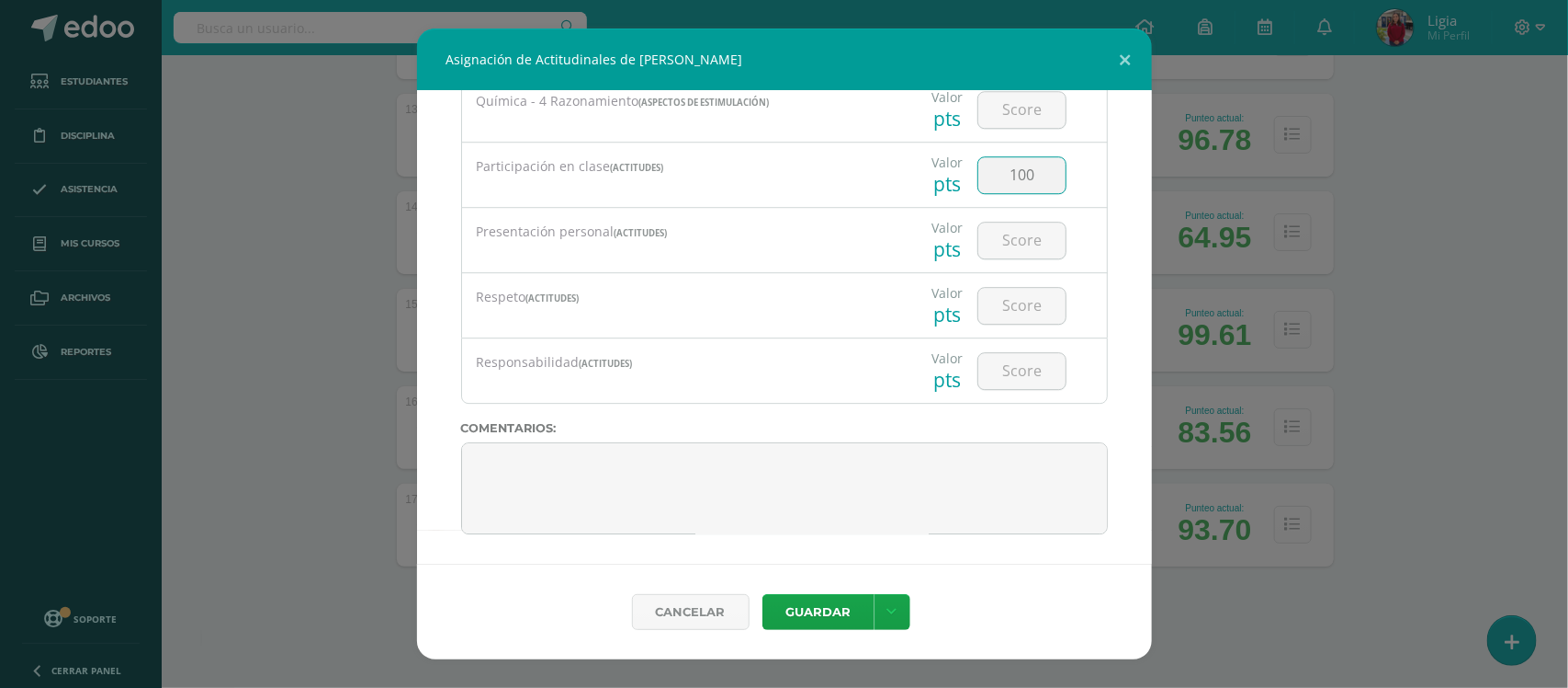
type input "100"
click at [763, 593] on button "Guardar" at bounding box center [818, 611] width 112 height 36
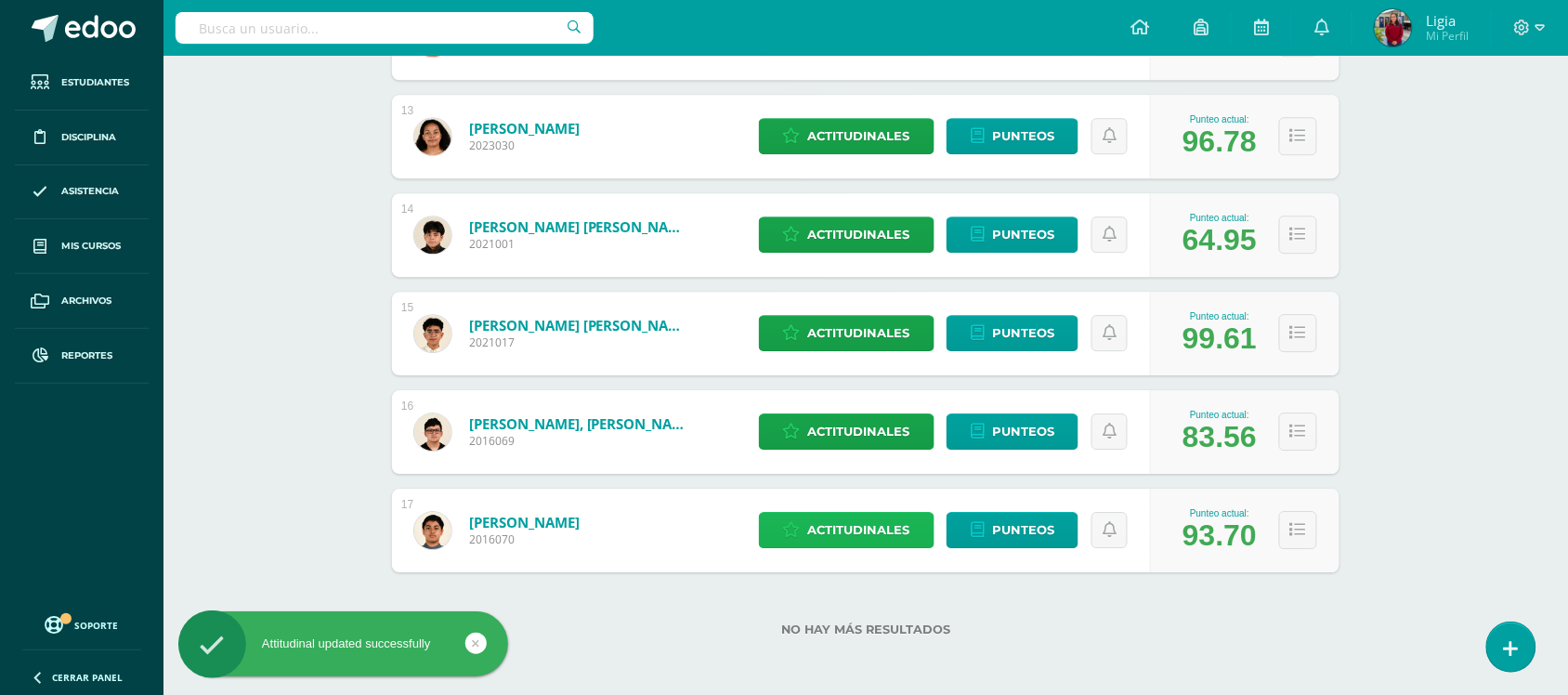
click at [841, 528] on span "Actitudinales" at bounding box center [860, 530] width 102 height 34
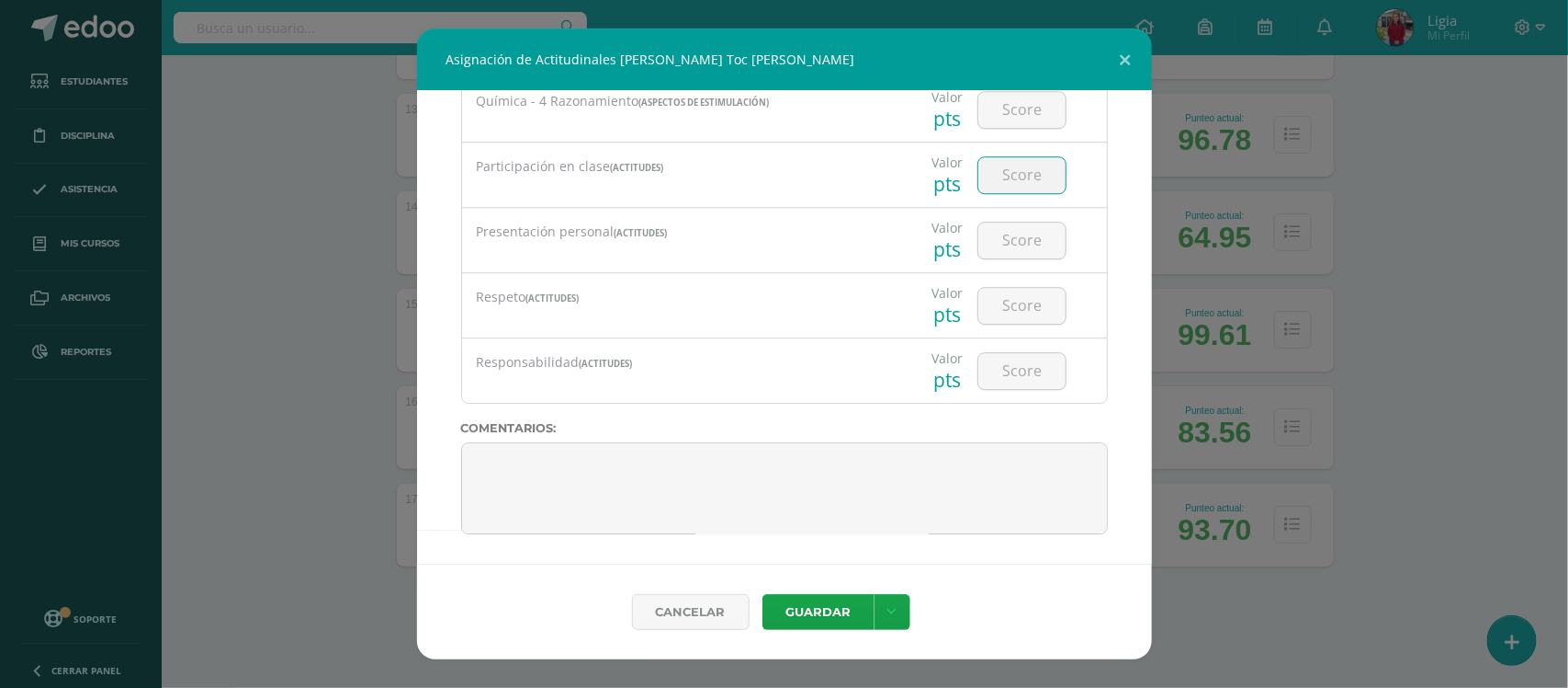
click at [999, 185] on input "number" at bounding box center [1023, 174] width 88 height 36
type input "100"
type input "0"
type input "100"
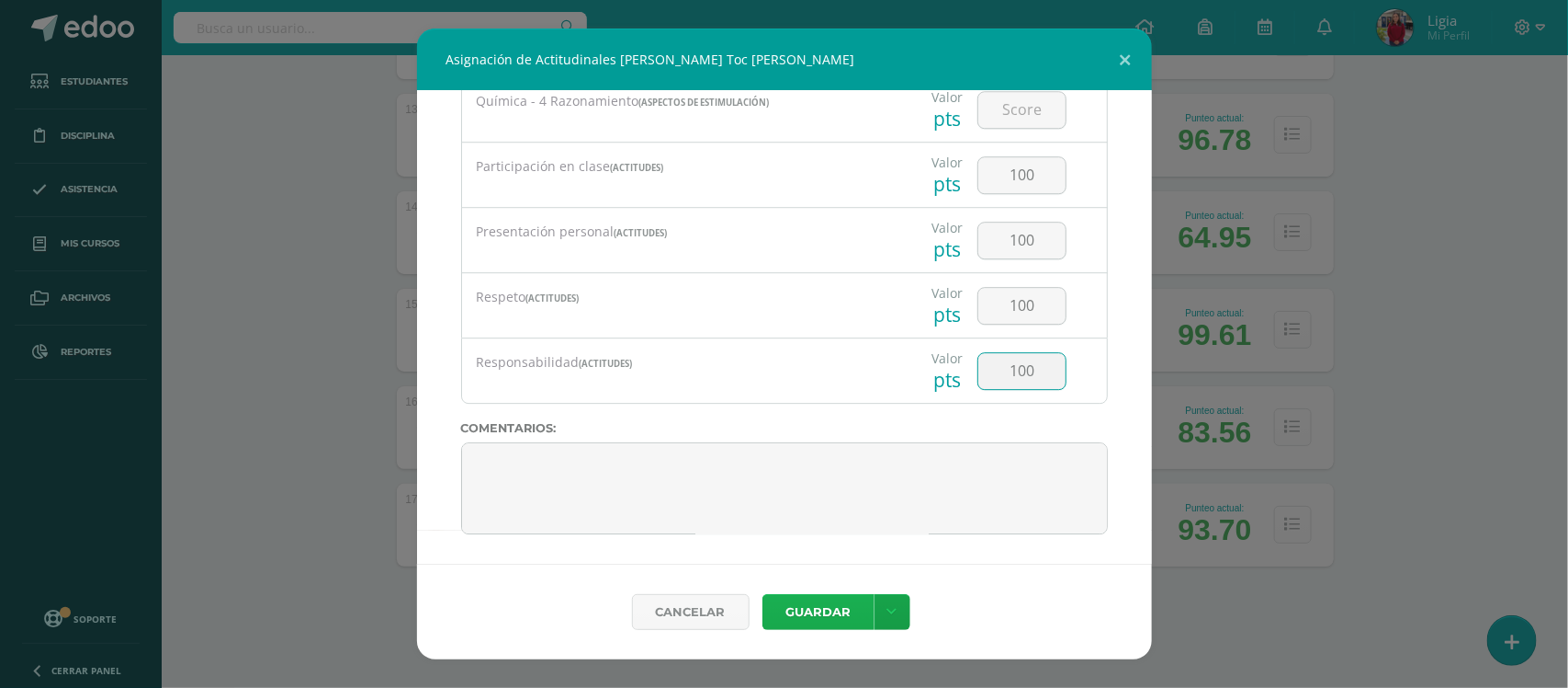
type input "100"
click at [827, 617] on button "Guardar" at bounding box center [818, 611] width 112 height 36
